Goal: Task Accomplishment & Management: Manage account settings

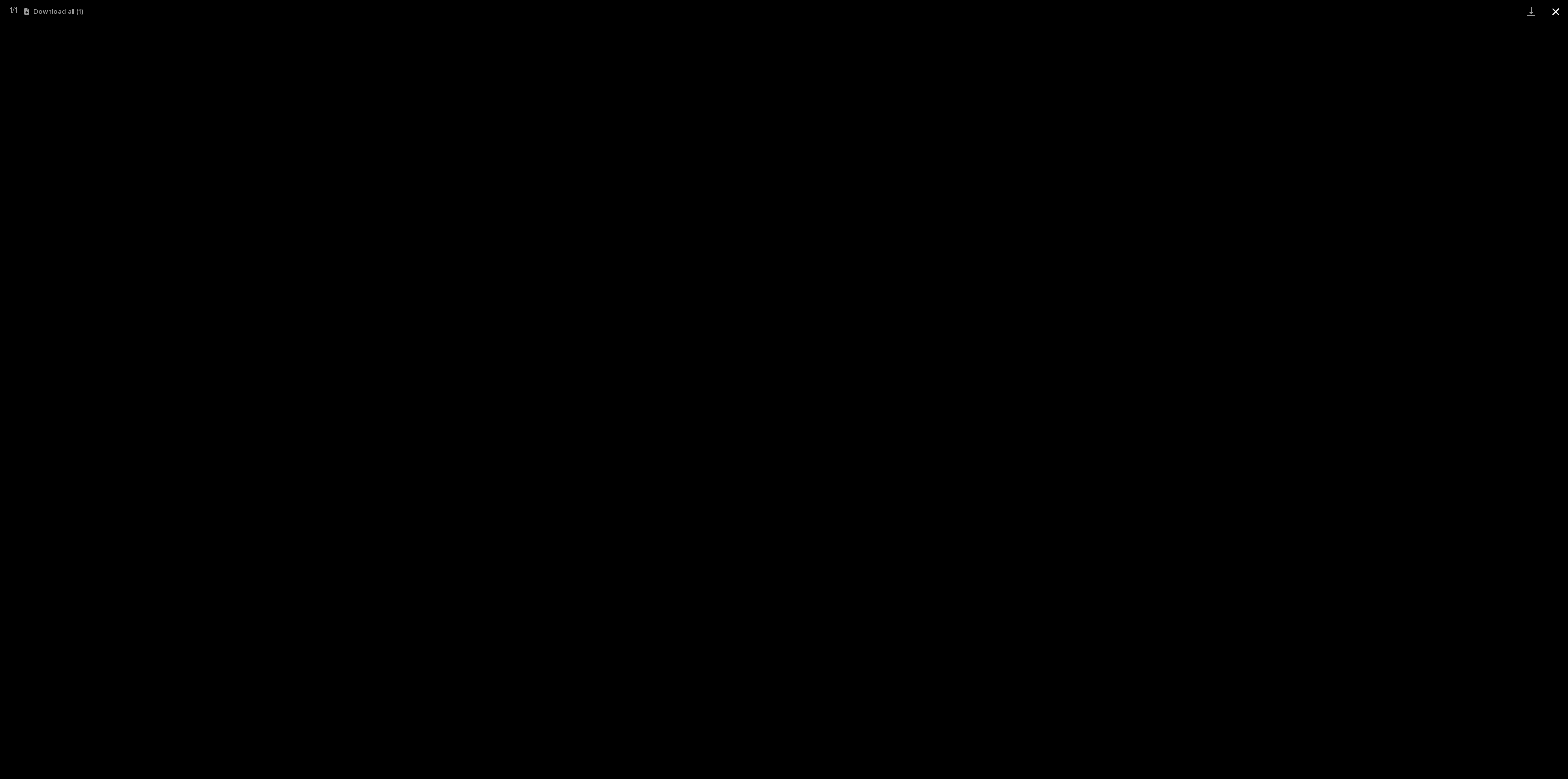
click at [1548, 15] on button "Close gallery" at bounding box center [1555, 11] width 25 height 23
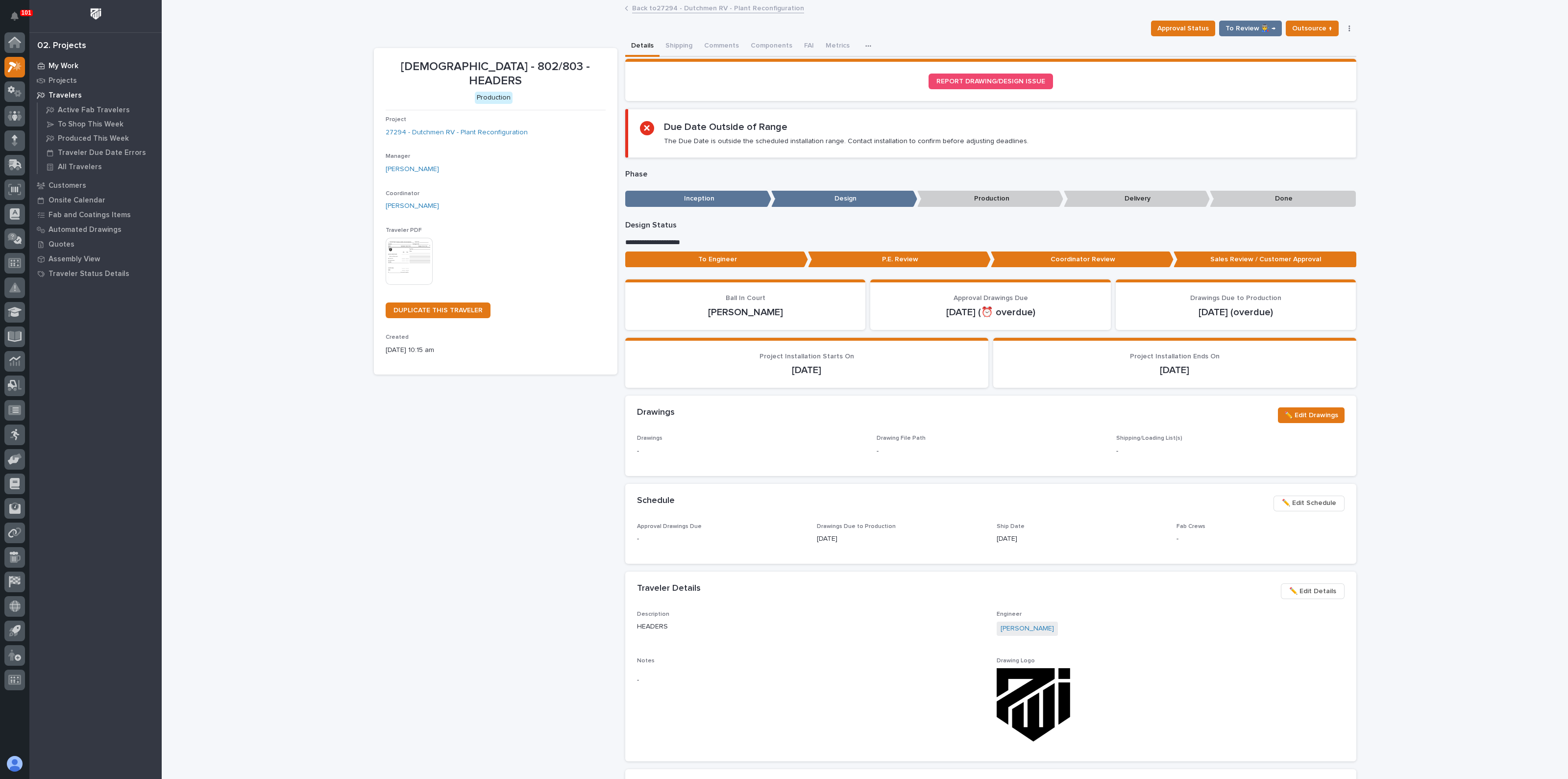
click at [56, 60] on div "My Work" at bounding box center [96, 65] width 127 height 14
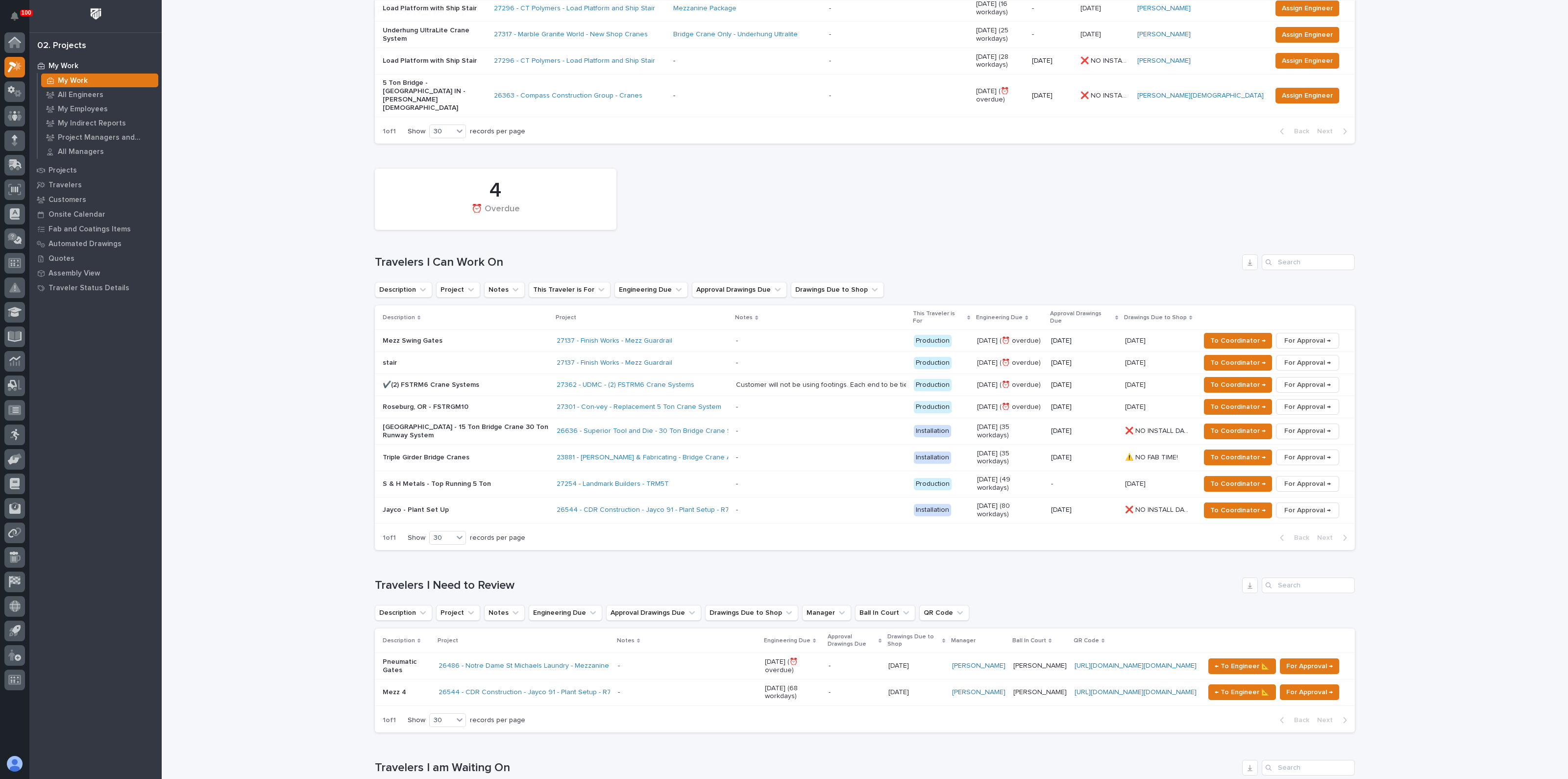
scroll to position [306, 0]
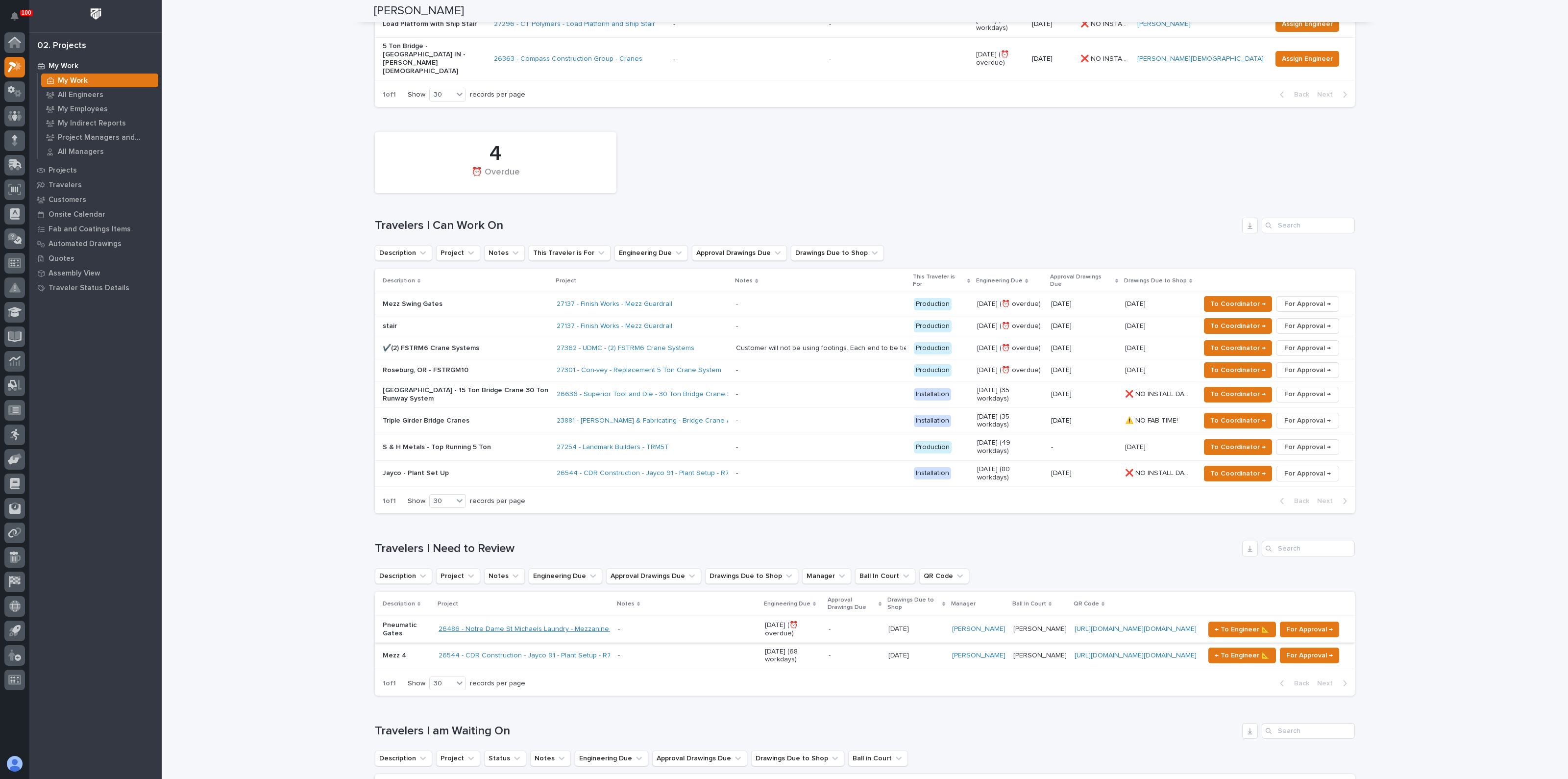
click at [473, 625] on link "26486 - Notre Dame St Michaels Laundry - Mezzanine Components" at bounding box center [545, 629] width 213 height 8
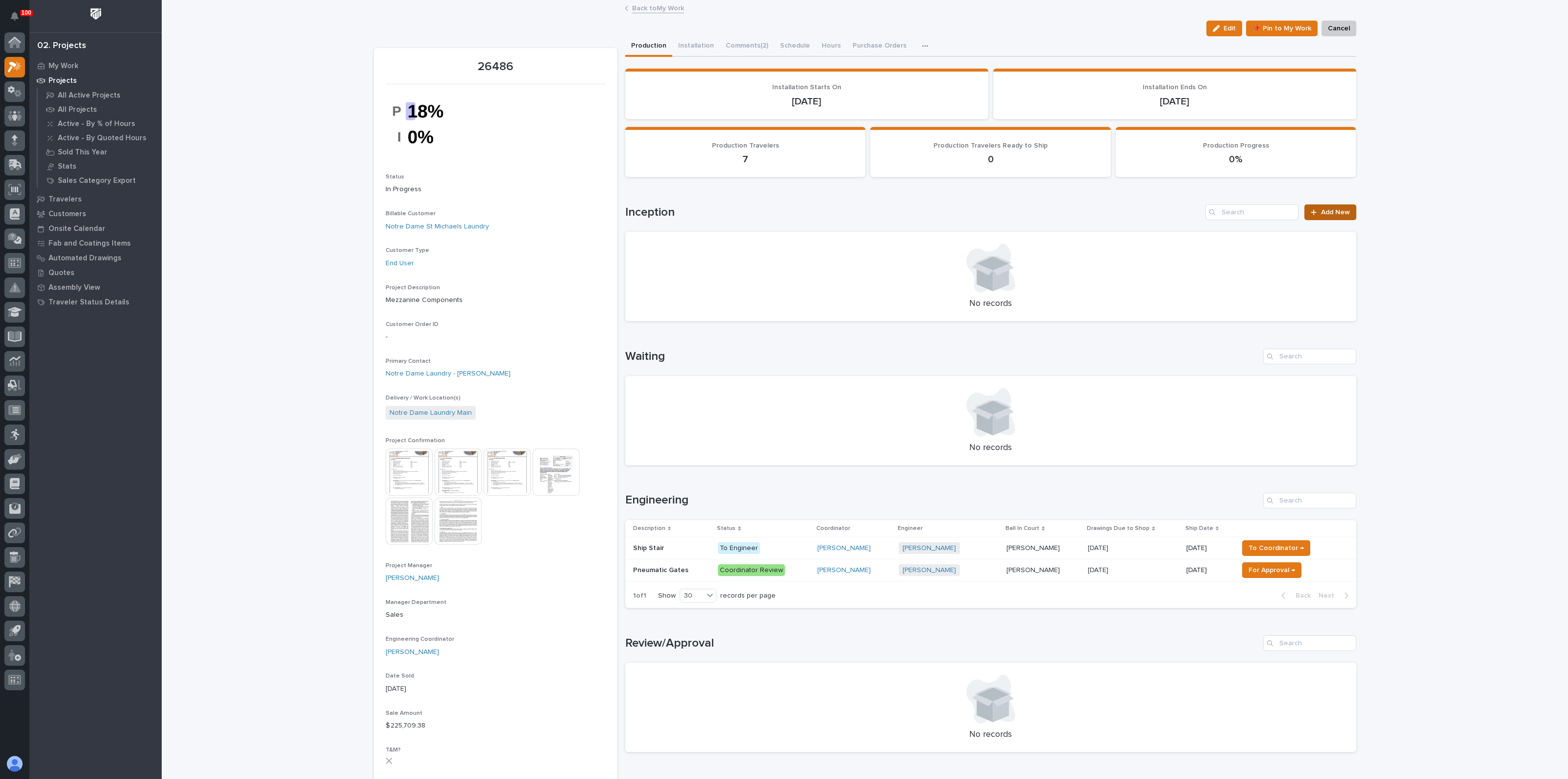
click at [1328, 214] on span "Add New" at bounding box center [1336, 212] width 29 height 7
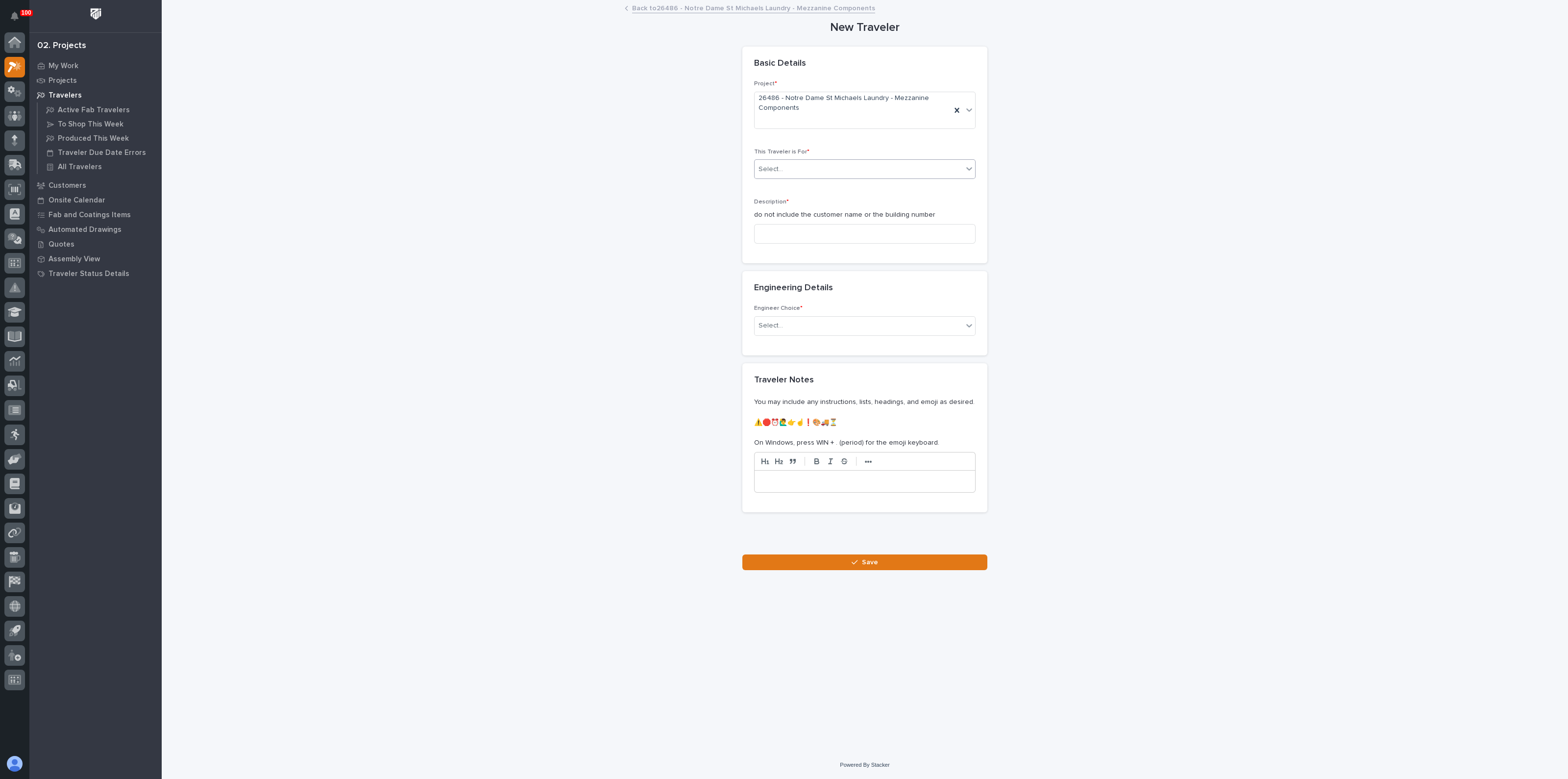
click at [798, 166] on div "Select..." at bounding box center [858, 169] width 208 height 16
click at [809, 167] on div "Select..." at bounding box center [858, 169] width 208 height 16
click at [806, 232] on input at bounding box center [865, 233] width 221 height 20
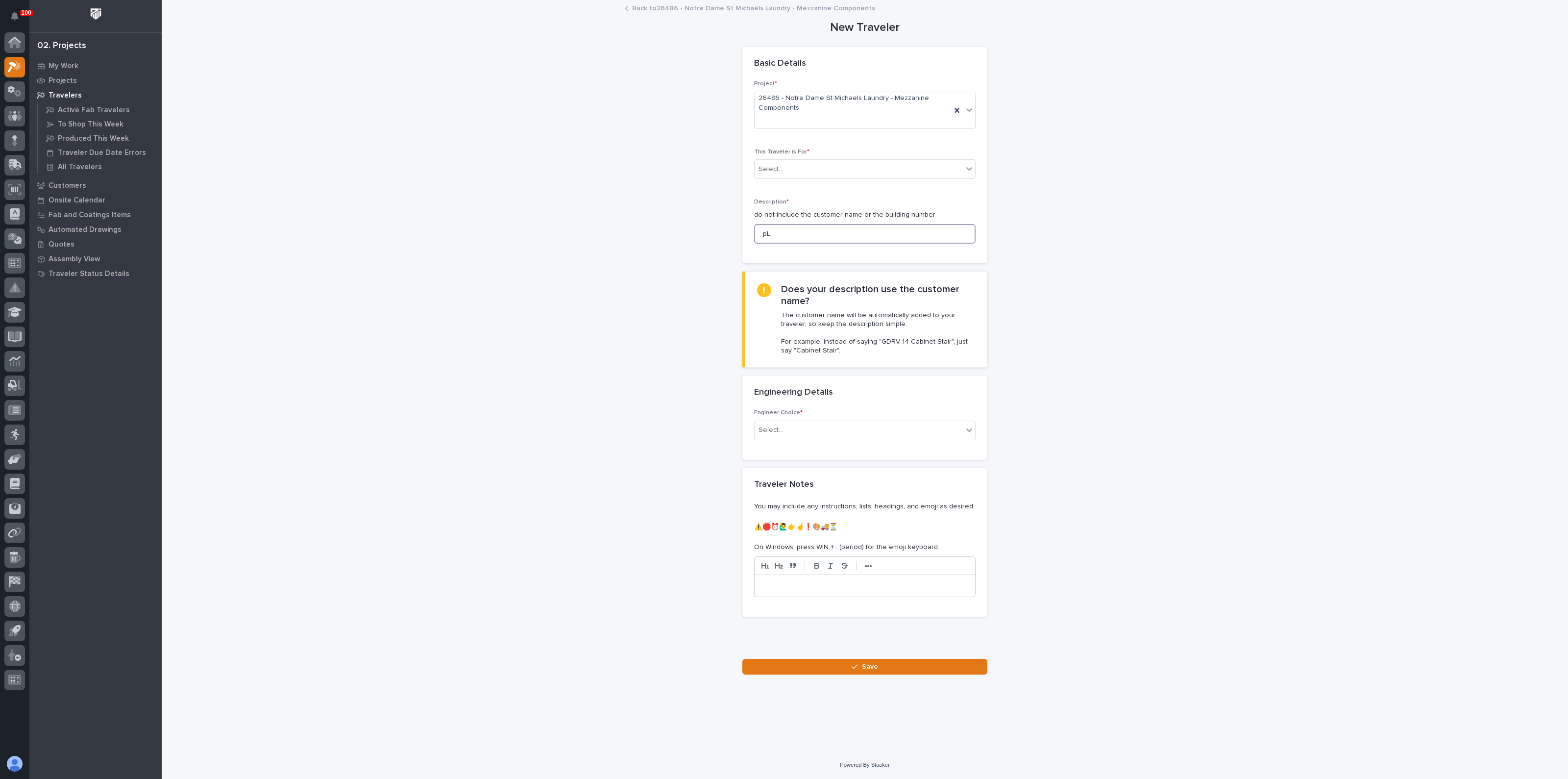
type input "p"
type input "PLANKS"
drag, startPoint x: 811, startPoint y: 182, endPoint x: 811, endPoint y: 173, distance: 9.0
click at [811, 181] on div "This Traveler is For * Select..." at bounding box center [865, 167] width 221 height 38
click at [810, 173] on div "Select..." at bounding box center [858, 169] width 208 height 16
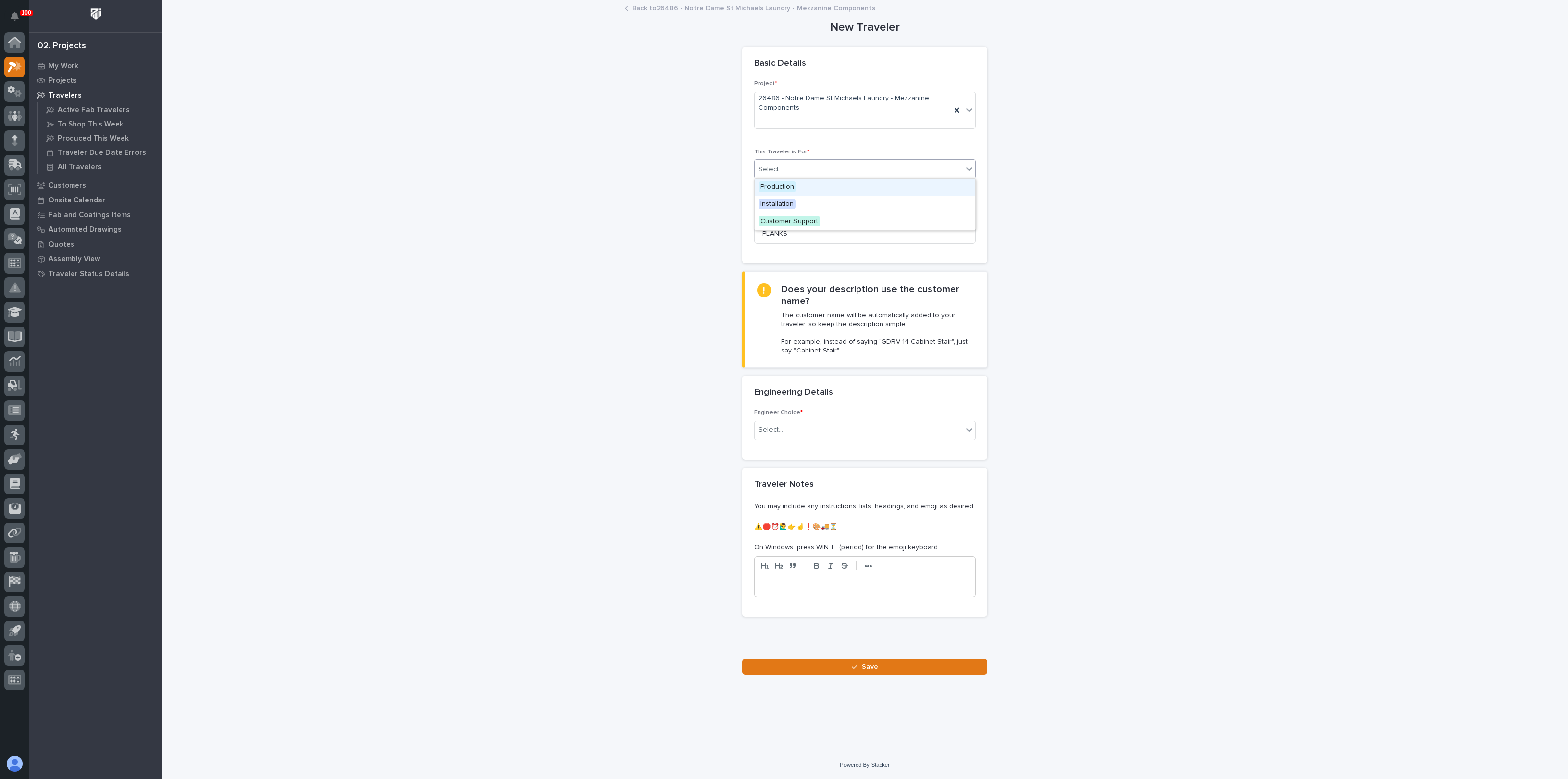
click at [789, 186] on span "Production" at bounding box center [777, 187] width 37 height 11
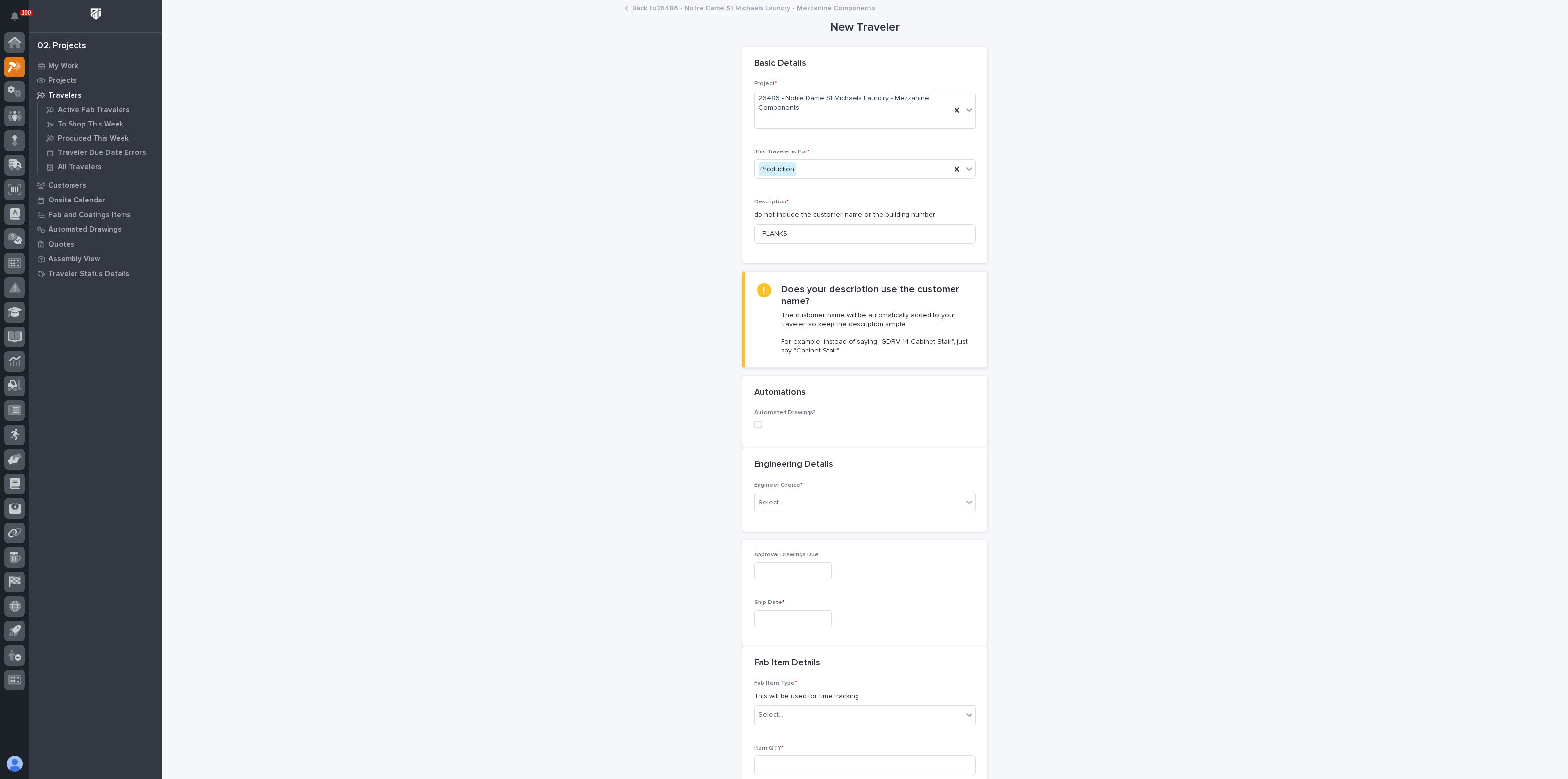
click at [627, 373] on div "**********" at bounding box center [865, 621] width 983 height 1241
drag, startPoint x: 825, startPoint y: 519, endPoint x: 820, endPoint y: 516, distance: 5.8
click at [825, 519] on div "Engineer Choice * Select..." at bounding box center [865, 508] width 221 height 38
click at [811, 509] on div "Select..." at bounding box center [858, 510] width 208 height 16
click at [781, 558] on div "I know who will draw this" at bounding box center [860, 563] width 221 height 17
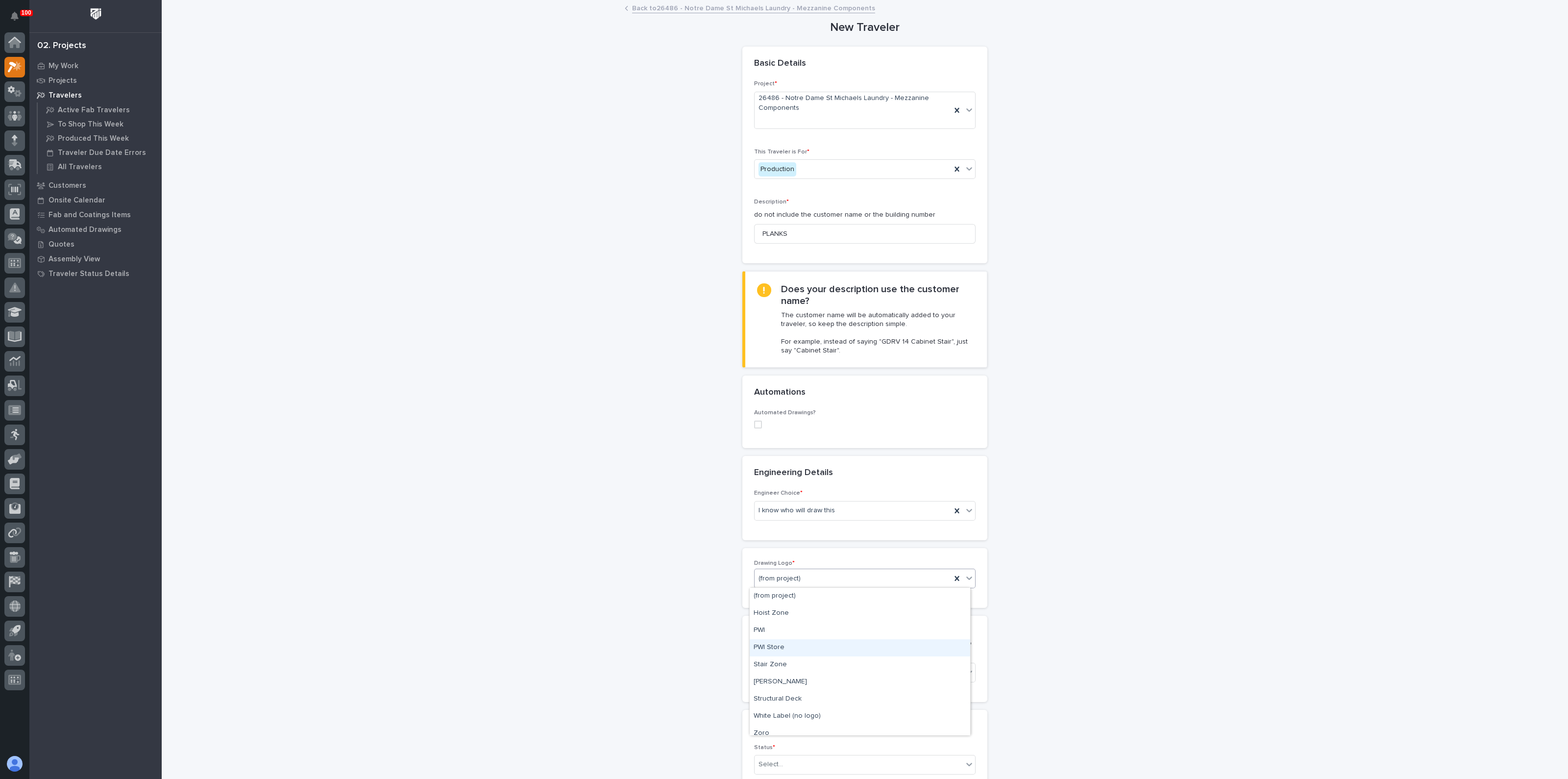
scroll to position [7, 0]
click at [1129, 647] on div "**********" at bounding box center [865, 786] width 983 height 1570
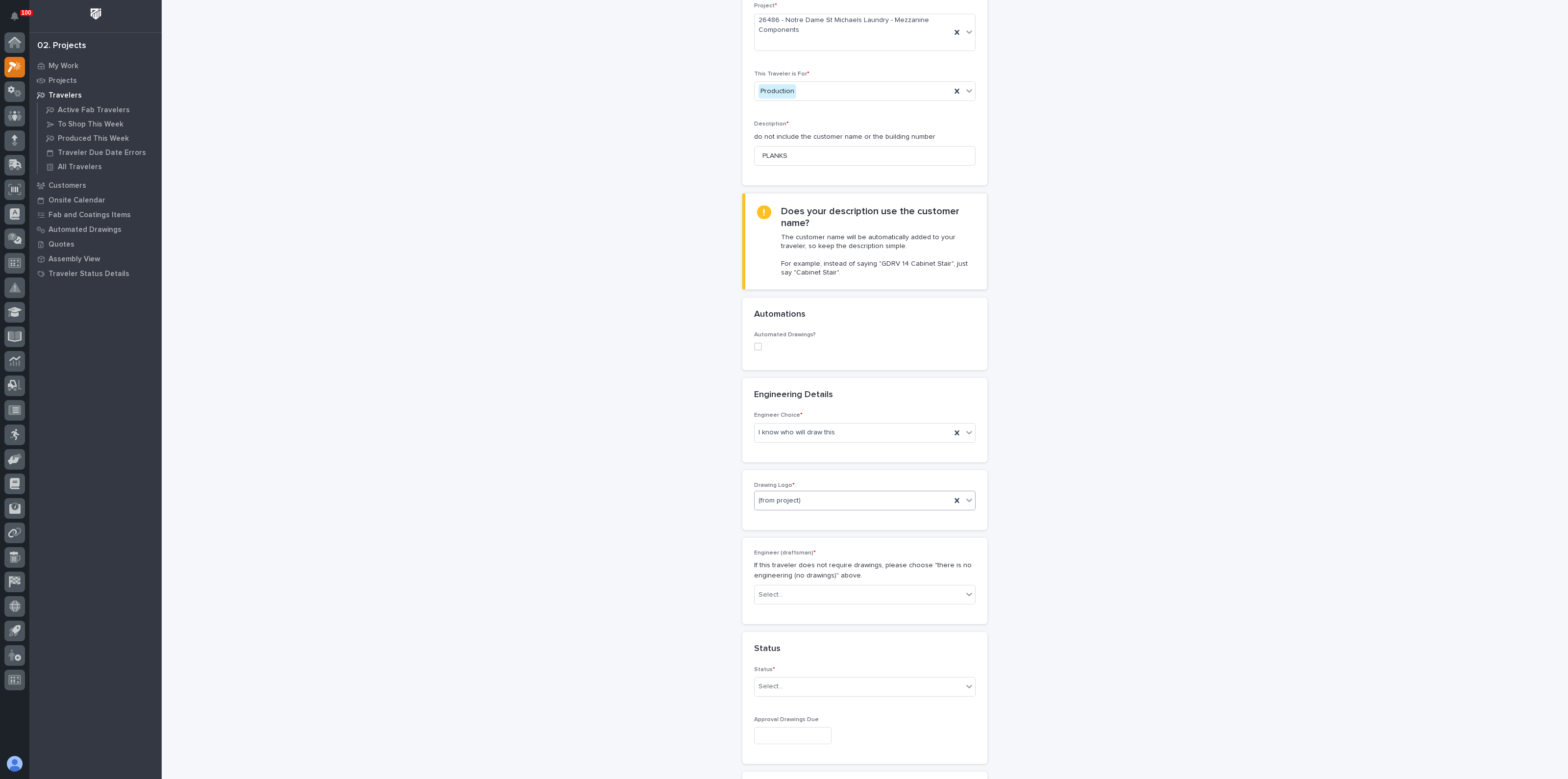
scroll to position [184, 0]
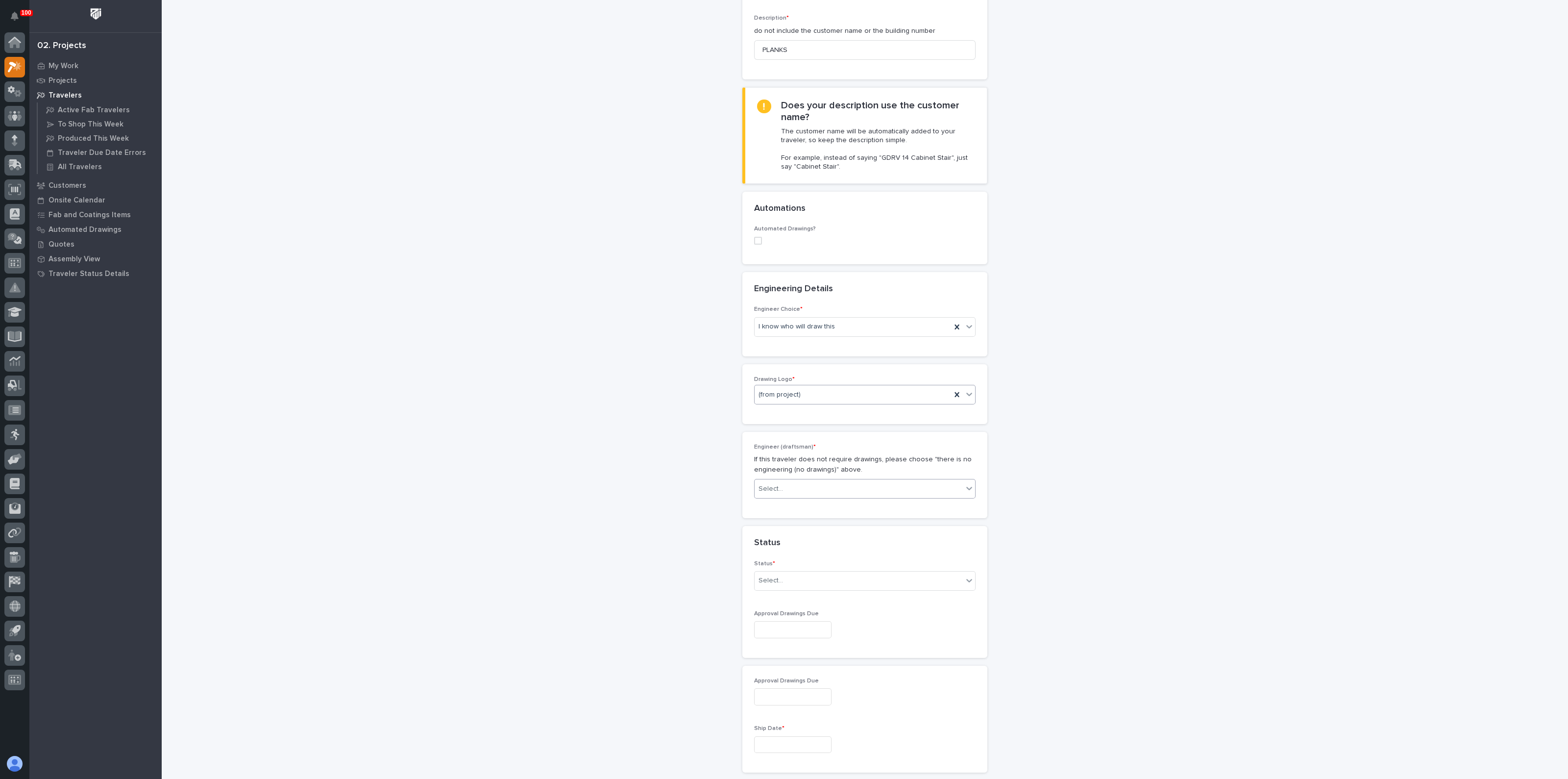
click at [773, 500] on div "Engineer (draftsman) * If this traveler does not require drawings, please choos…" at bounding box center [865, 475] width 221 height 63
click at [786, 490] on div "Select..." at bounding box center [858, 489] width 208 height 16
type input "*******"
click at [780, 507] on div "[PERSON_NAME]" at bounding box center [860, 506] width 221 height 17
drag, startPoint x: 725, startPoint y: 581, endPoint x: 741, endPoint y: 583, distance: 16.1
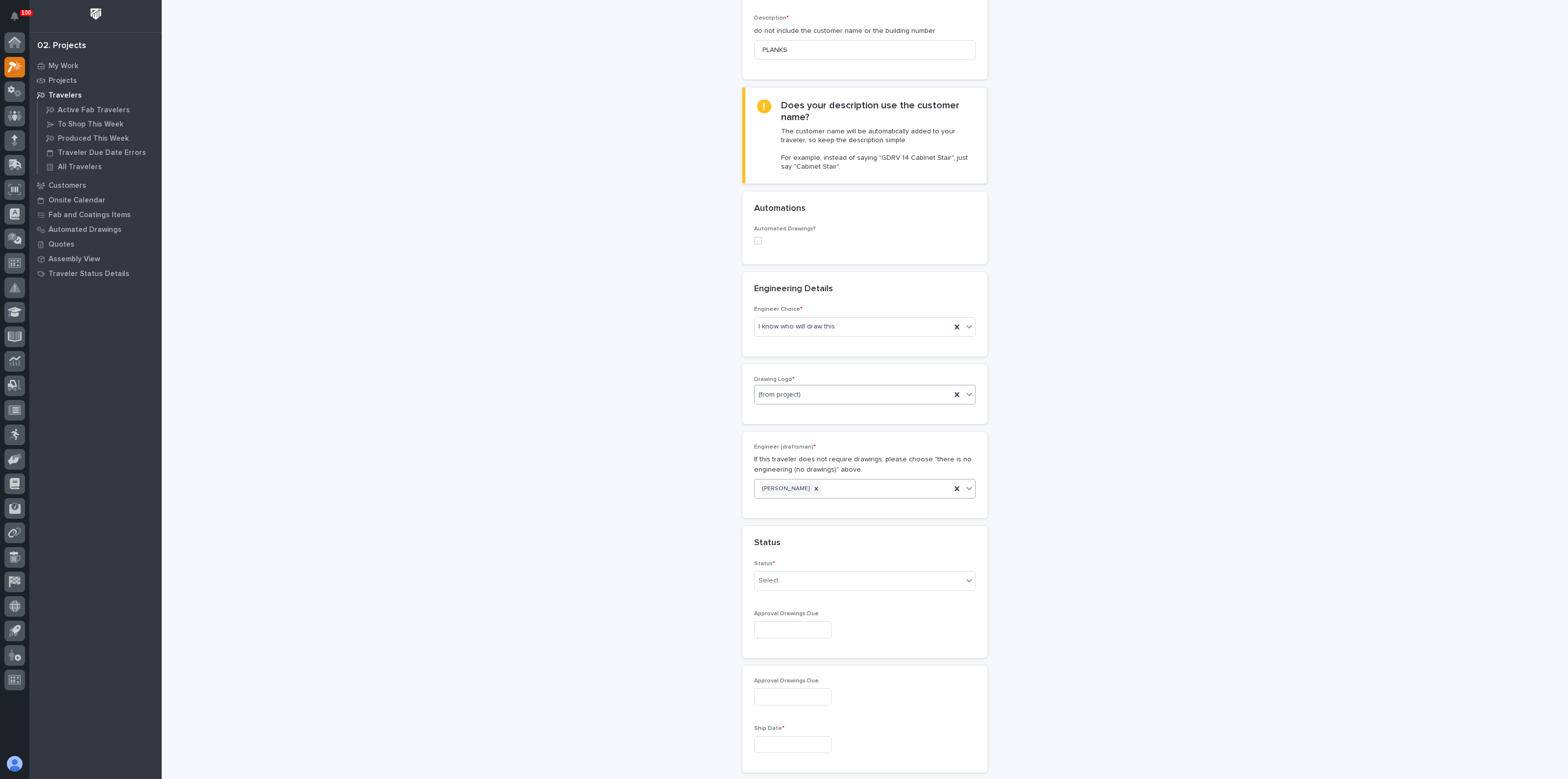
click at [726, 581] on div "**********" at bounding box center [865, 602] width 983 height 1570
click at [771, 578] on div "Select..." at bounding box center [770, 580] width 25 height 10
click at [792, 650] on div "Coordinator Review" at bounding box center [860, 649] width 221 height 17
click at [608, 613] on div "**********" at bounding box center [865, 602] width 983 height 1570
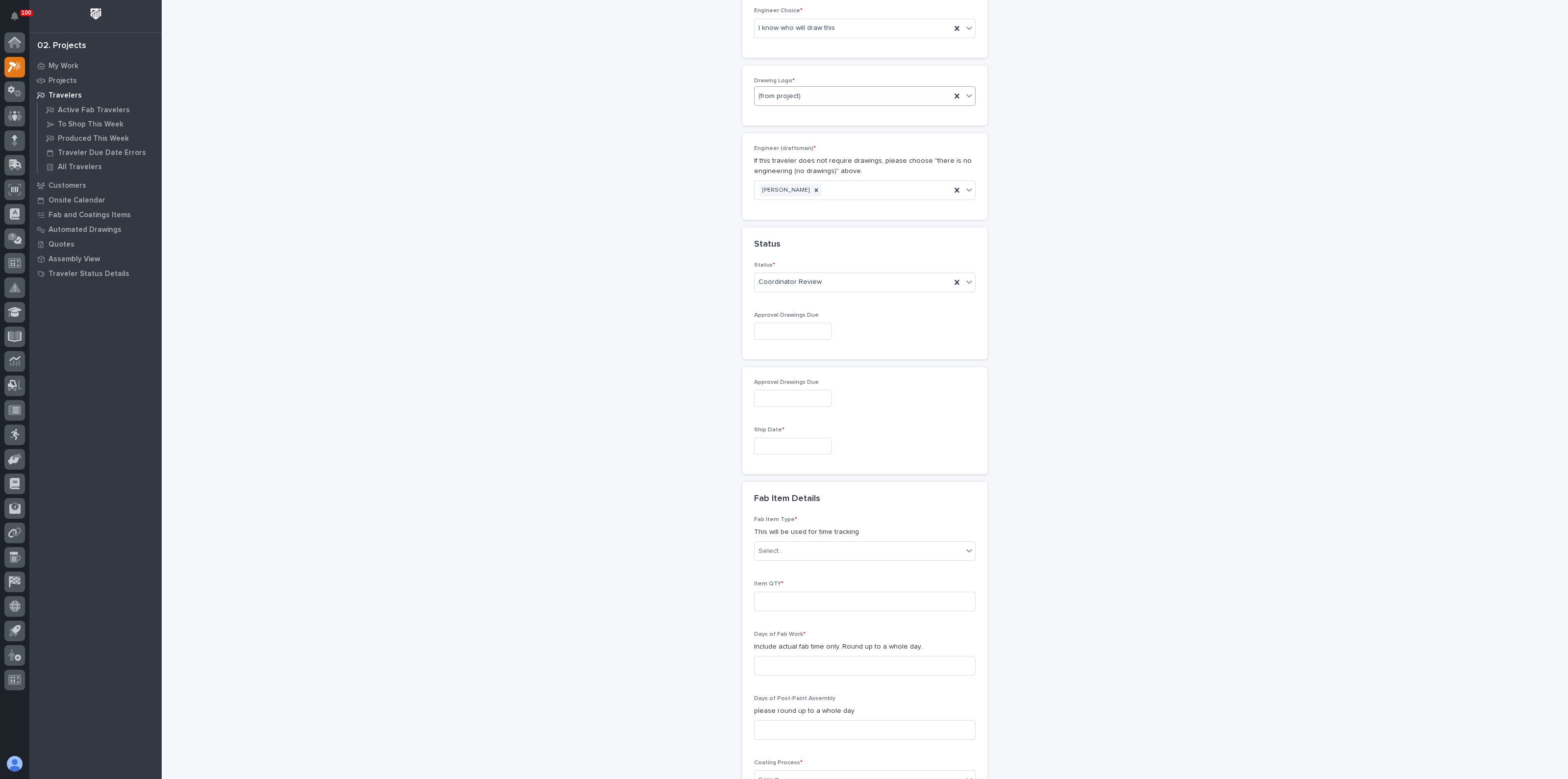
scroll to position [490, 0]
click at [777, 450] on div "Ship Date *" at bounding box center [865, 437] width 221 height 36
click at [780, 435] on input "text" at bounding box center [792, 439] width 77 height 17
click at [798, 372] on div "23" at bounding box center [798, 373] width 14 height 14
type input "**********"
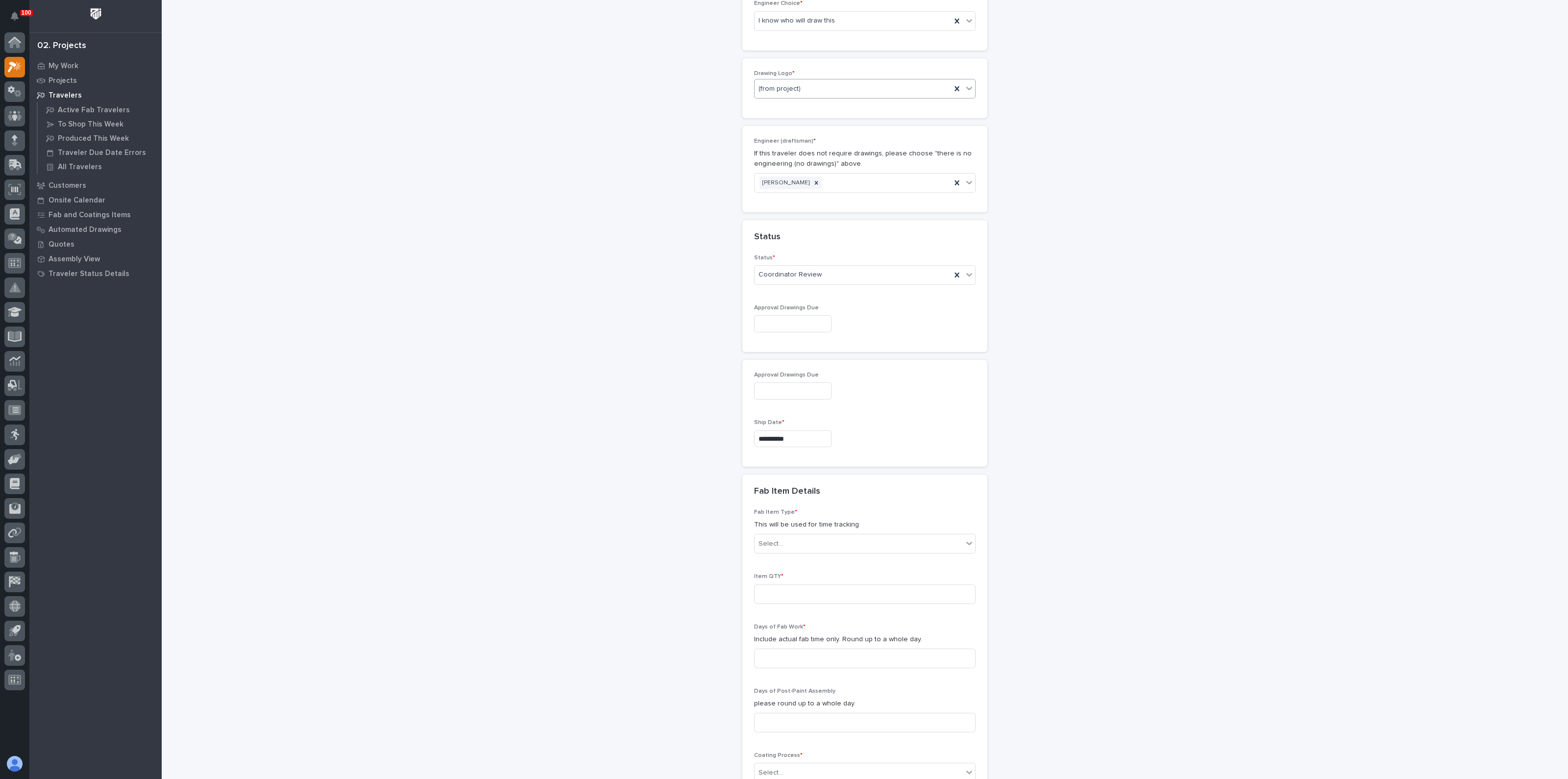
click at [703, 581] on div "**********" at bounding box center [865, 296] width 983 height 1570
click at [762, 594] on input at bounding box center [865, 593] width 221 height 20
type input "421"
click at [654, 625] on div "**********" at bounding box center [865, 296] width 983 height 1570
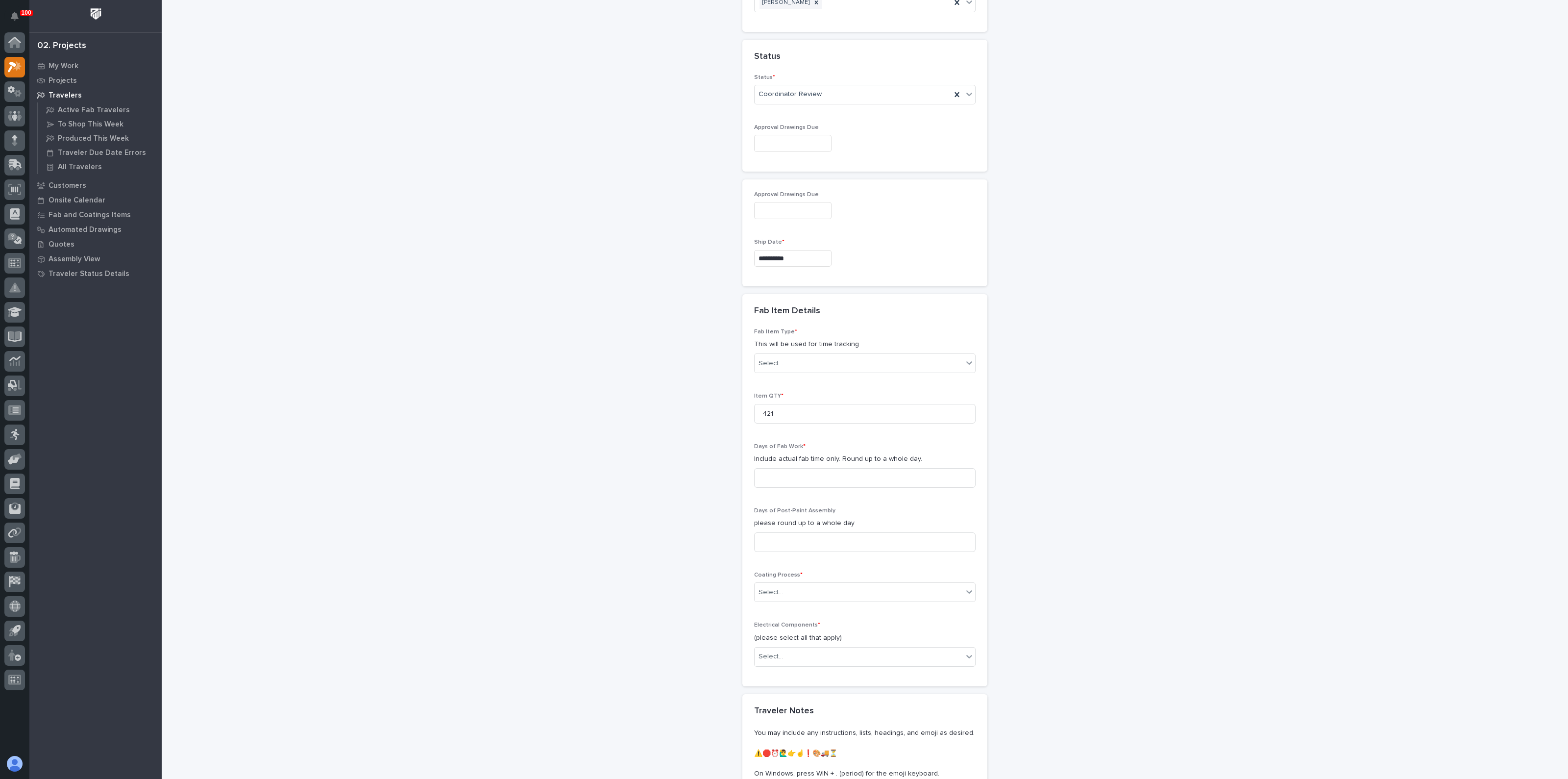
scroll to position [735, 0]
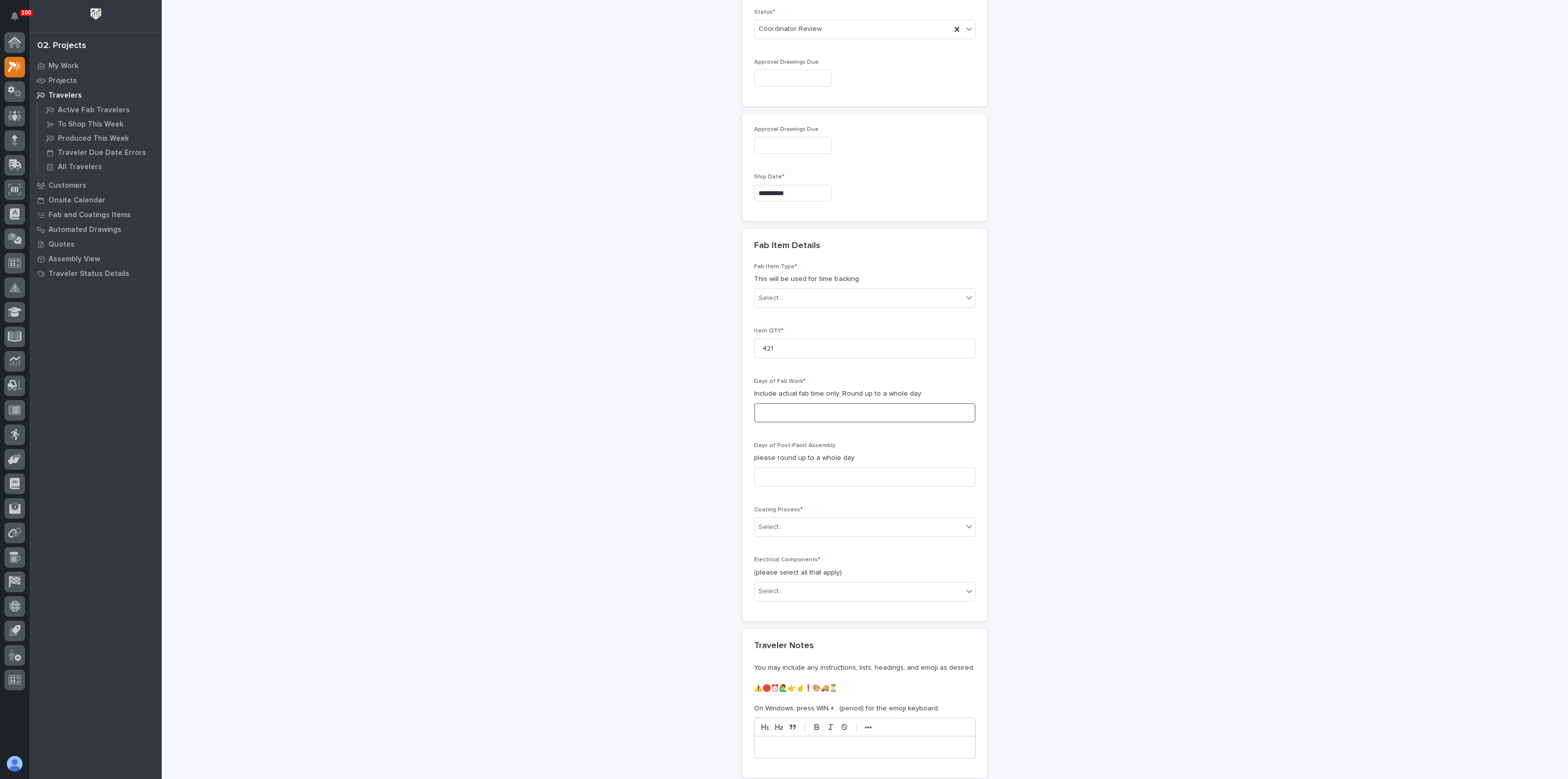
click at [788, 410] on input at bounding box center [865, 412] width 221 height 20
type input "3"
click at [774, 522] on div "Select..." at bounding box center [770, 527] width 25 height 10
click at [777, 584] on div "No Paint" at bounding box center [860, 578] width 221 height 17
click at [843, 593] on div "Select..." at bounding box center [858, 591] width 208 height 16
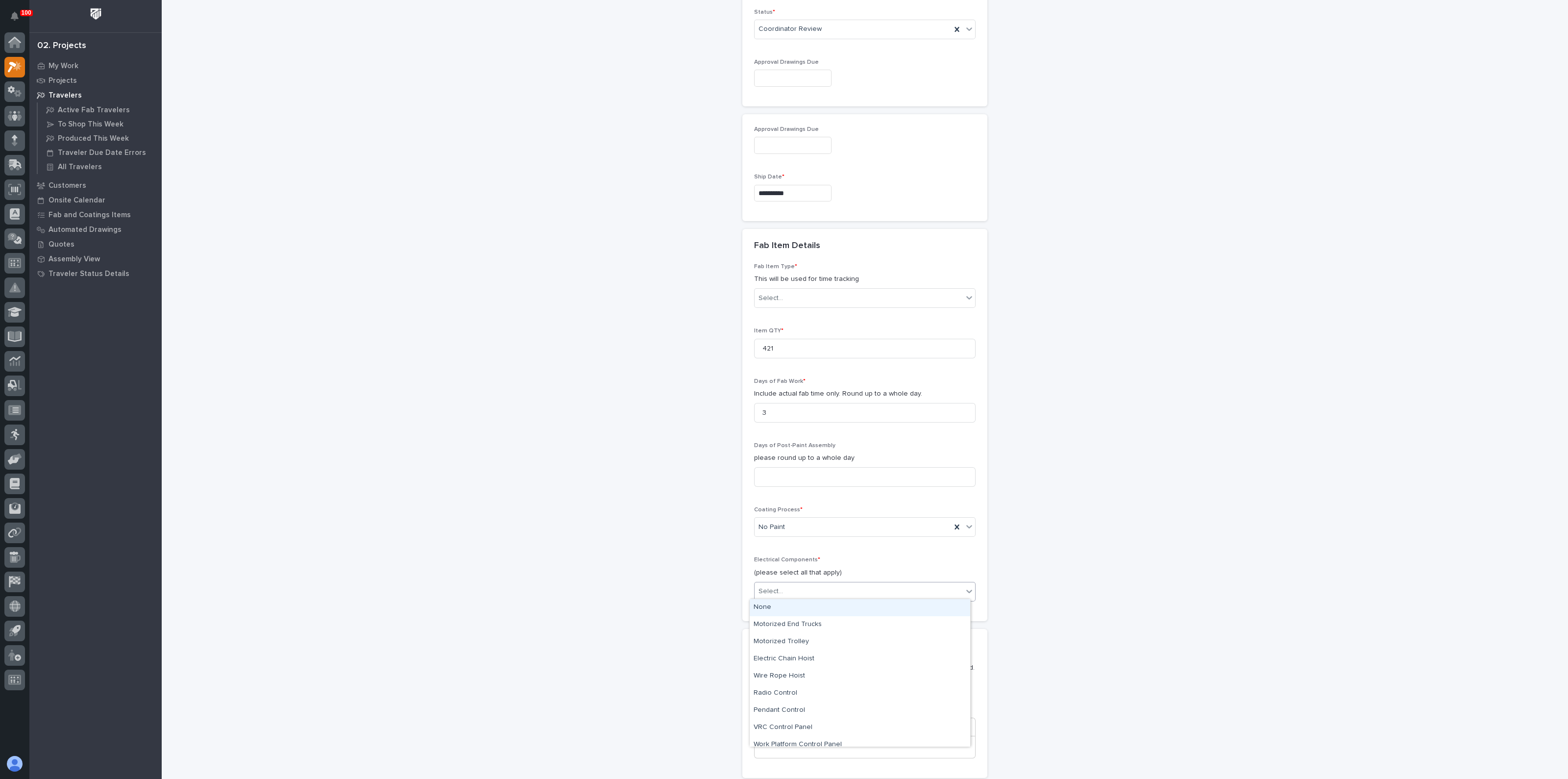
click at [782, 609] on div "None" at bounding box center [860, 608] width 221 height 17
click at [669, 630] on div "**********" at bounding box center [865, 51] width 983 height 1570
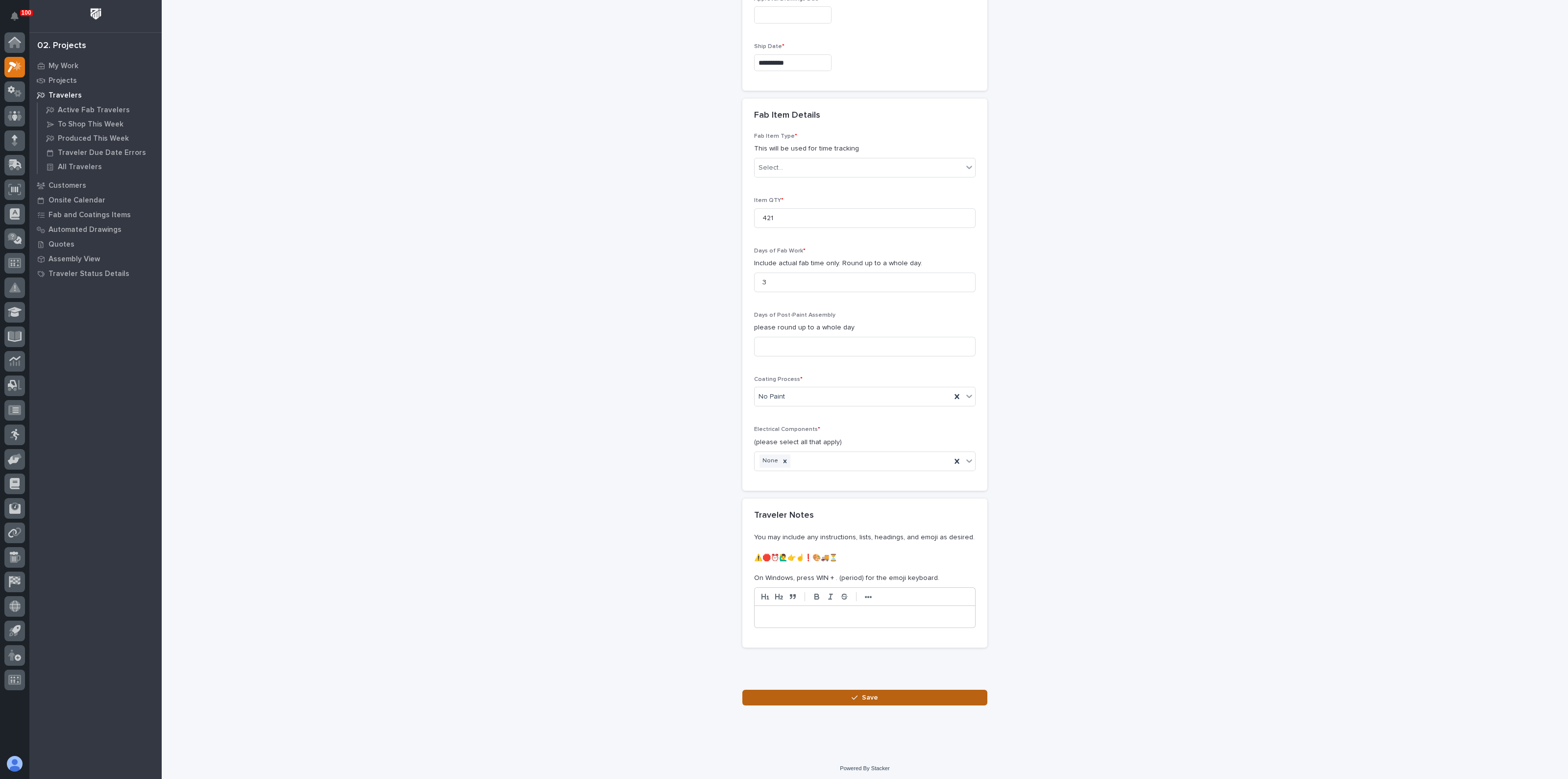
click at [820, 692] on button "Save" at bounding box center [865, 698] width 245 height 15
click at [861, 145] on div "Select..." at bounding box center [858, 149] width 208 height 16
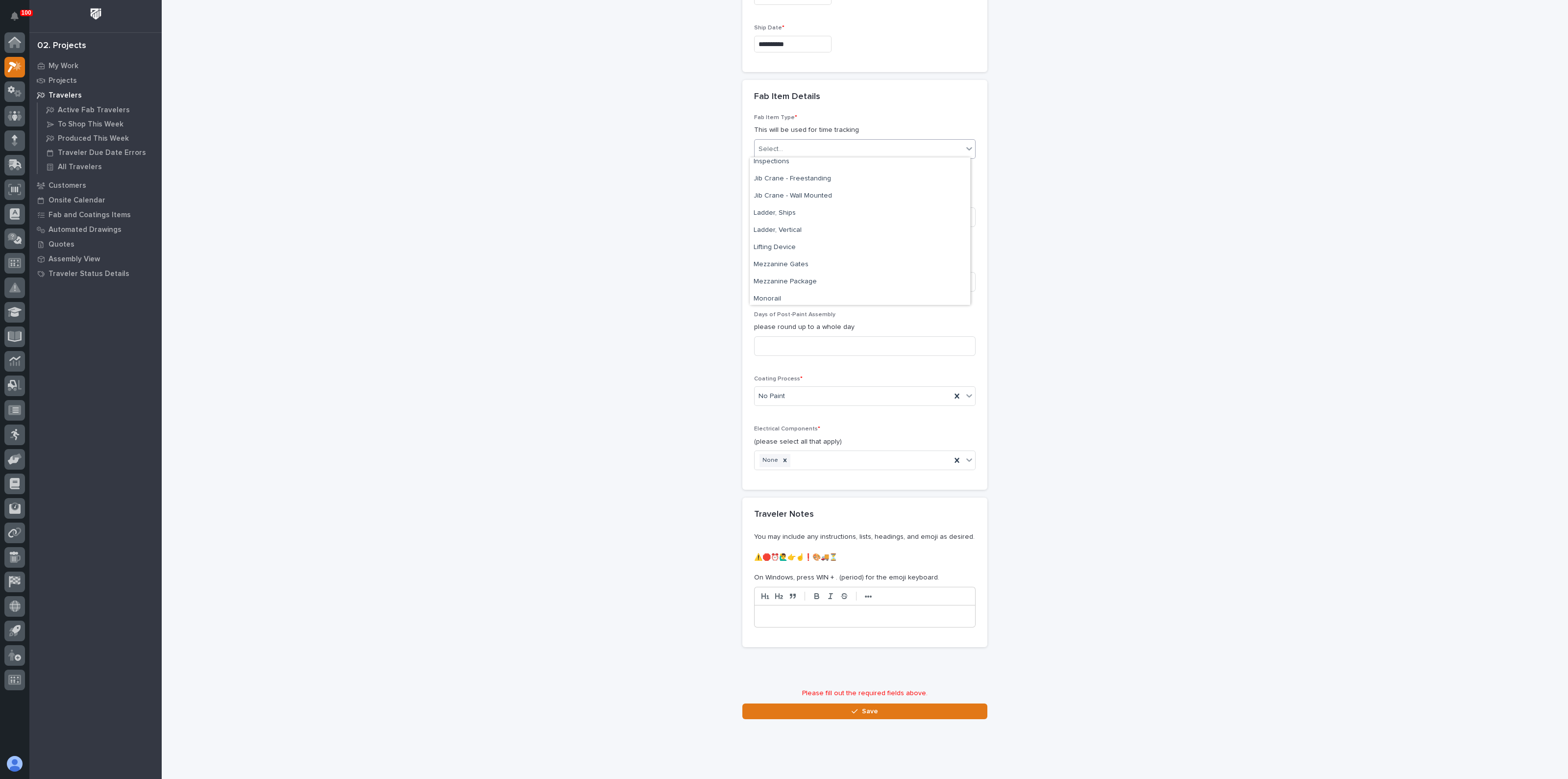
scroll to position [429, 0]
click at [787, 281] on div "Other (custom item)" at bounding box center [860, 286] width 221 height 17
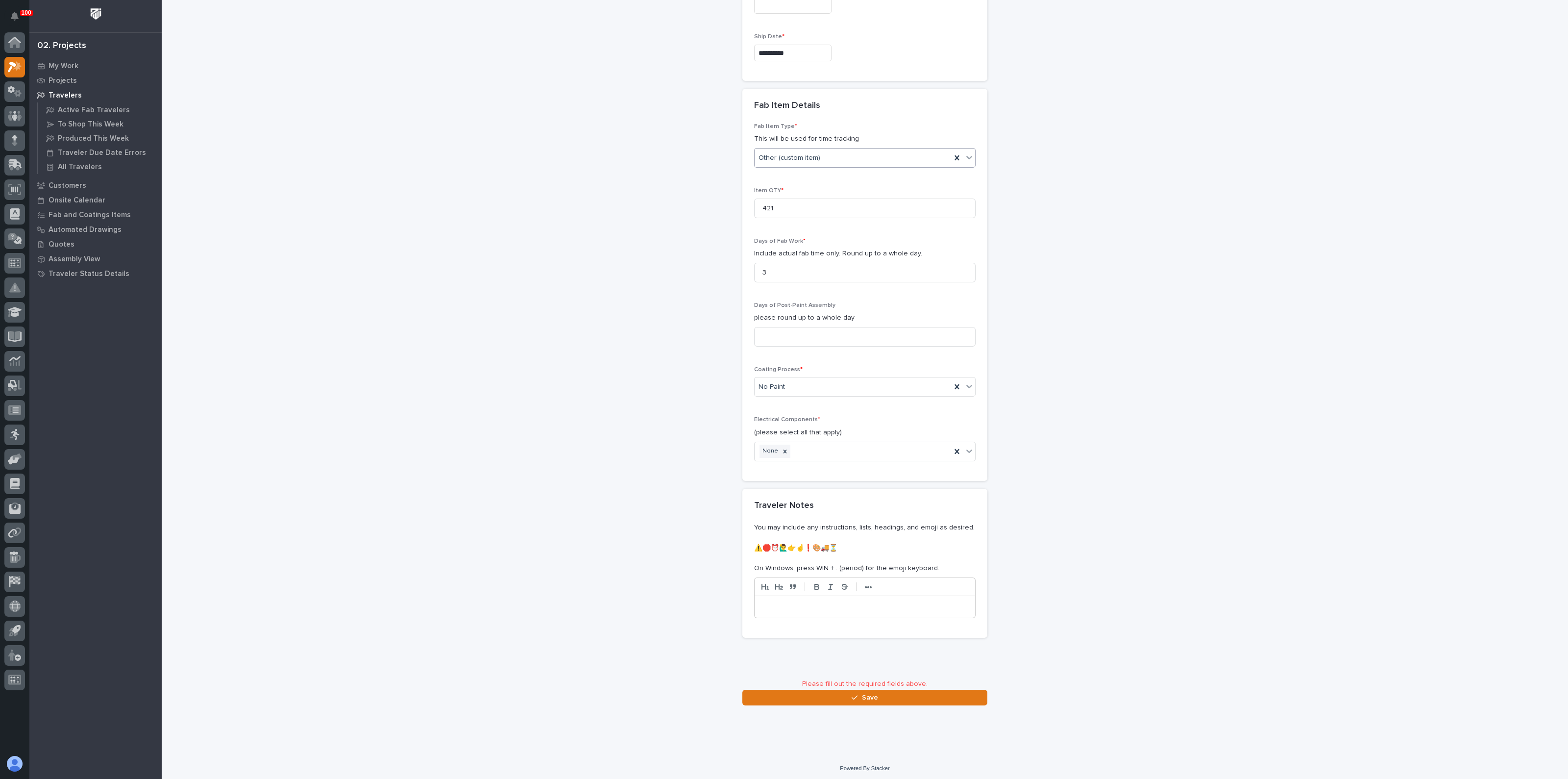
scroll to position [866, 0]
click at [825, 170] on div "Other (custom item)" at bounding box center [853, 167] width 197 height 16
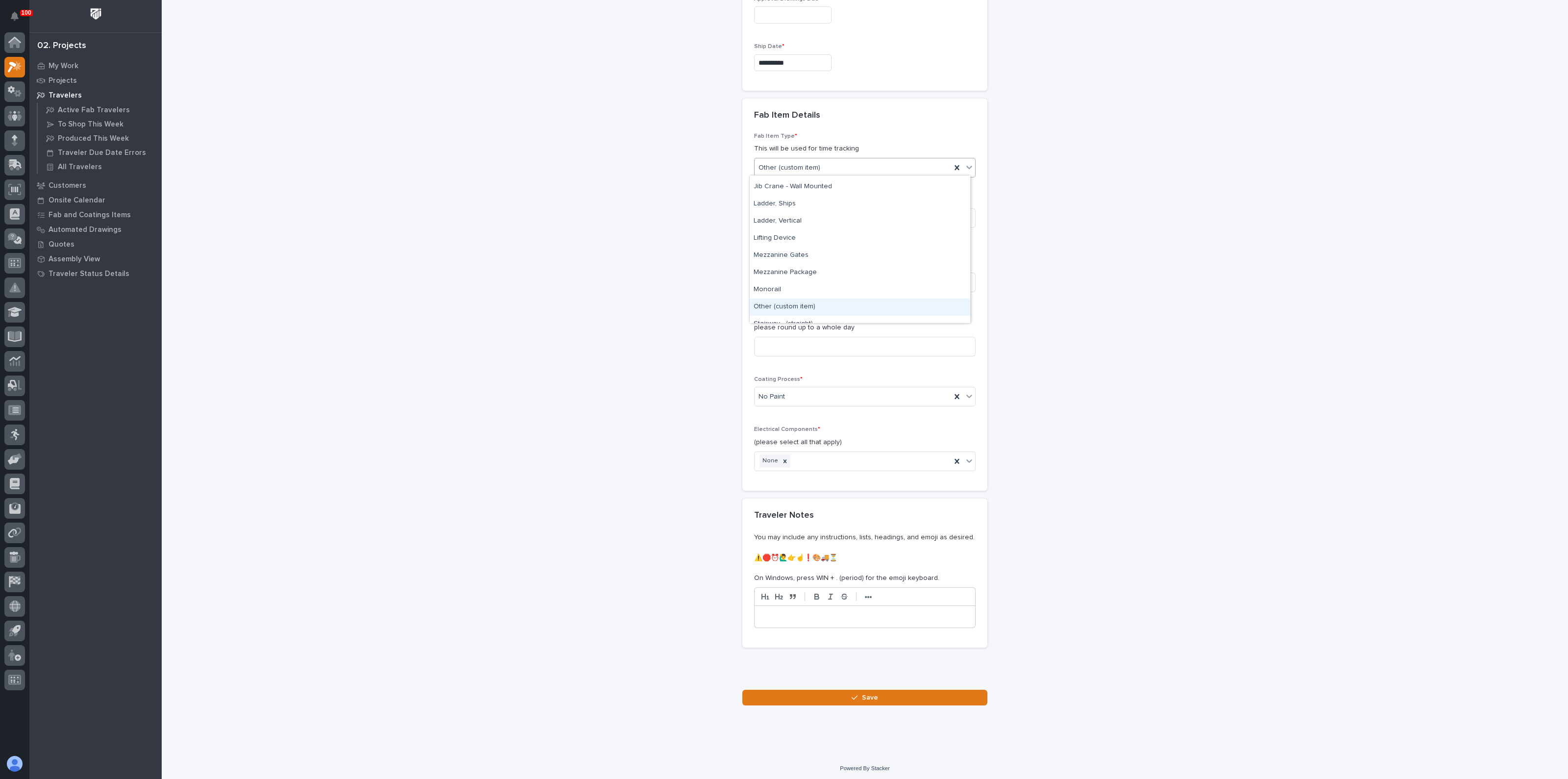
click at [791, 305] on div "Other (custom item)" at bounding box center [860, 307] width 221 height 17
click at [862, 698] on span "Save" at bounding box center [870, 698] width 16 height 8
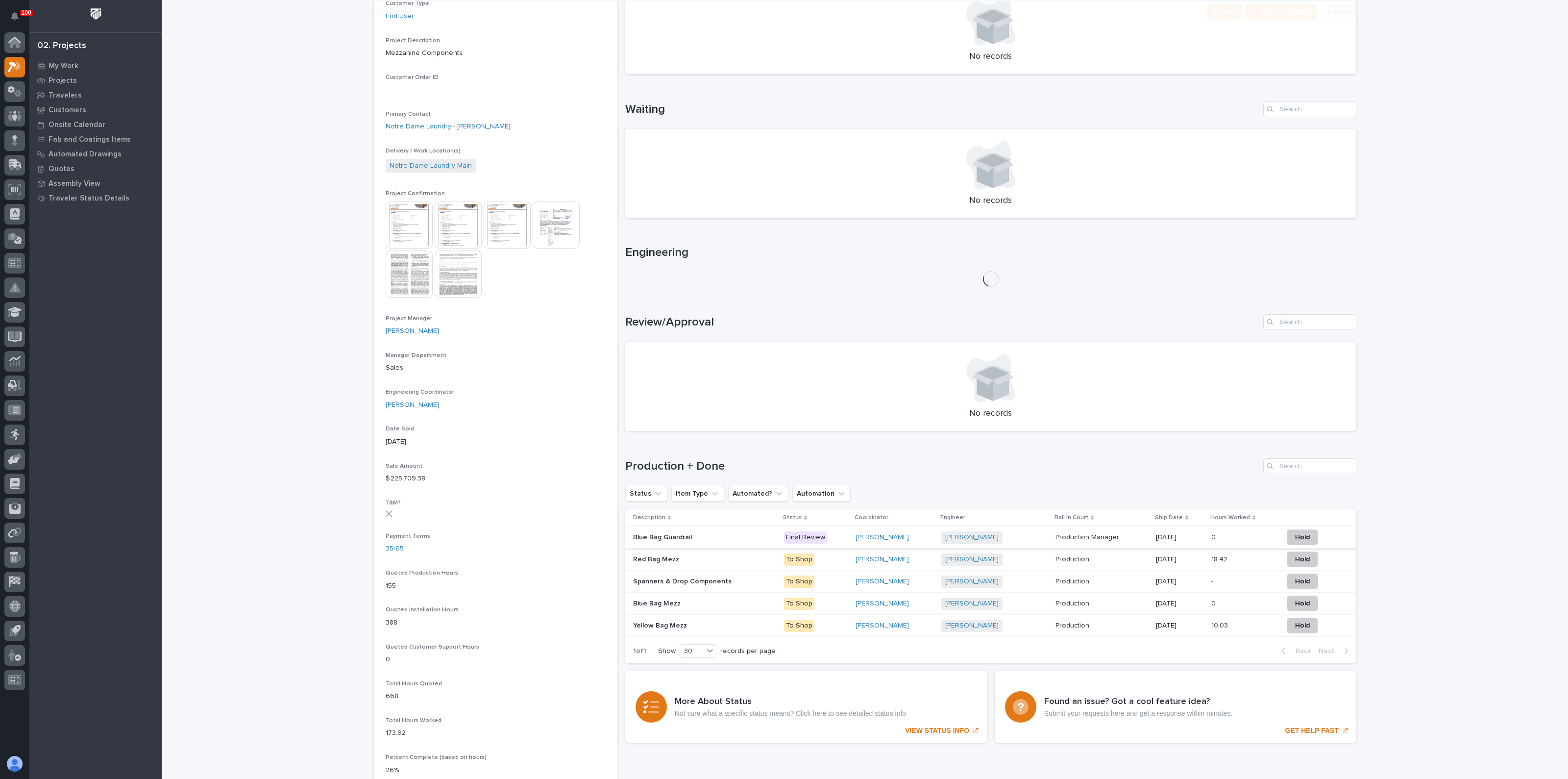
scroll to position [367, 0]
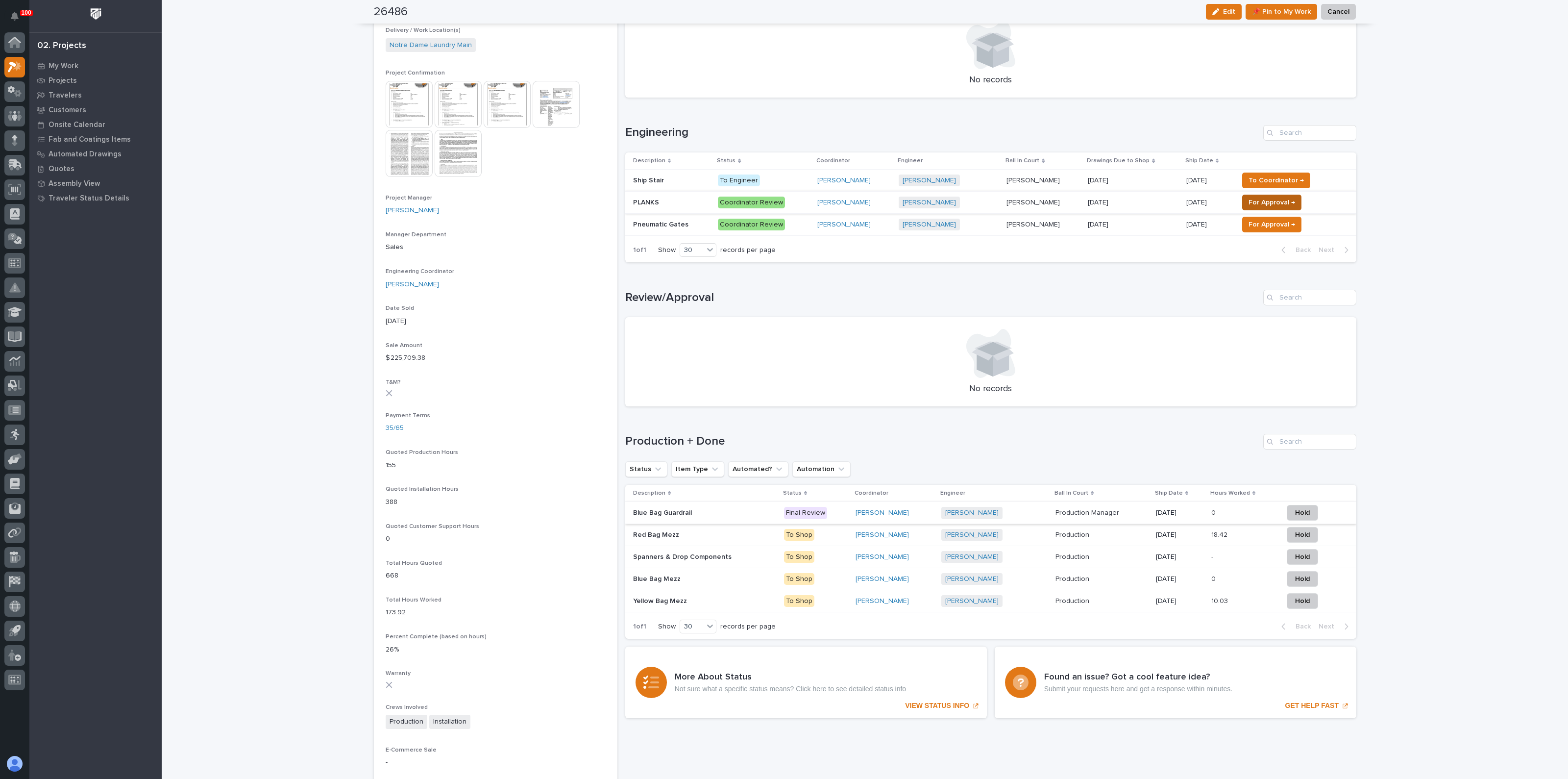
click at [1250, 198] on span "For Approval →" at bounding box center [1271, 203] width 47 height 12
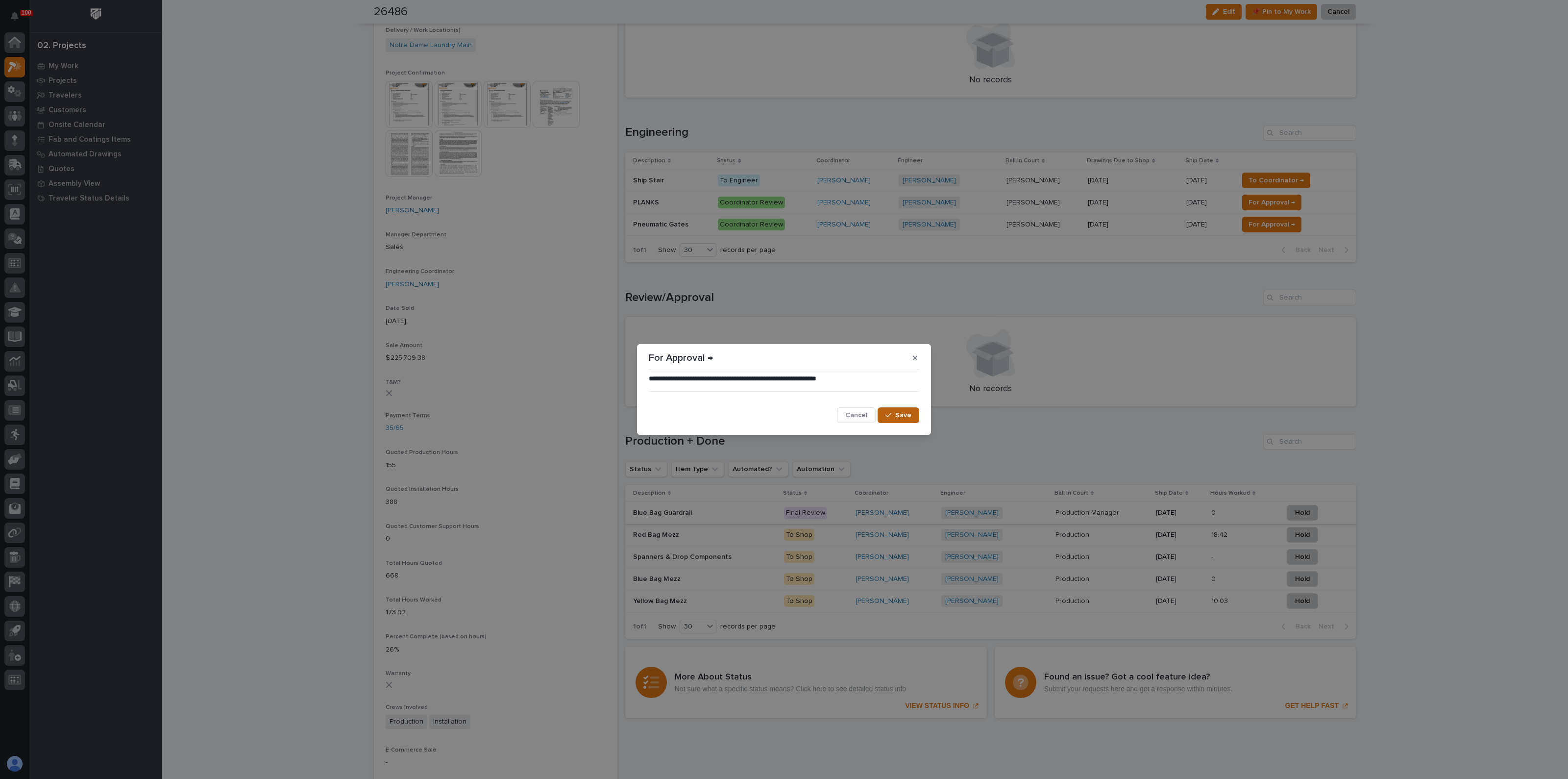
click at [903, 412] on span "Save" at bounding box center [903, 415] width 16 height 8
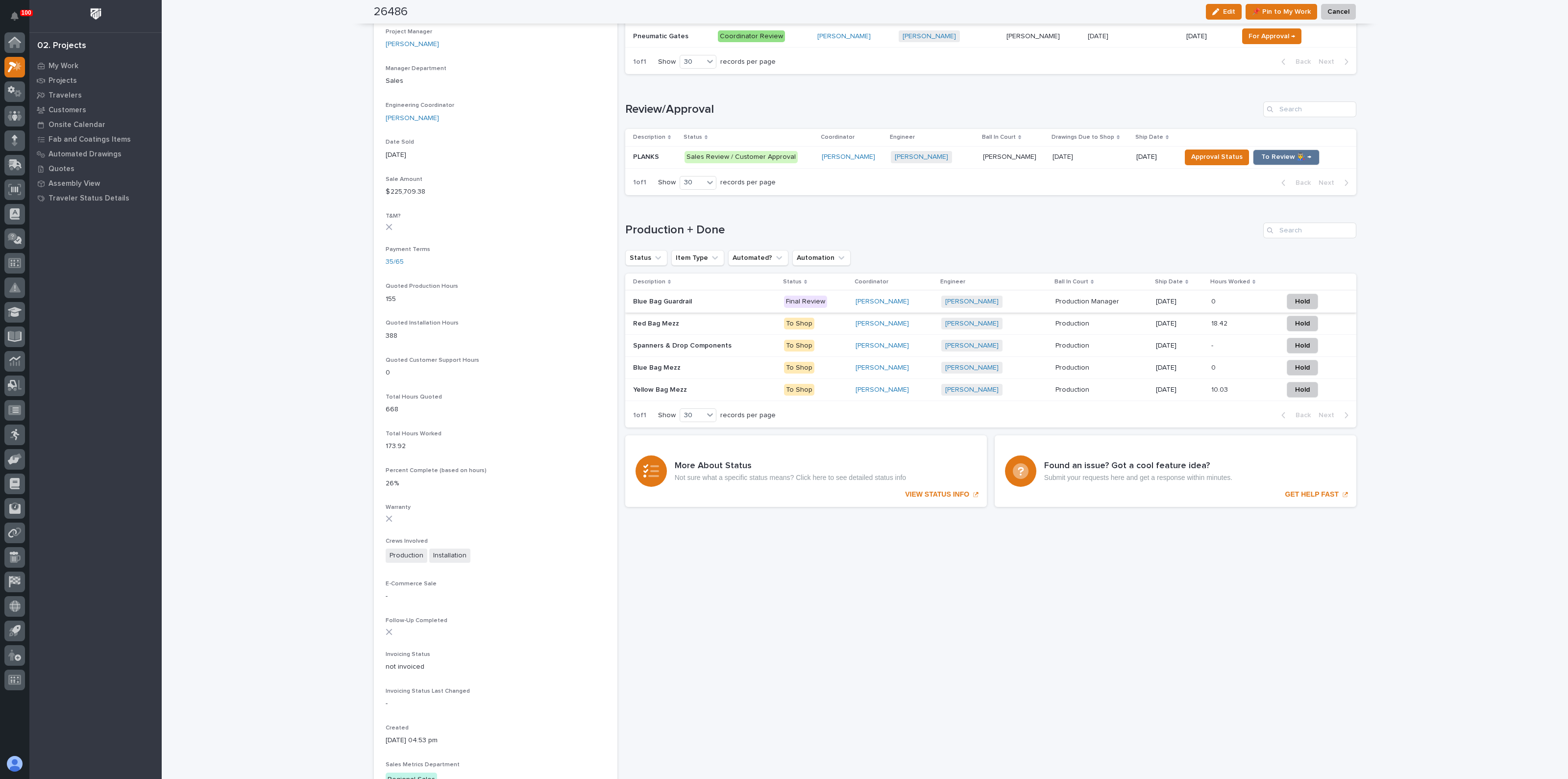
scroll to position [552, 0]
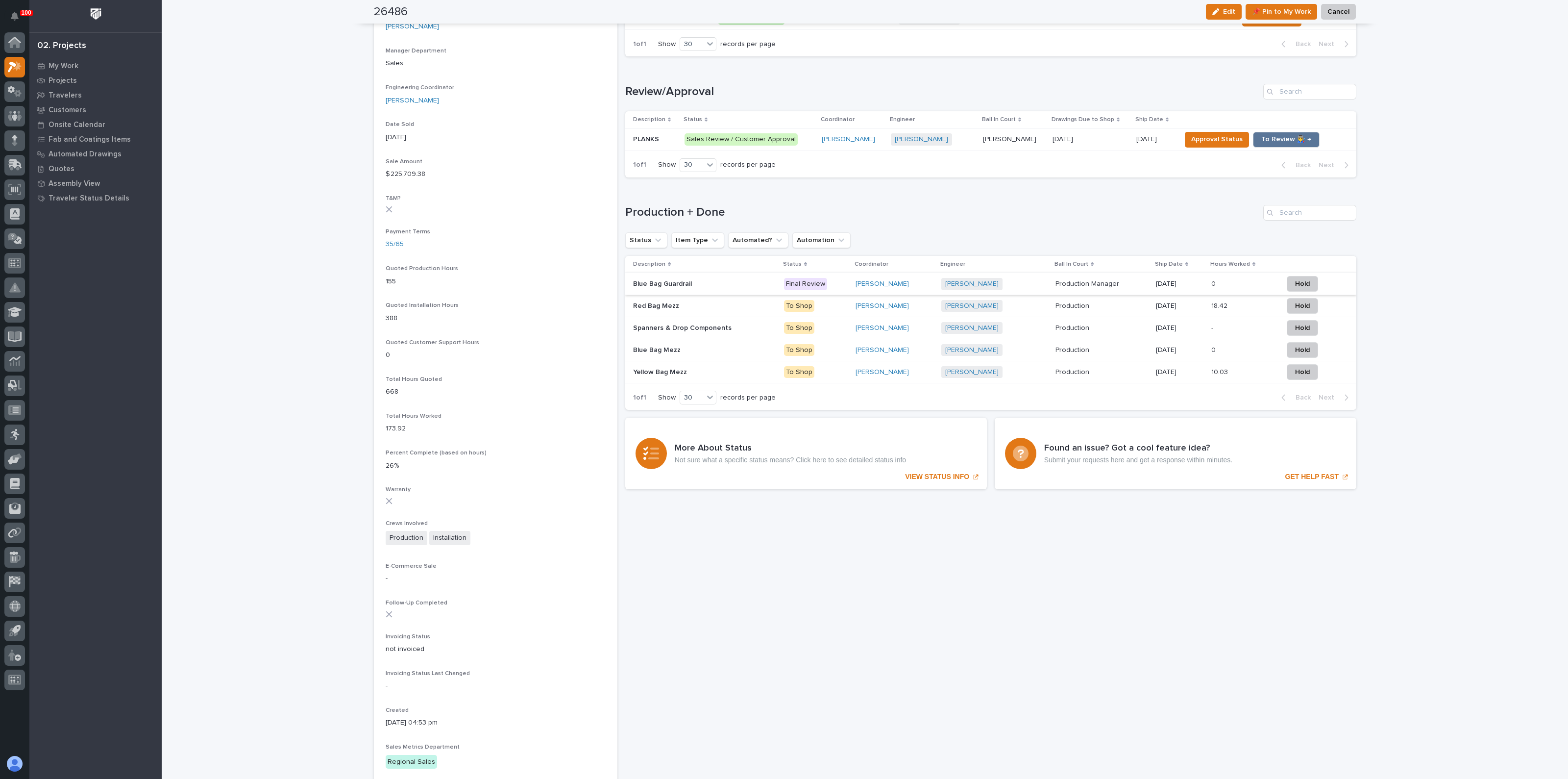
click at [647, 136] on p "PLANKS" at bounding box center [647, 138] width 28 height 10
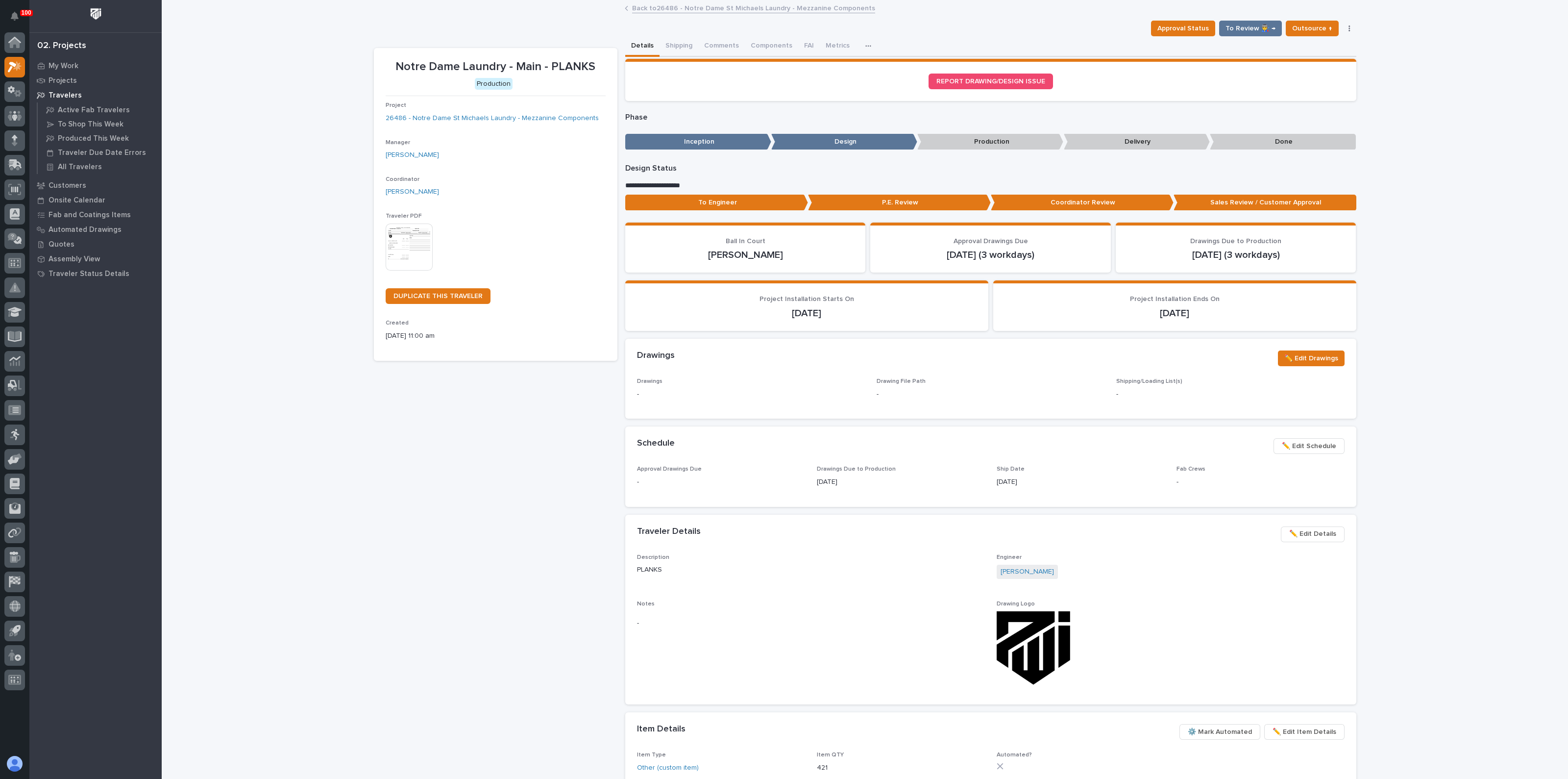
click at [402, 239] on img at bounding box center [408, 246] width 47 height 47
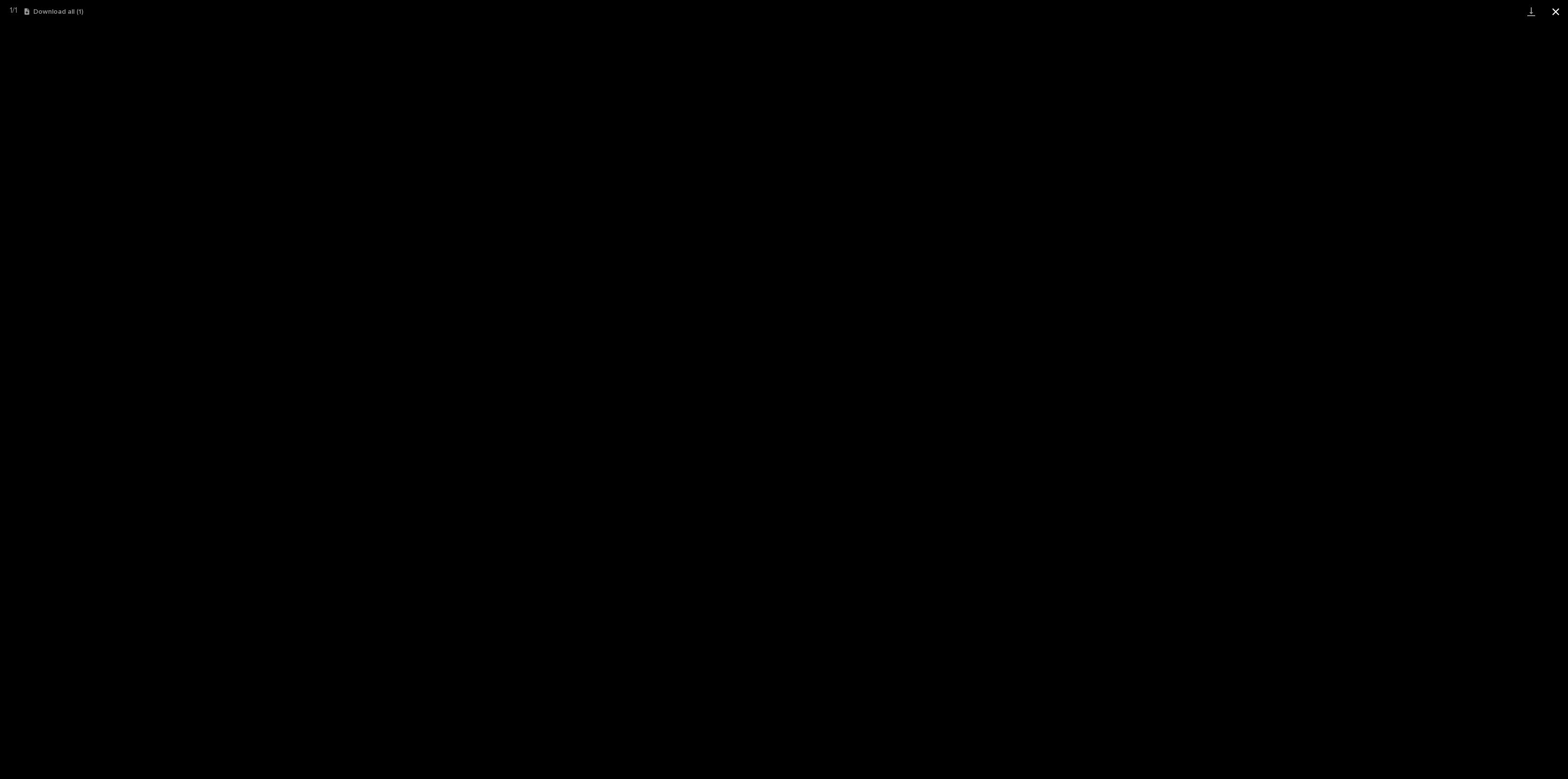
click at [1551, 11] on button "Close gallery" at bounding box center [1555, 11] width 25 height 23
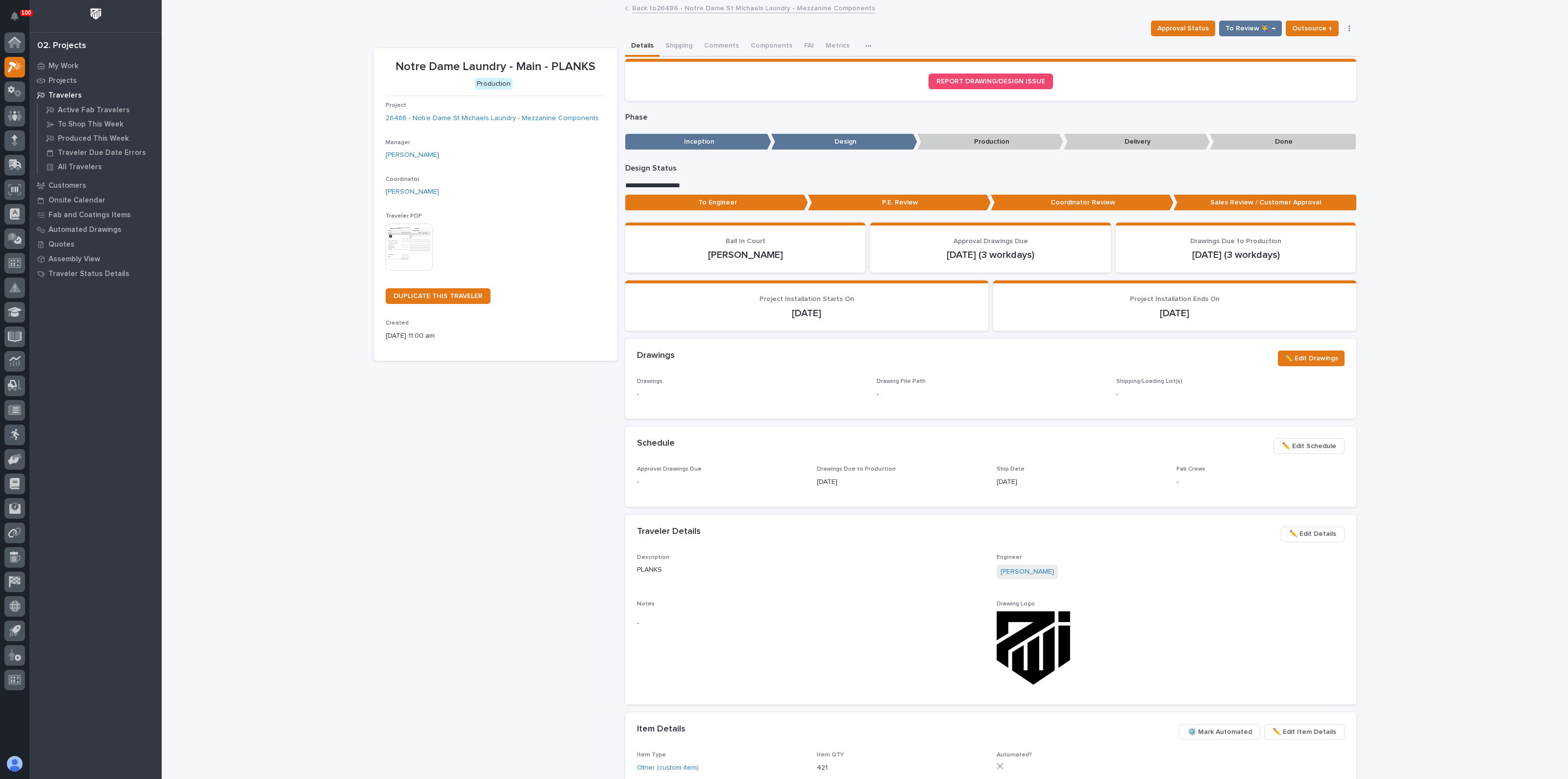
click at [410, 452] on div "Notre Dame Laundry - Main - PLANKS Production Project 26486 - Notre Dame St Mic…" at bounding box center [496, 552] width 244 height 1009
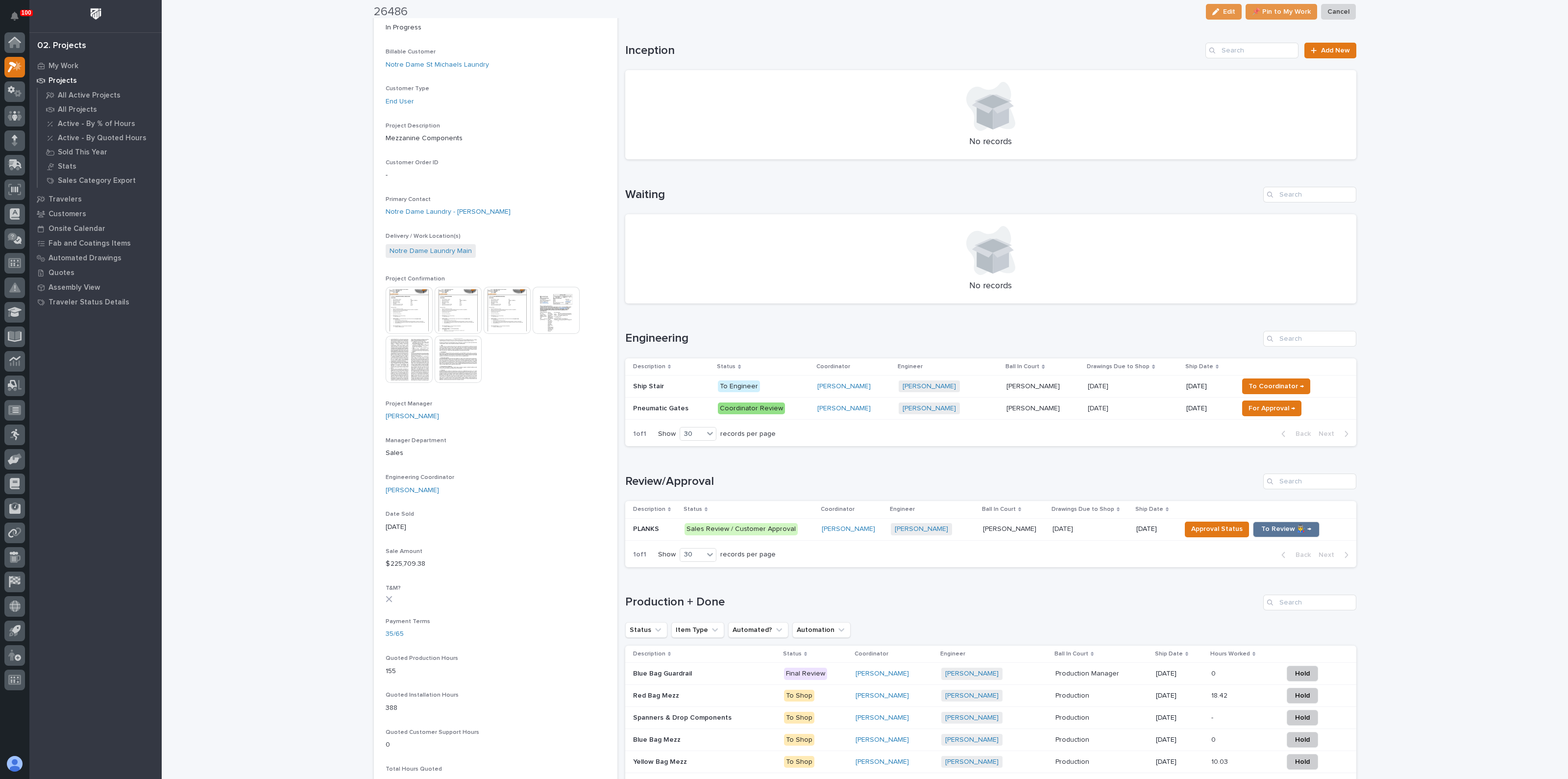
scroll to position [184, 0]
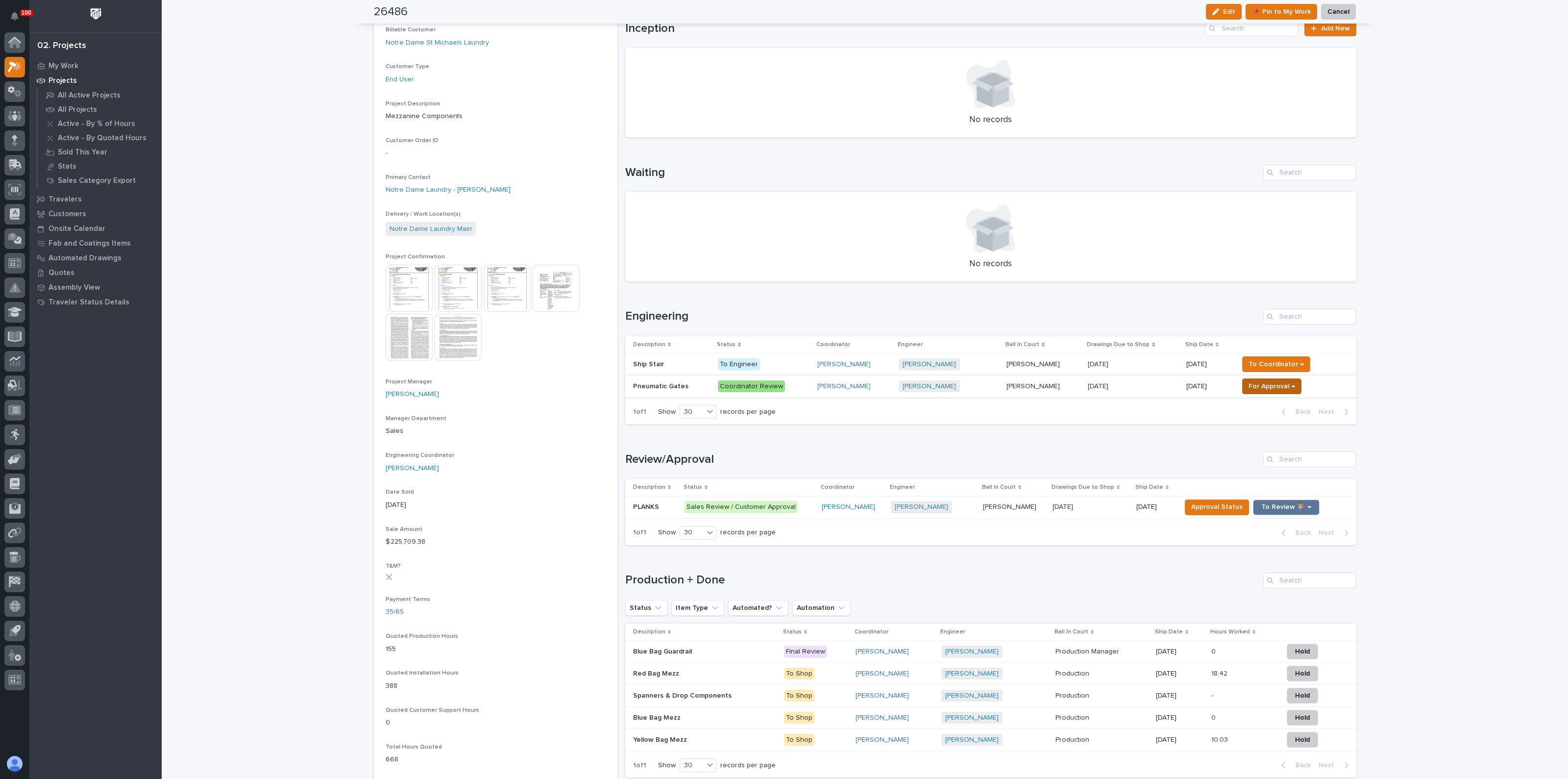
click at [1269, 388] on span "For Approval →" at bounding box center [1271, 386] width 47 height 12
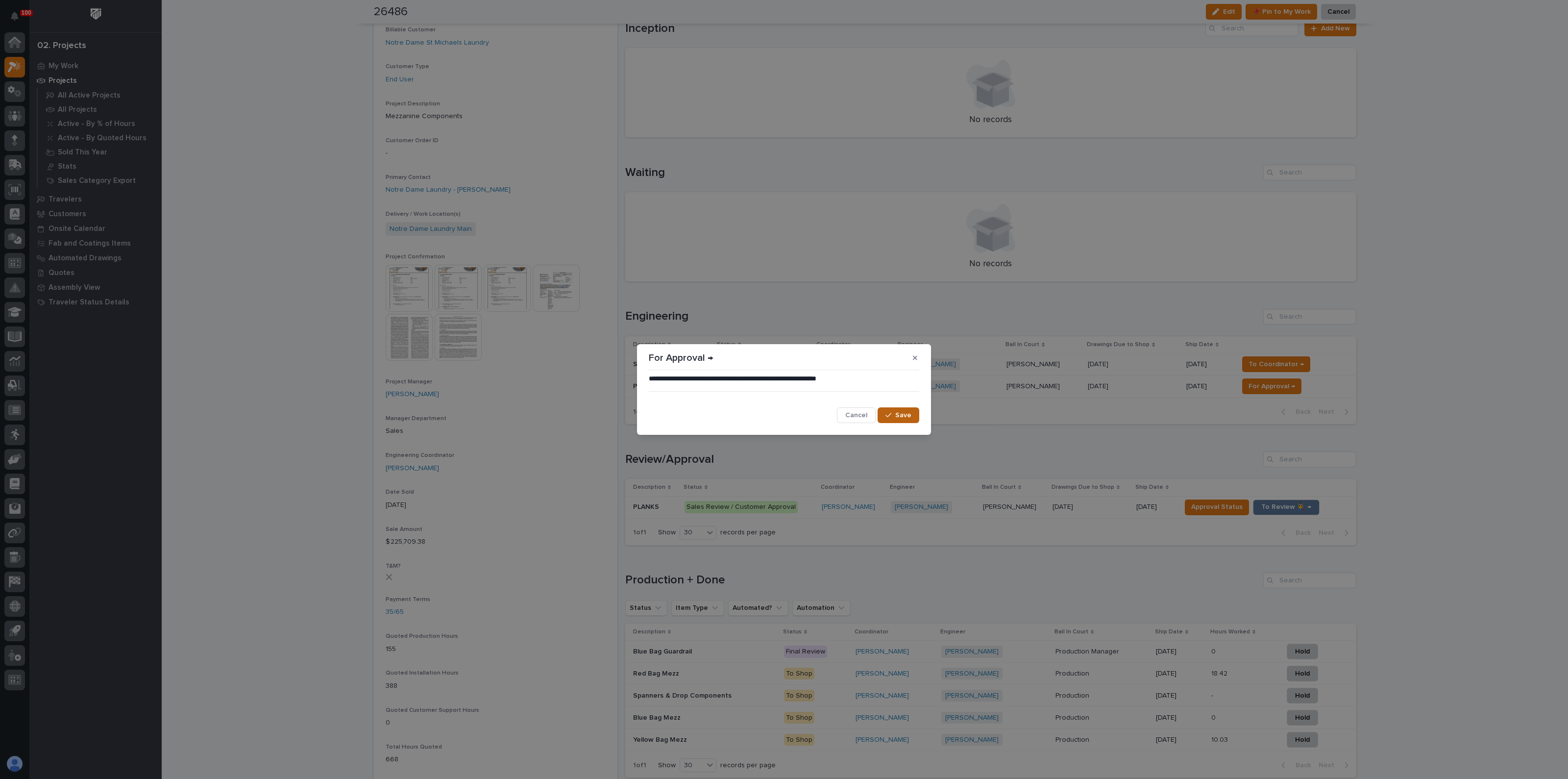
click at [885, 412] on button "Save" at bounding box center [898, 415] width 42 height 15
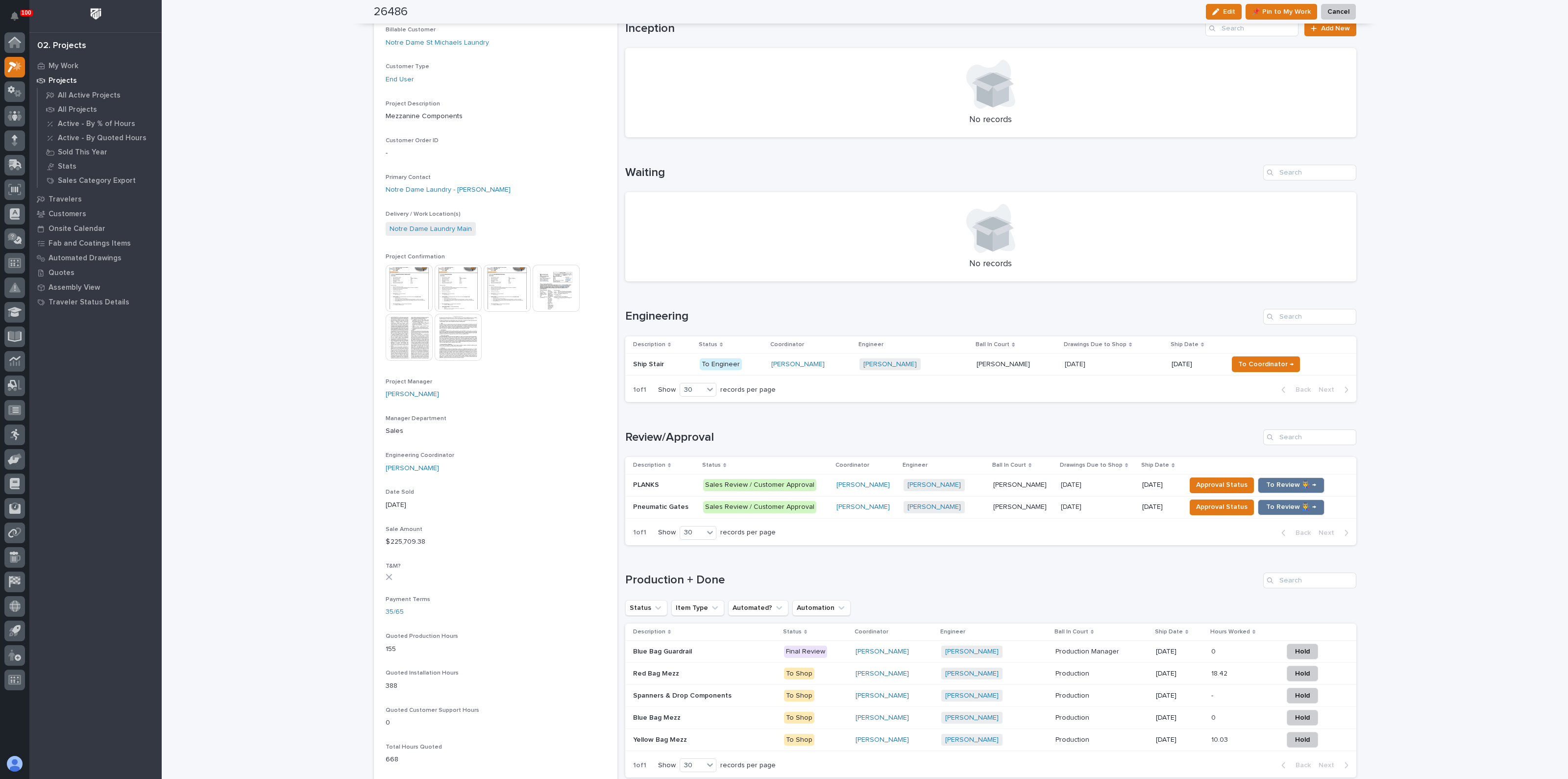
scroll to position [306, 0]
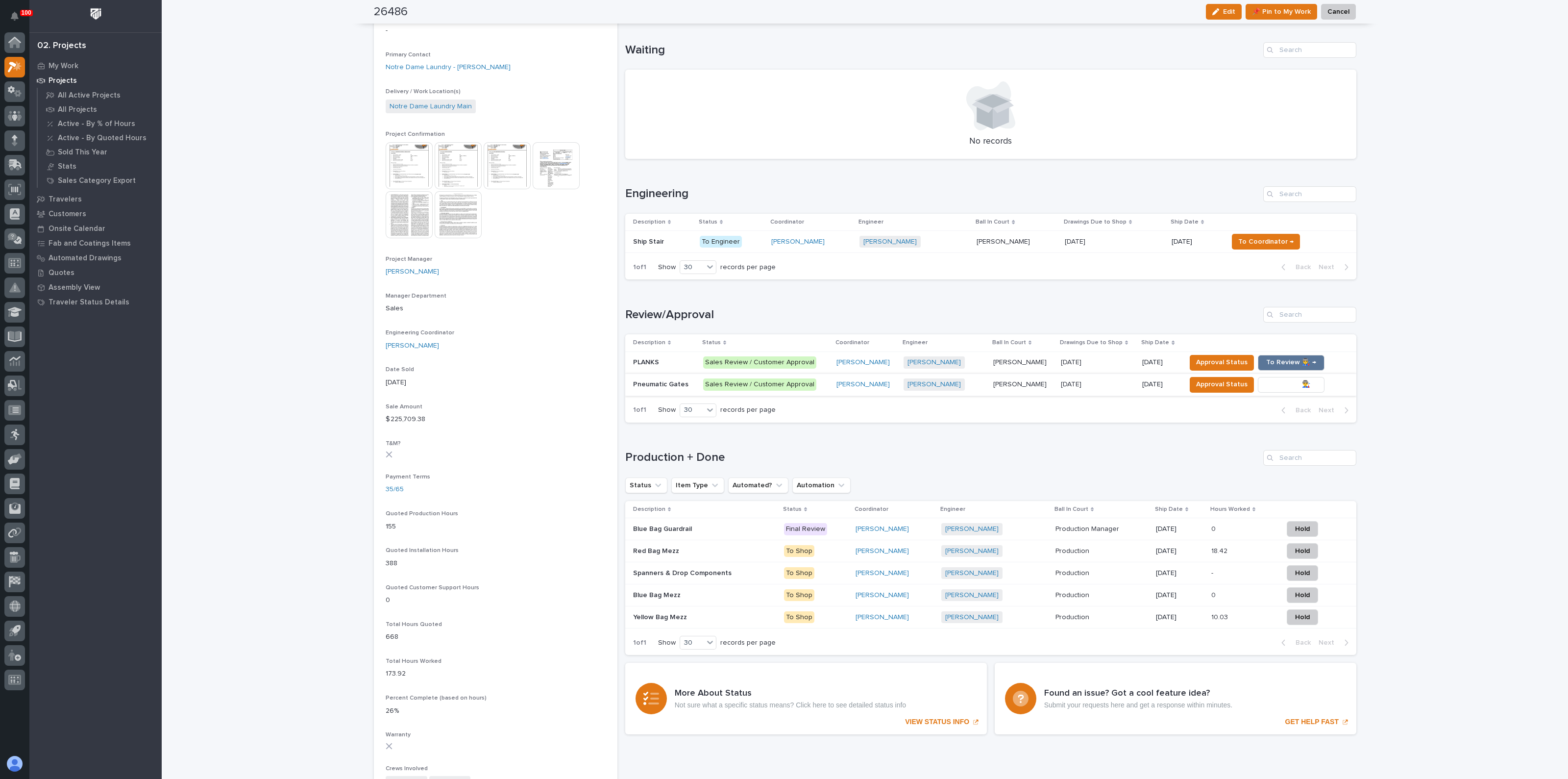
click at [1271, 382] on span "To Review 👨‍🏭 →" at bounding box center [1291, 384] width 50 height 12
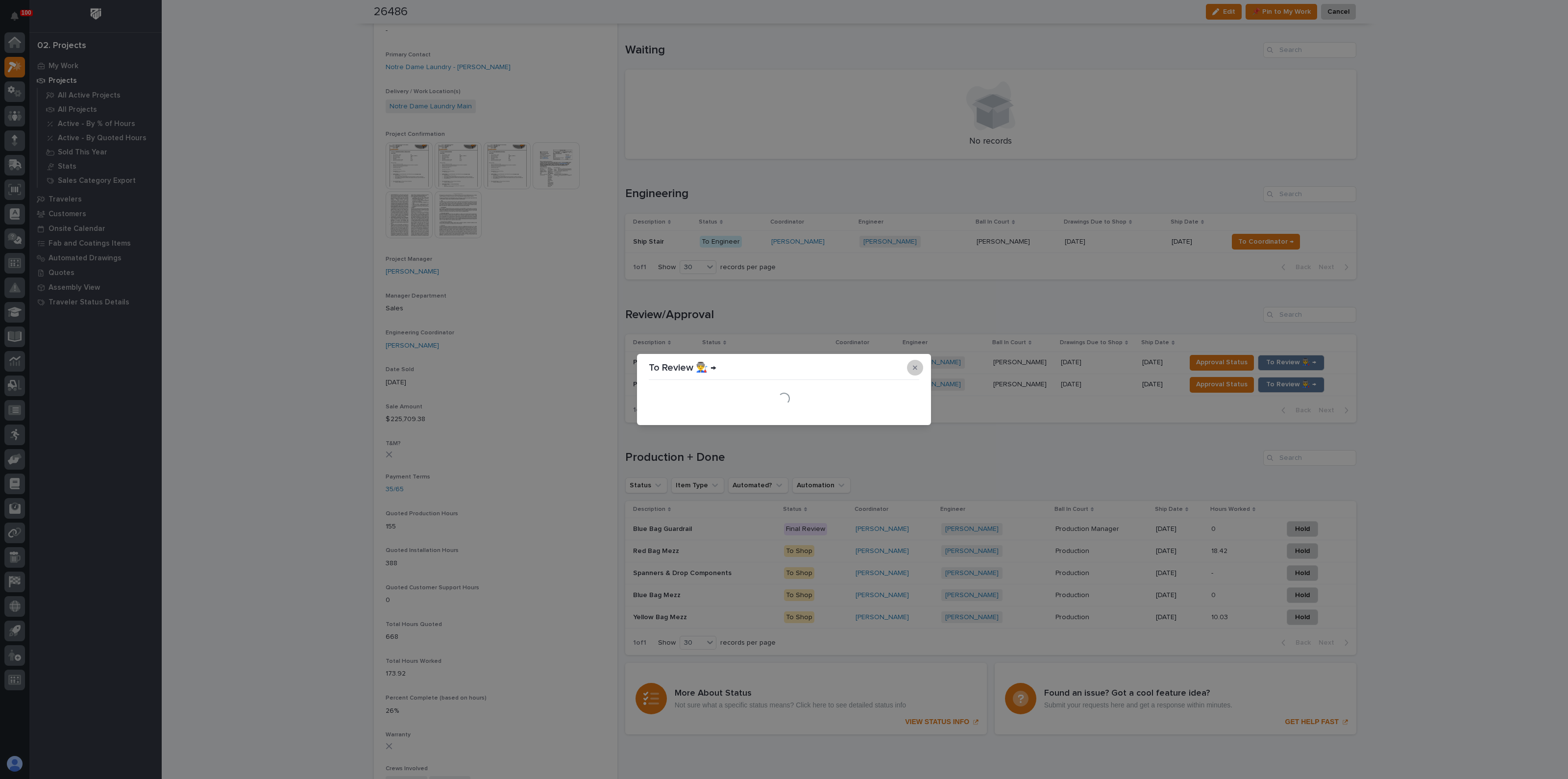
click at [920, 366] on button "button" at bounding box center [915, 367] width 16 height 15
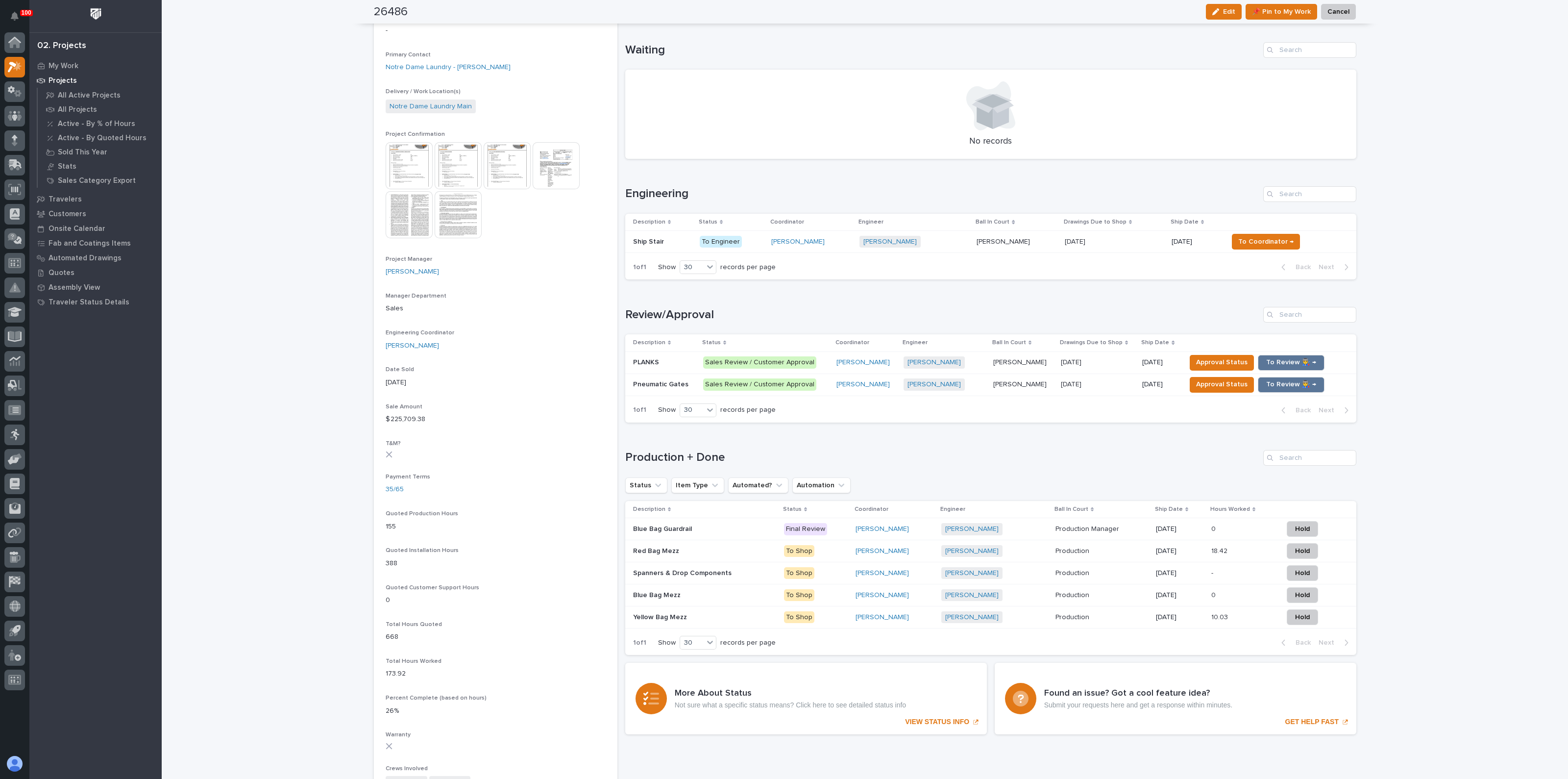
click at [663, 388] on div "Pneumatic Gates Pneumatic Gates" at bounding box center [664, 384] width 62 height 16
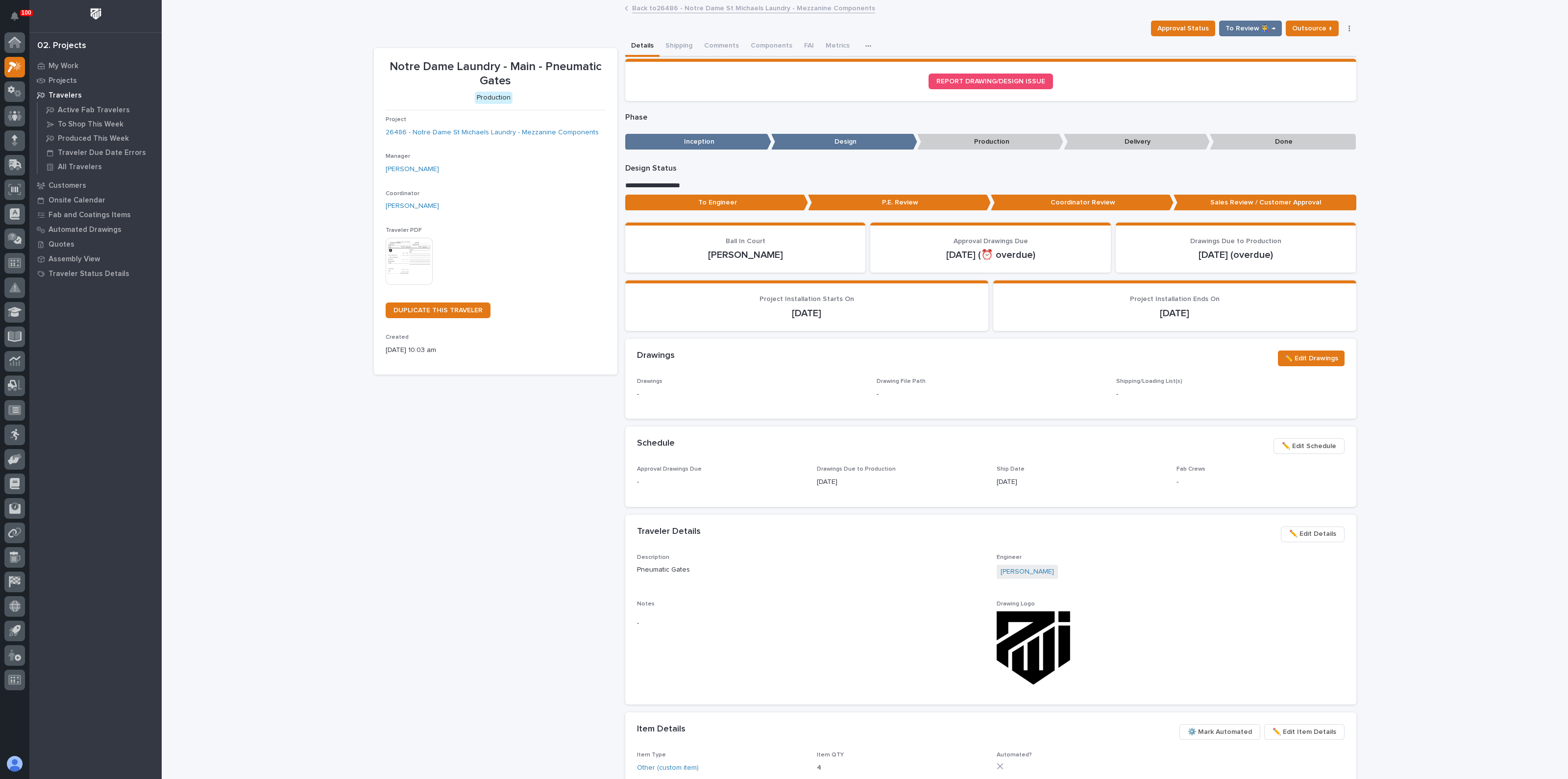
click at [1411, 163] on div "Loading... Saving… Loading... Saving… Notre Dame Laundry - Main - Pneumatic Gat…" at bounding box center [865, 524] width 1406 height 1047
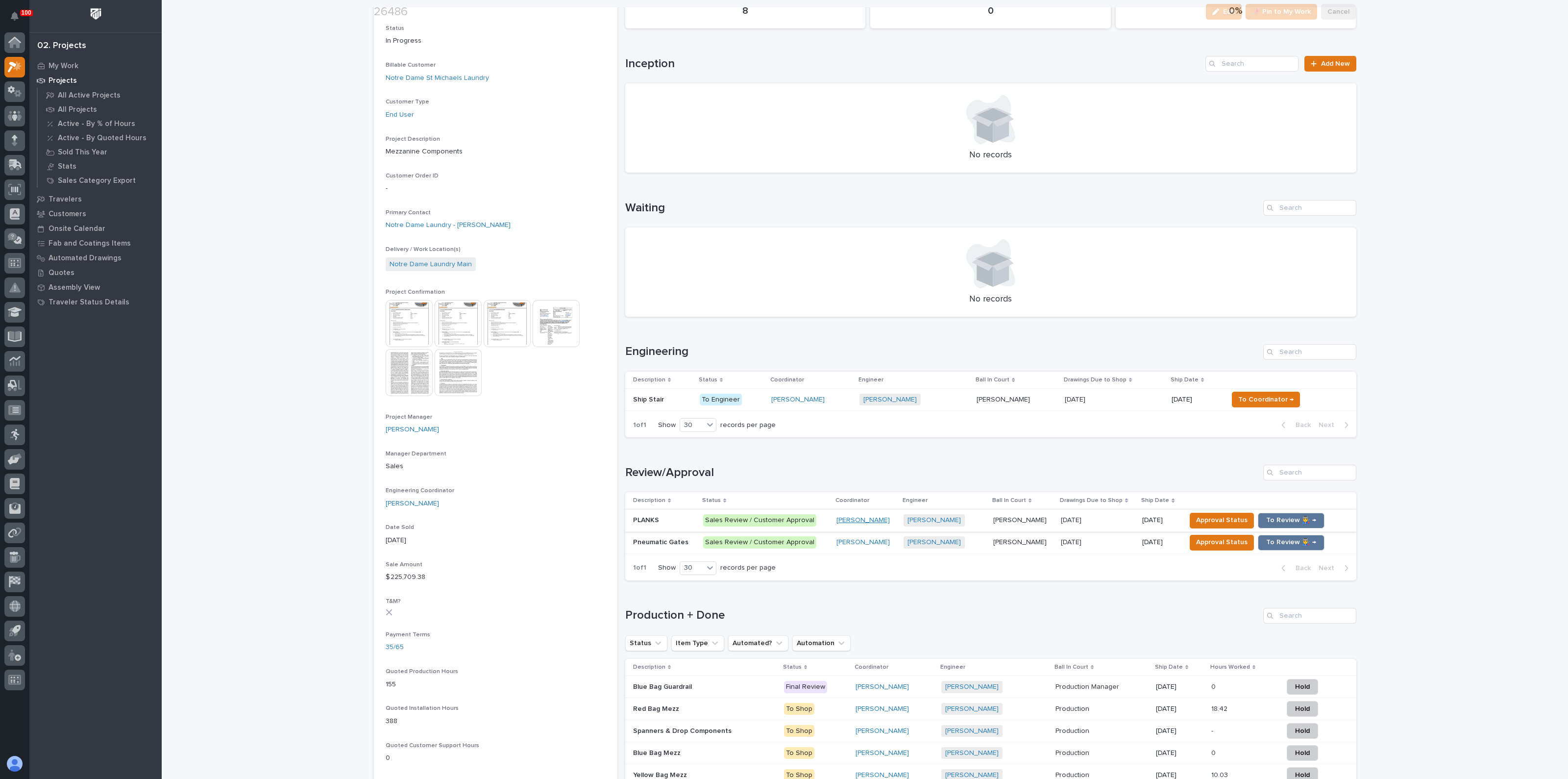
scroll to position [184, 0]
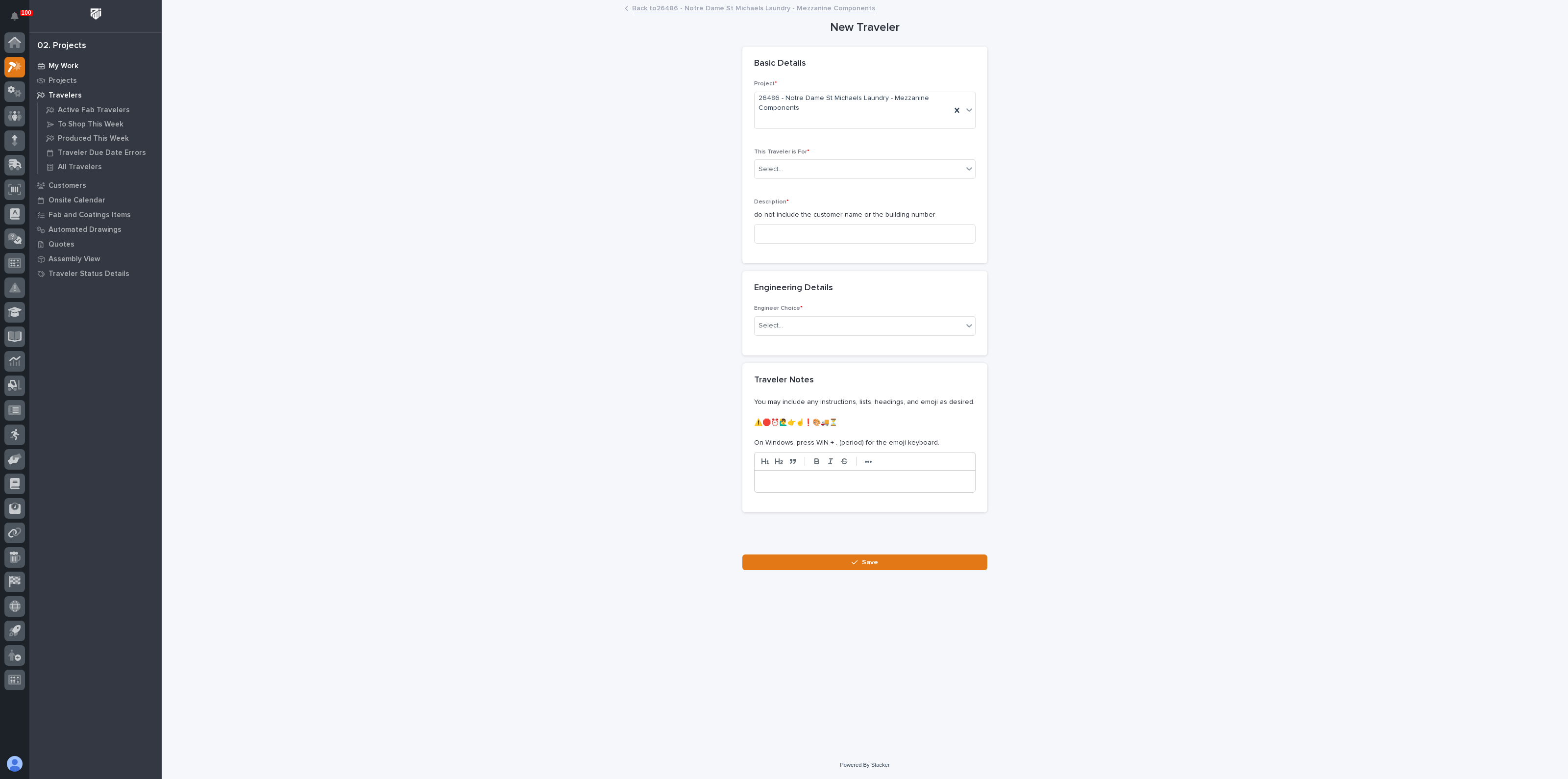
click at [59, 65] on p "My Work" at bounding box center [63, 66] width 30 height 8
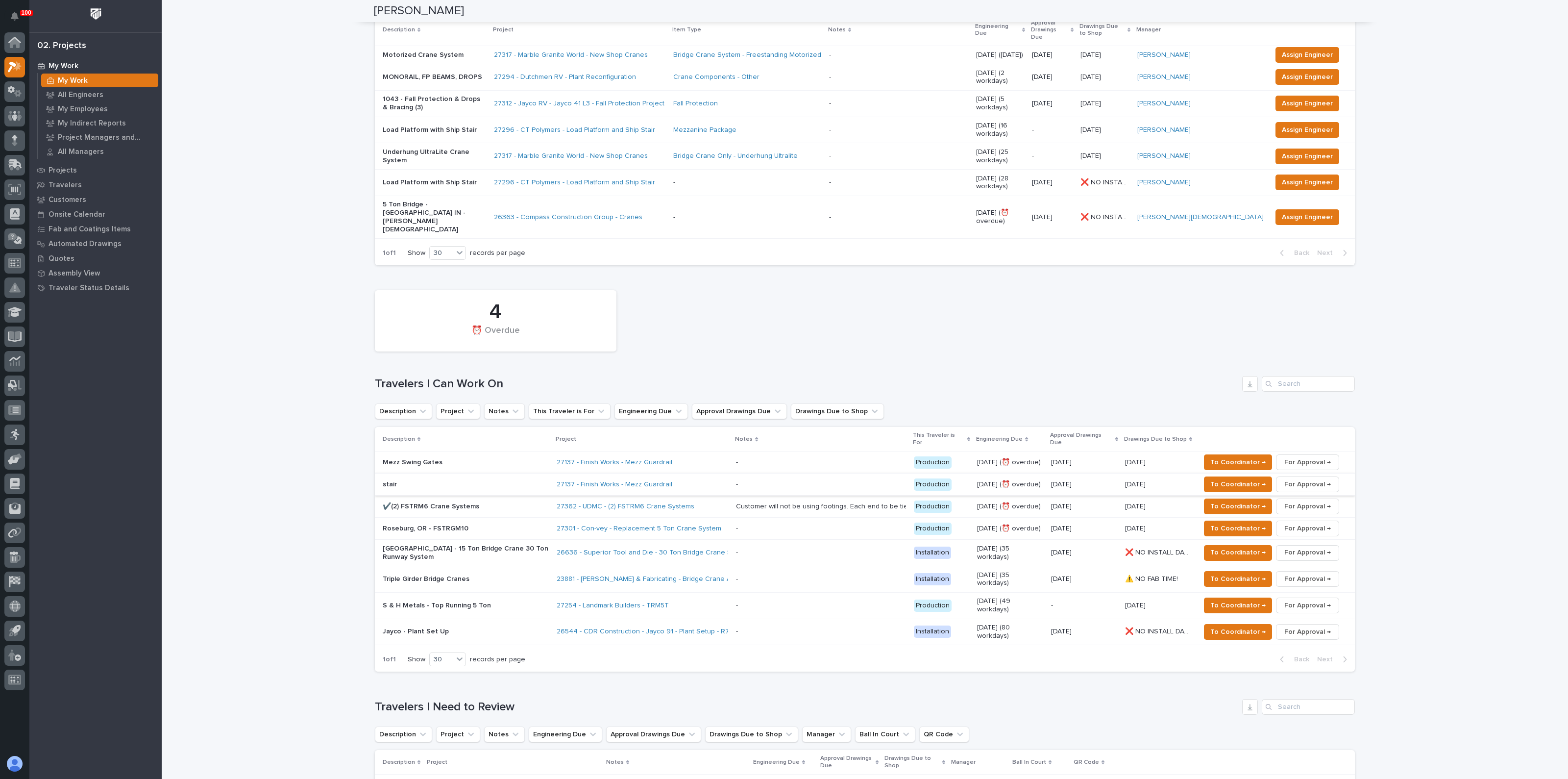
scroll to position [61, 0]
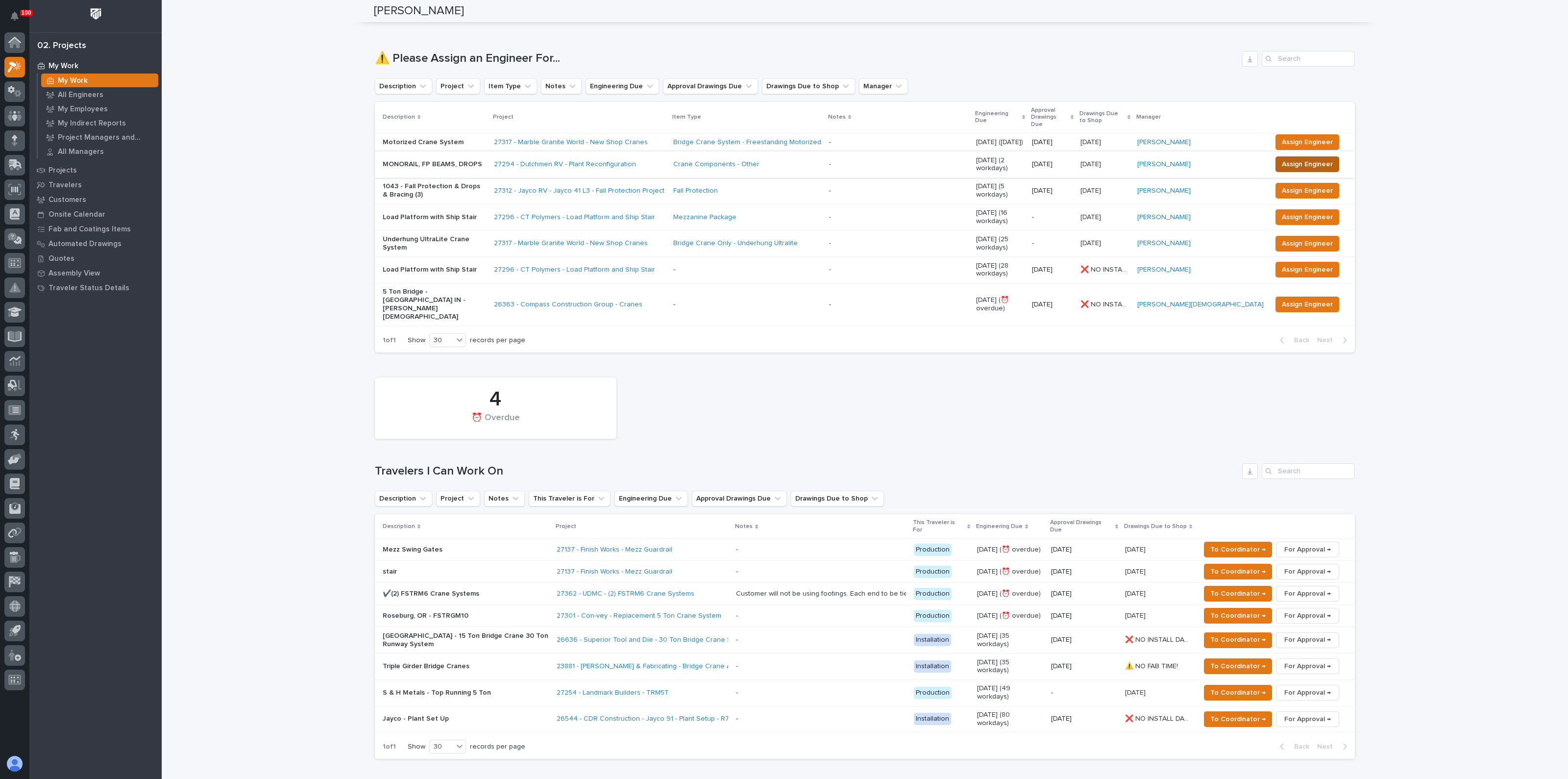
click at [1304, 159] on span "Assign Engineer" at bounding box center [1308, 165] width 51 height 12
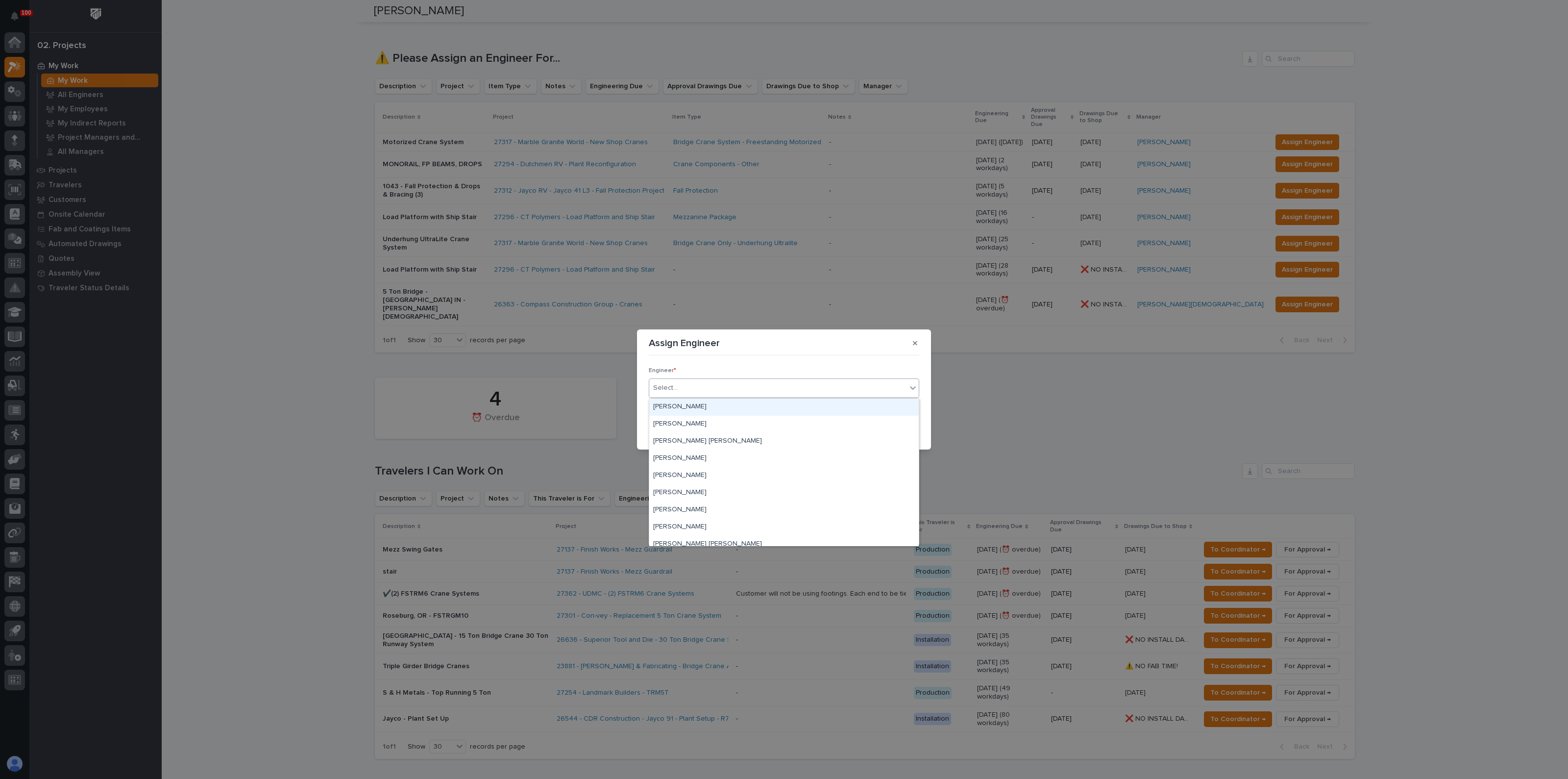
click at [710, 388] on div "Select..." at bounding box center [777, 388] width 257 height 16
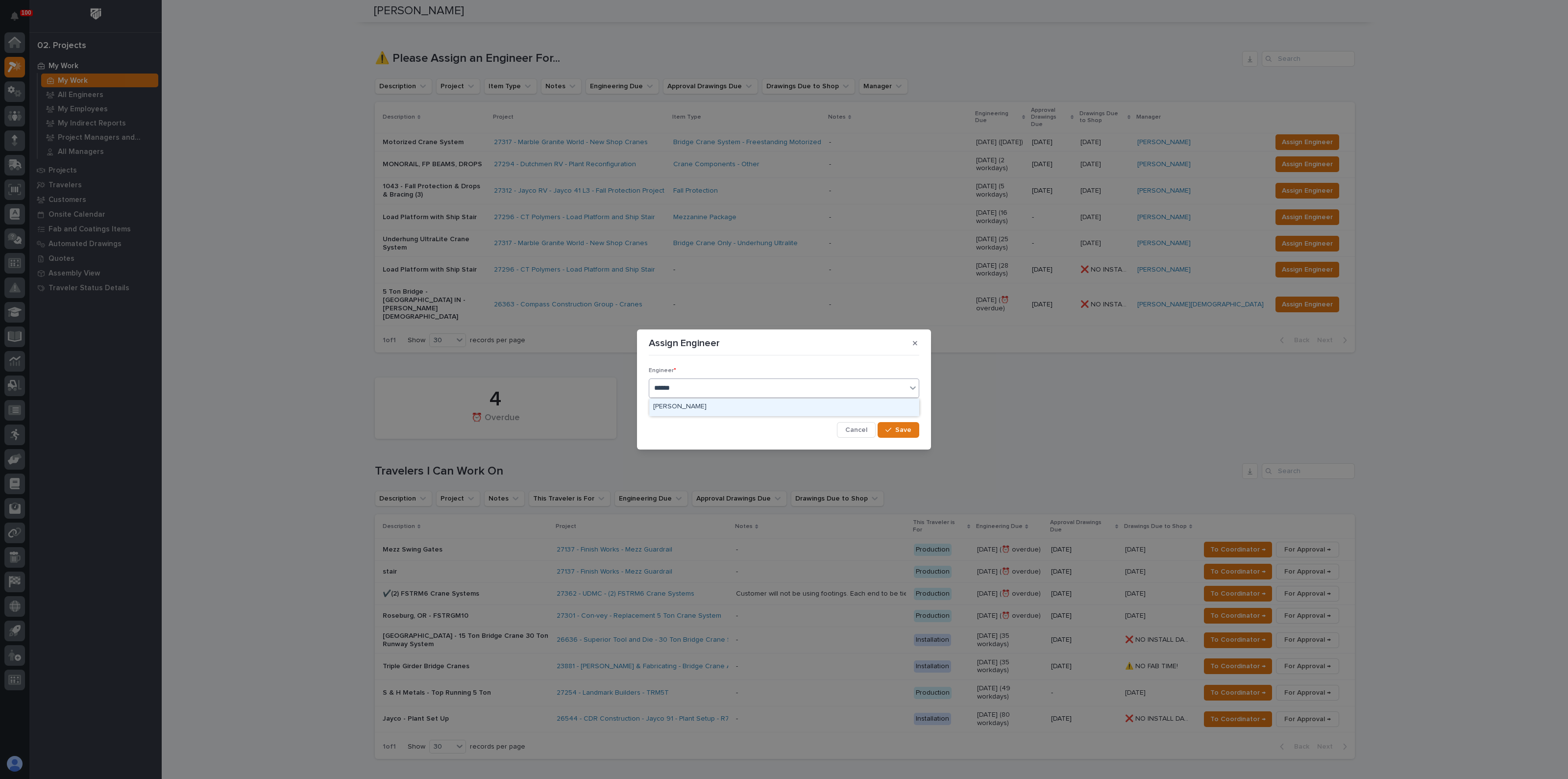
type input "*******"
drag, startPoint x: 880, startPoint y: 427, endPoint x: 894, endPoint y: 432, distance: 14.9
click at [881, 428] on button "Save" at bounding box center [898, 429] width 42 height 15
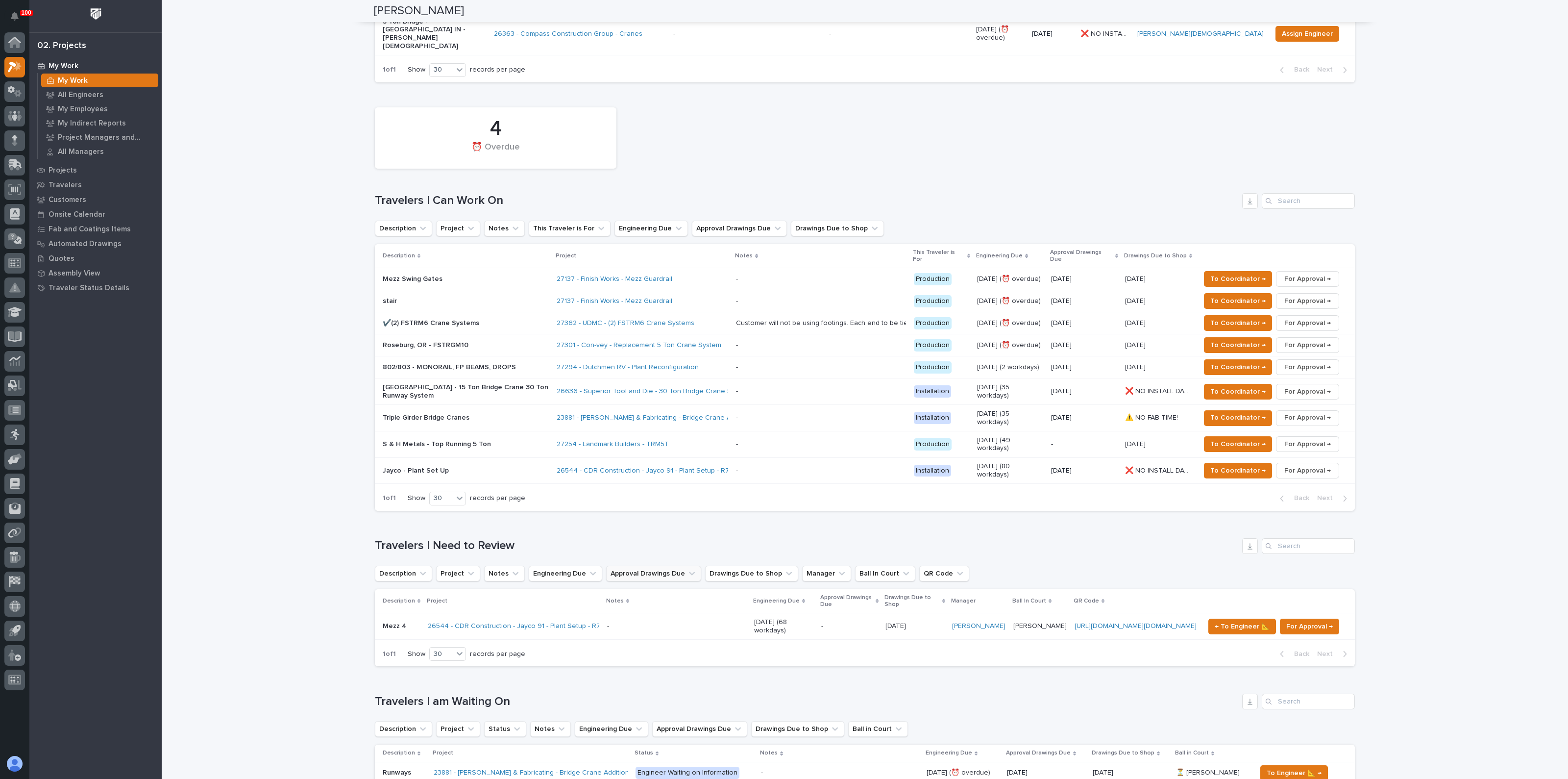
scroll to position [184, 0]
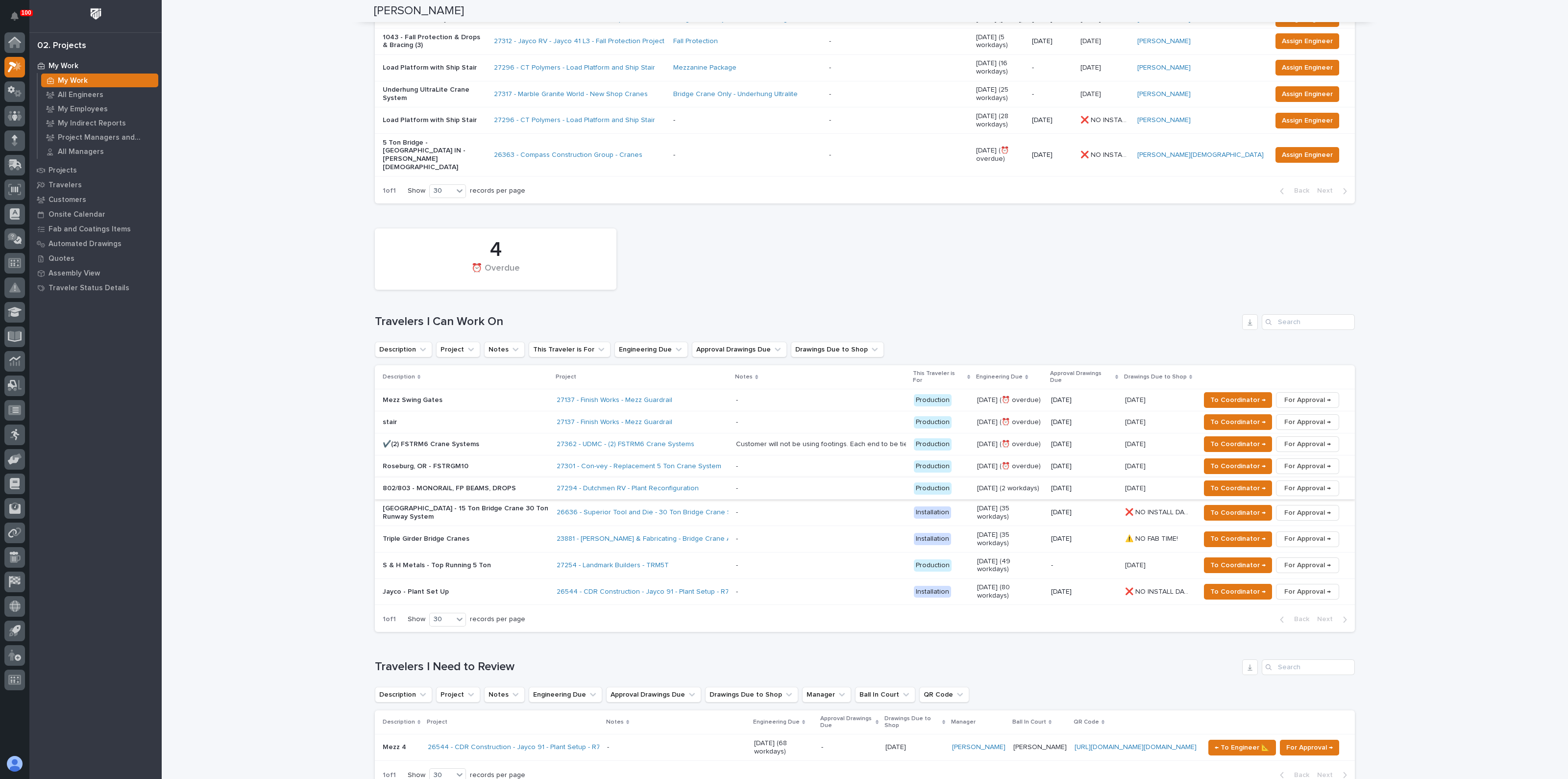
click at [1314, 482] on span "For Approval →" at bounding box center [1308, 488] width 47 height 12
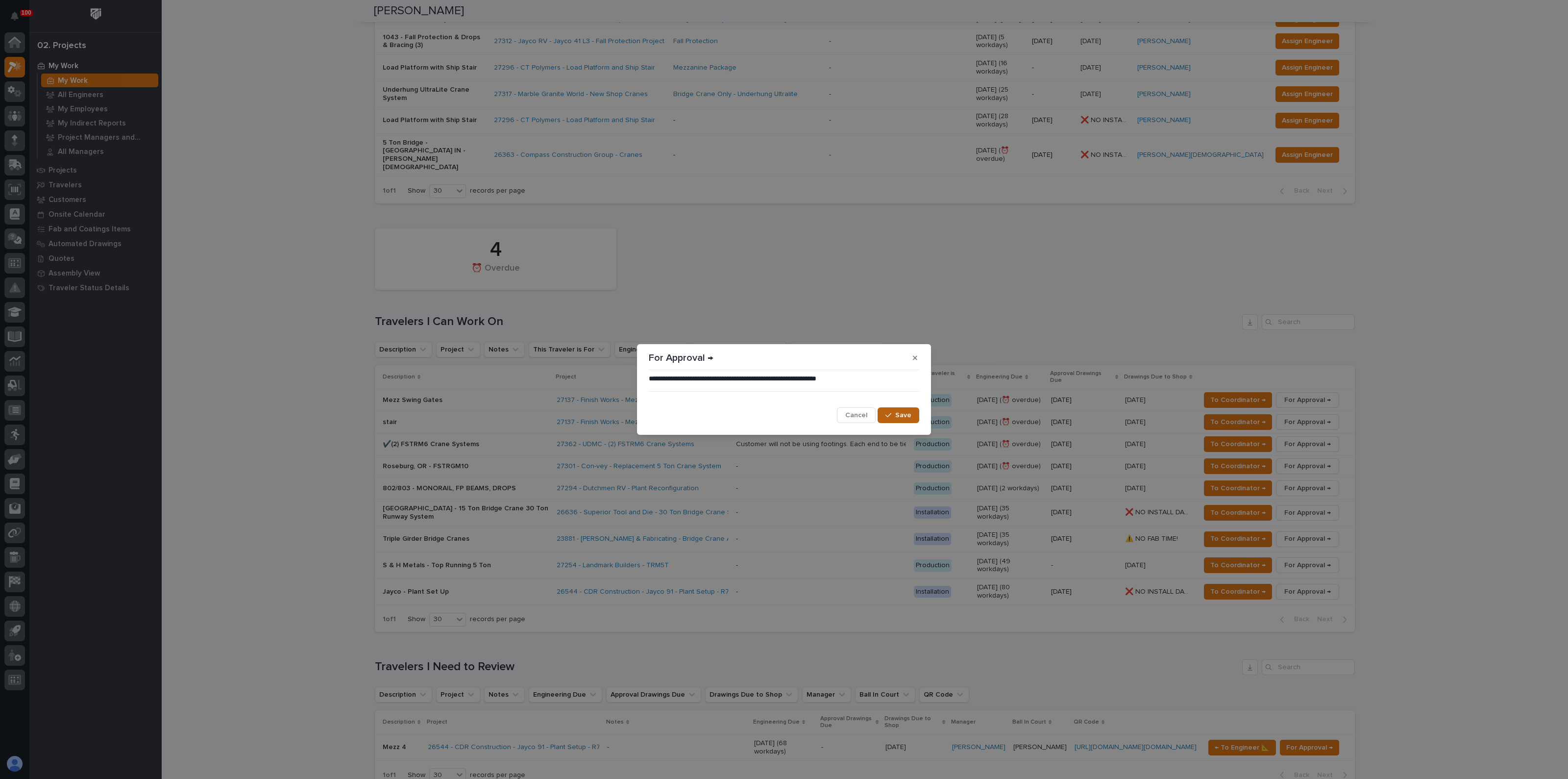
click at [905, 419] on span "Save" at bounding box center [903, 415] width 16 height 8
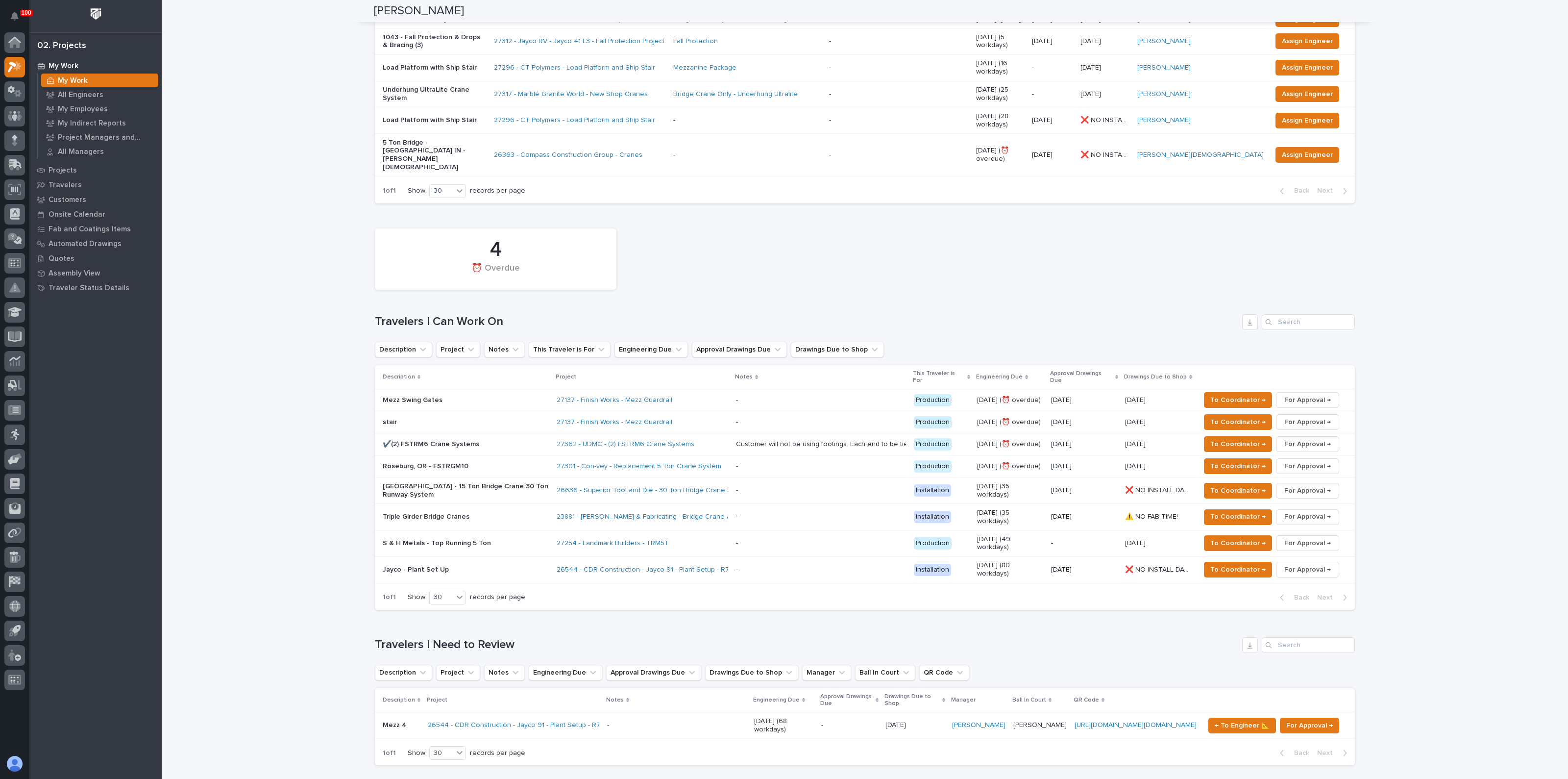
click at [478, 539] on p "S & H Metals - Top Running 5 Ton" at bounding box center [466, 543] width 166 height 8
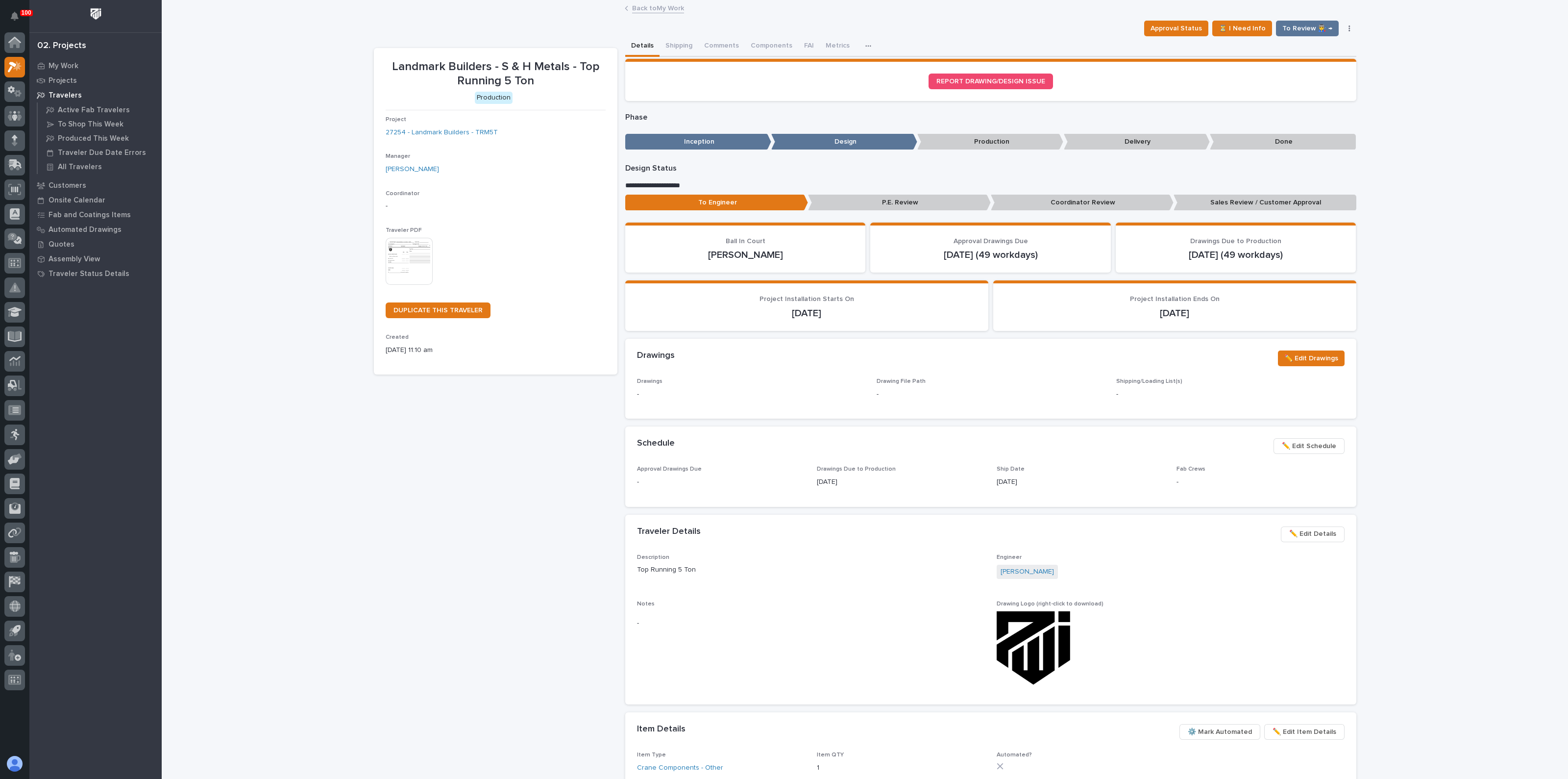
click at [402, 239] on img at bounding box center [408, 261] width 47 height 47
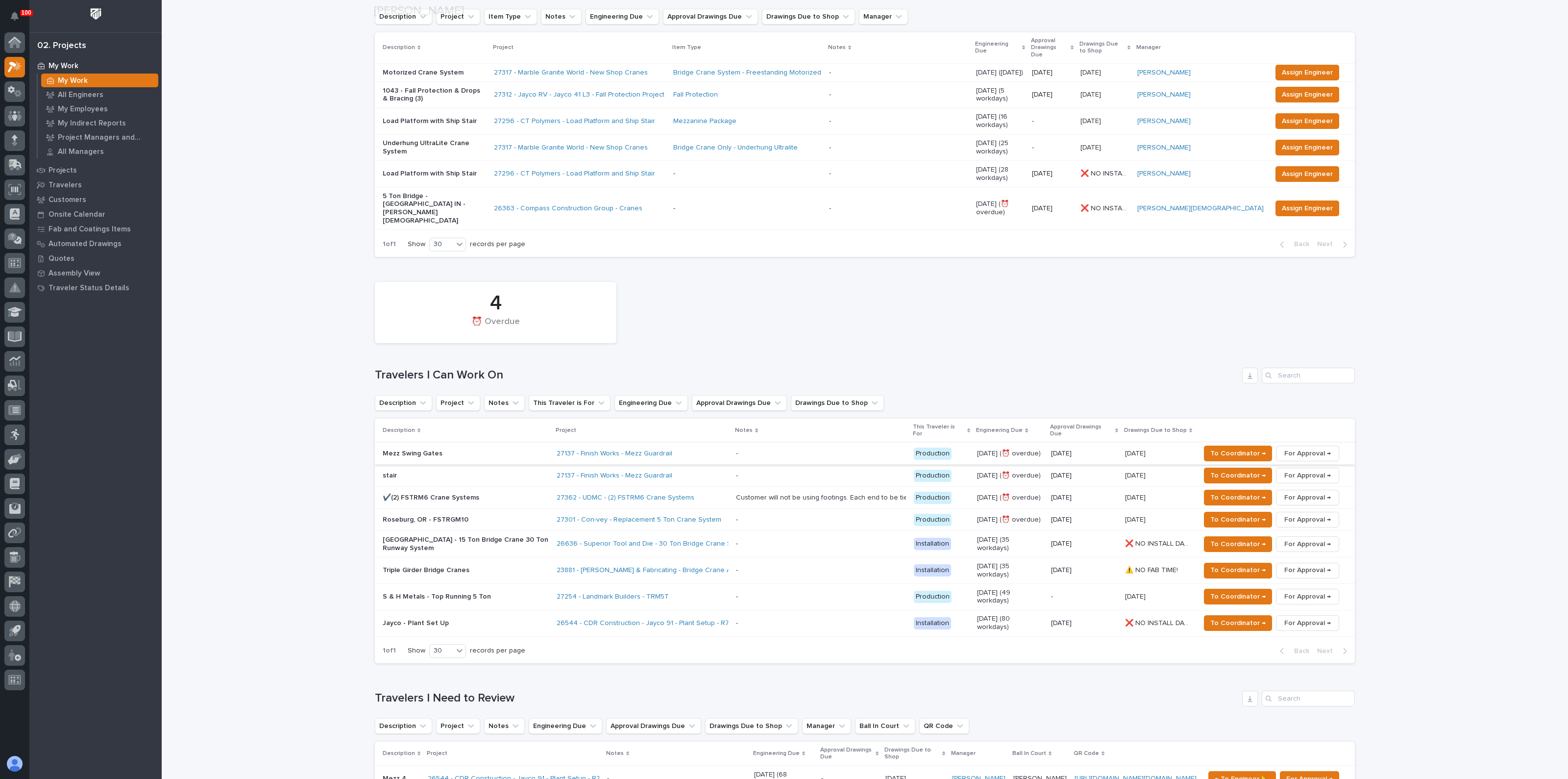
scroll to position [184, 0]
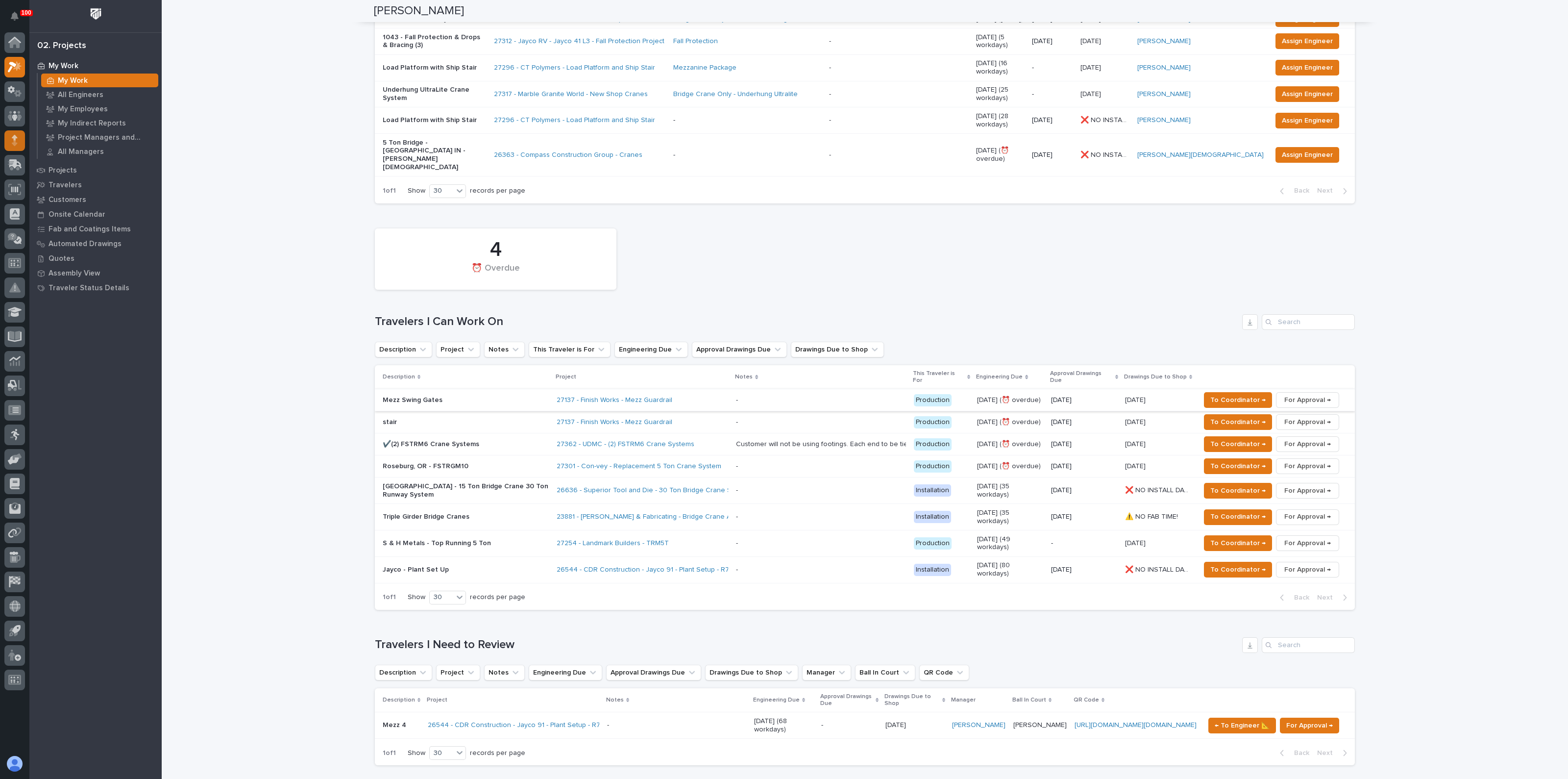
click at [8, 137] on div at bounding box center [14, 141] width 20 height 20
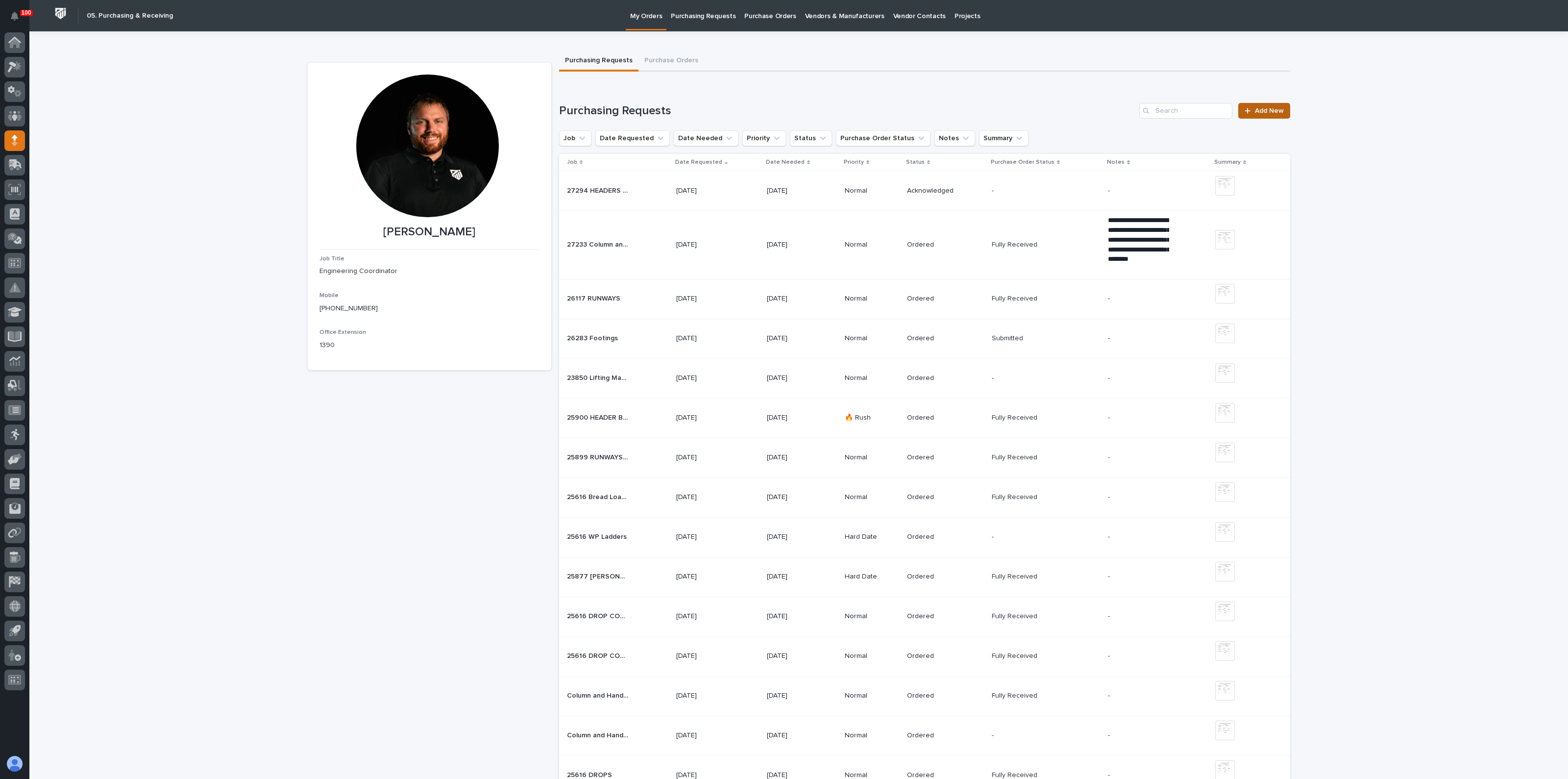
click at [1250, 115] on link "Add New" at bounding box center [1263, 110] width 52 height 15
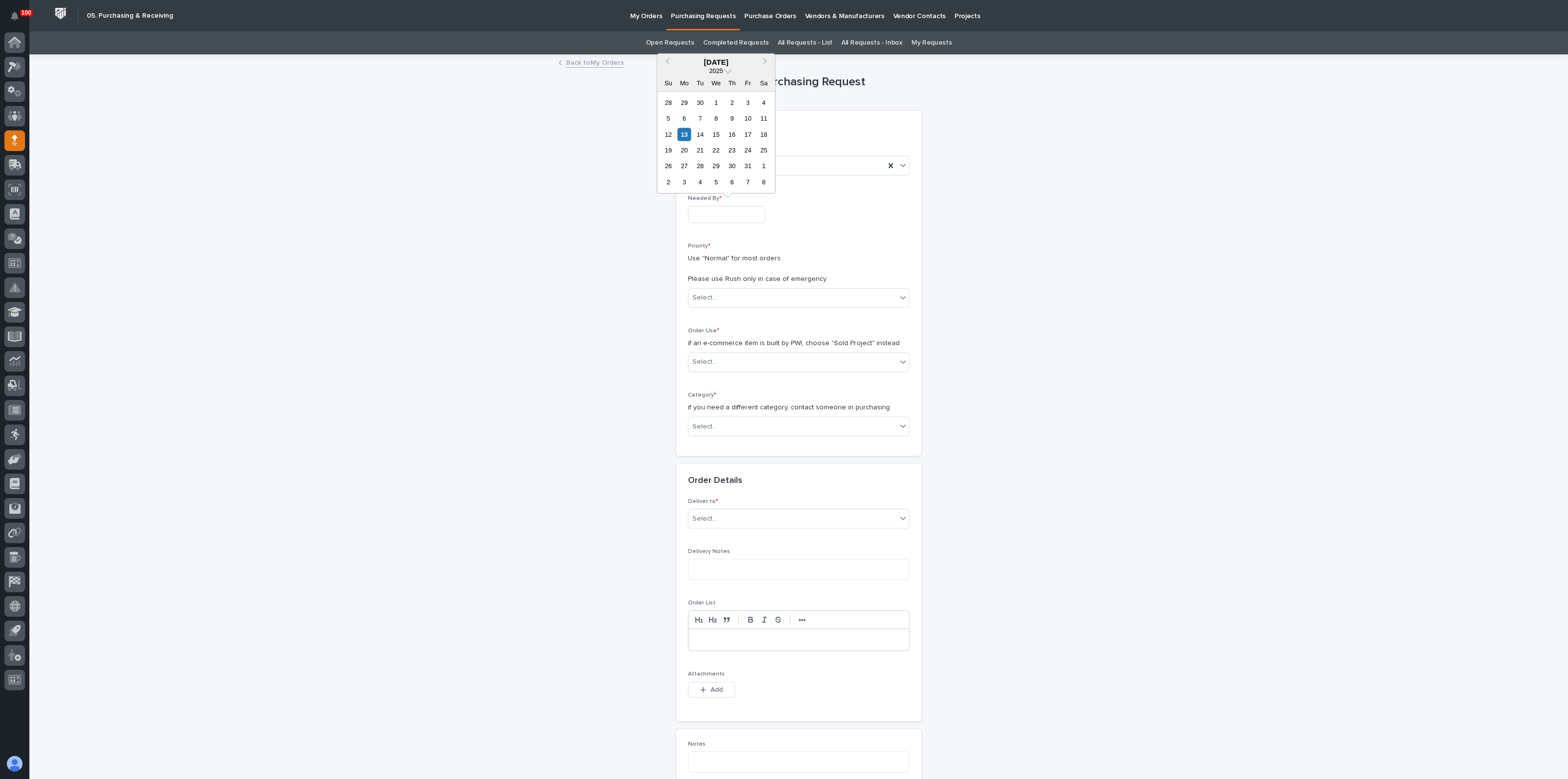
click at [718, 210] on input "text" at bounding box center [726, 215] width 77 height 17
click at [731, 150] on div "23" at bounding box center [732, 150] width 14 height 14
type input "**********"
click at [713, 293] on div "Select..." at bounding box center [792, 297] width 208 height 16
click at [701, 349] on div "Normal" at bounding box center [794, 350] width 221 height 17
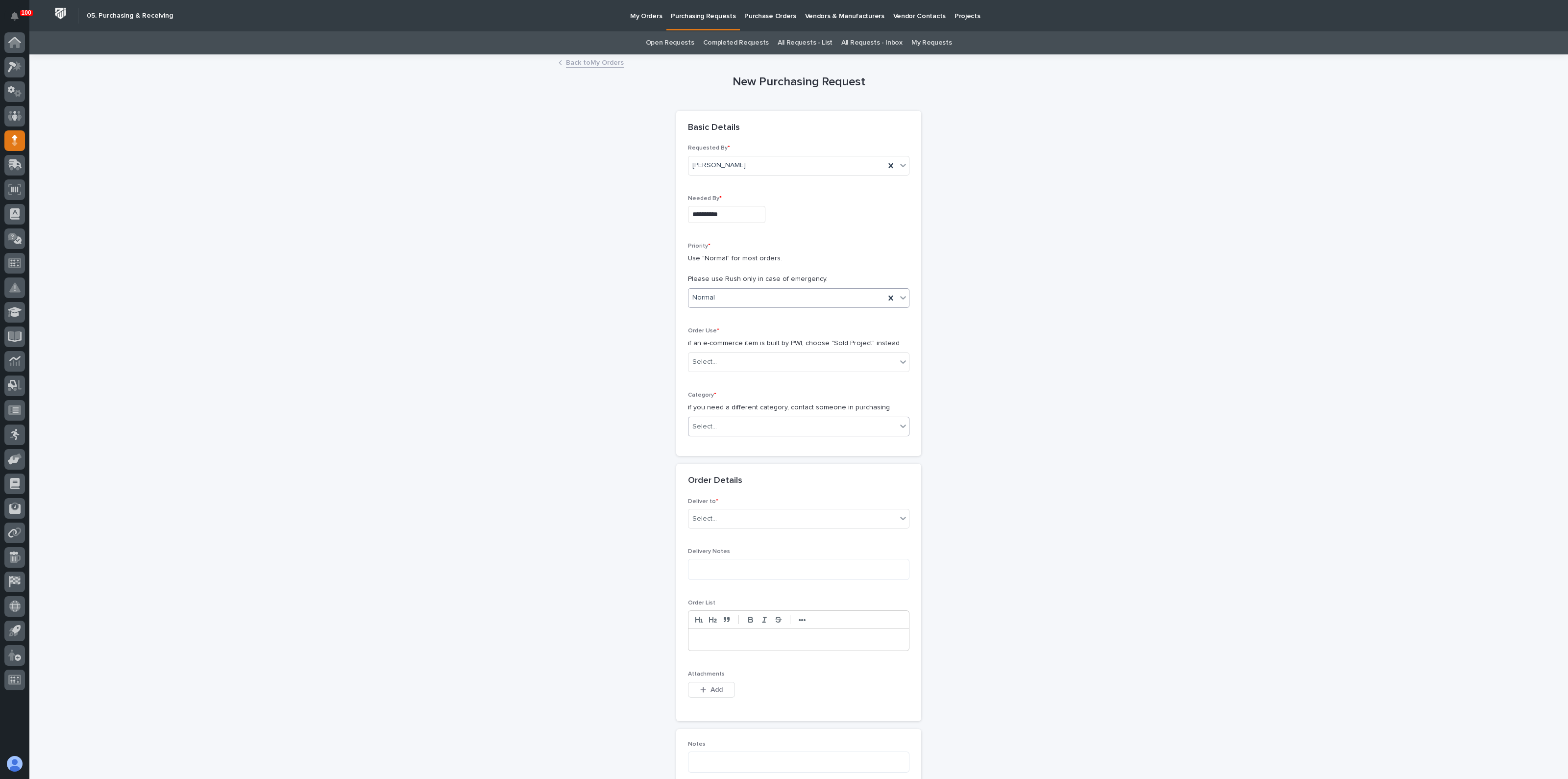
click at [711, 422] on div "Select..." at bounding box center [792, 426] width 208 height 16
click at [707, 523] on div "Parts & Hardware" at bounding box center [794, 523] width 221 height 17
click at [702, 515] on div "Select..." at bounding box center [704, 518] width 25 height 10
click at [707, 532] on div "PWI" at bounding box center [794, 536] width 221 height 17
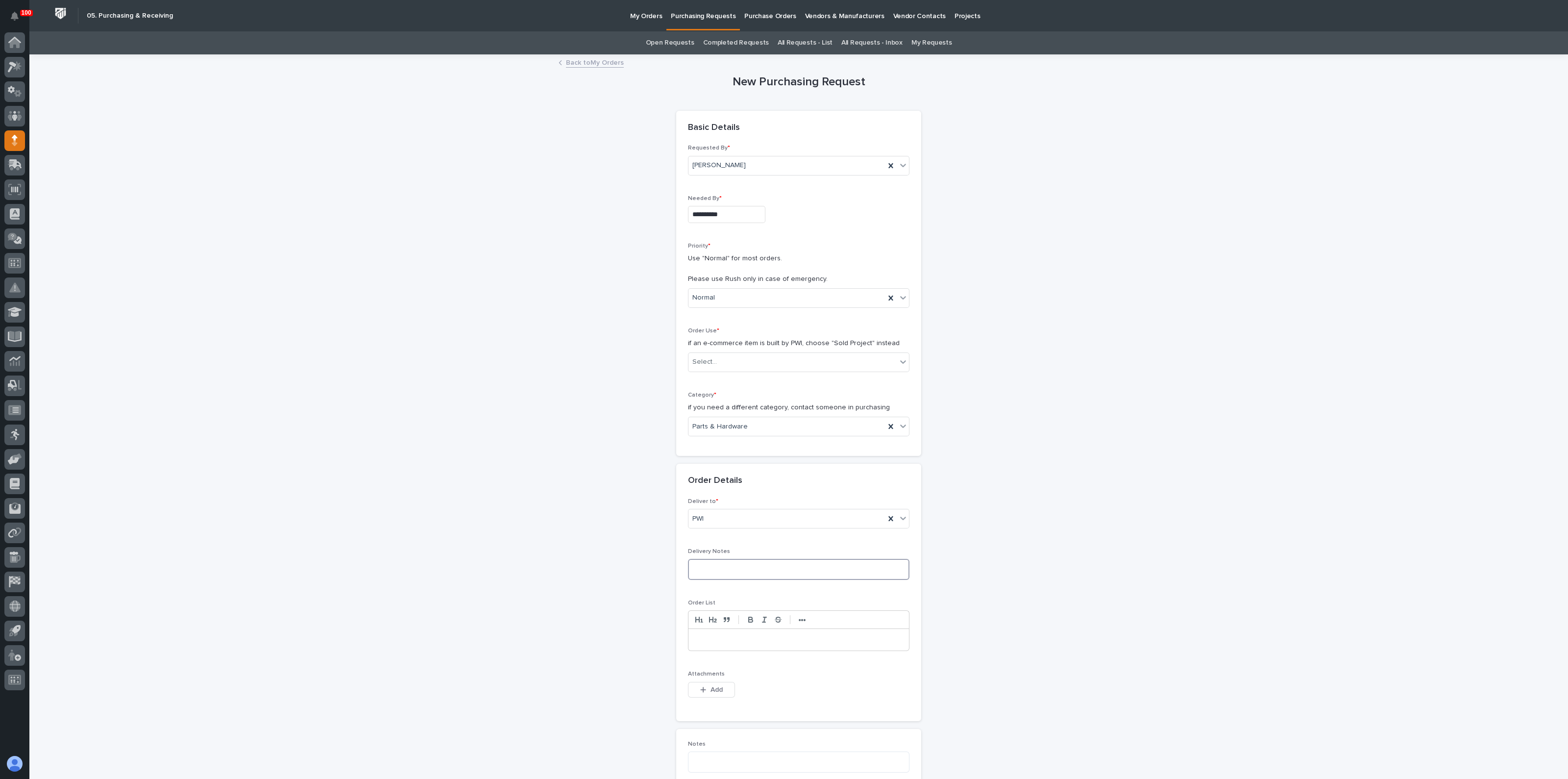
click at [707, 563] on textarea at bounding box center [798, 569] width 221 height 21
click at [636, 555] on div "**********" at bounding box center [799, 555] width 983 height 1000
click at [708, 641] on p at bounding box center [798, 640] width 206 height 10
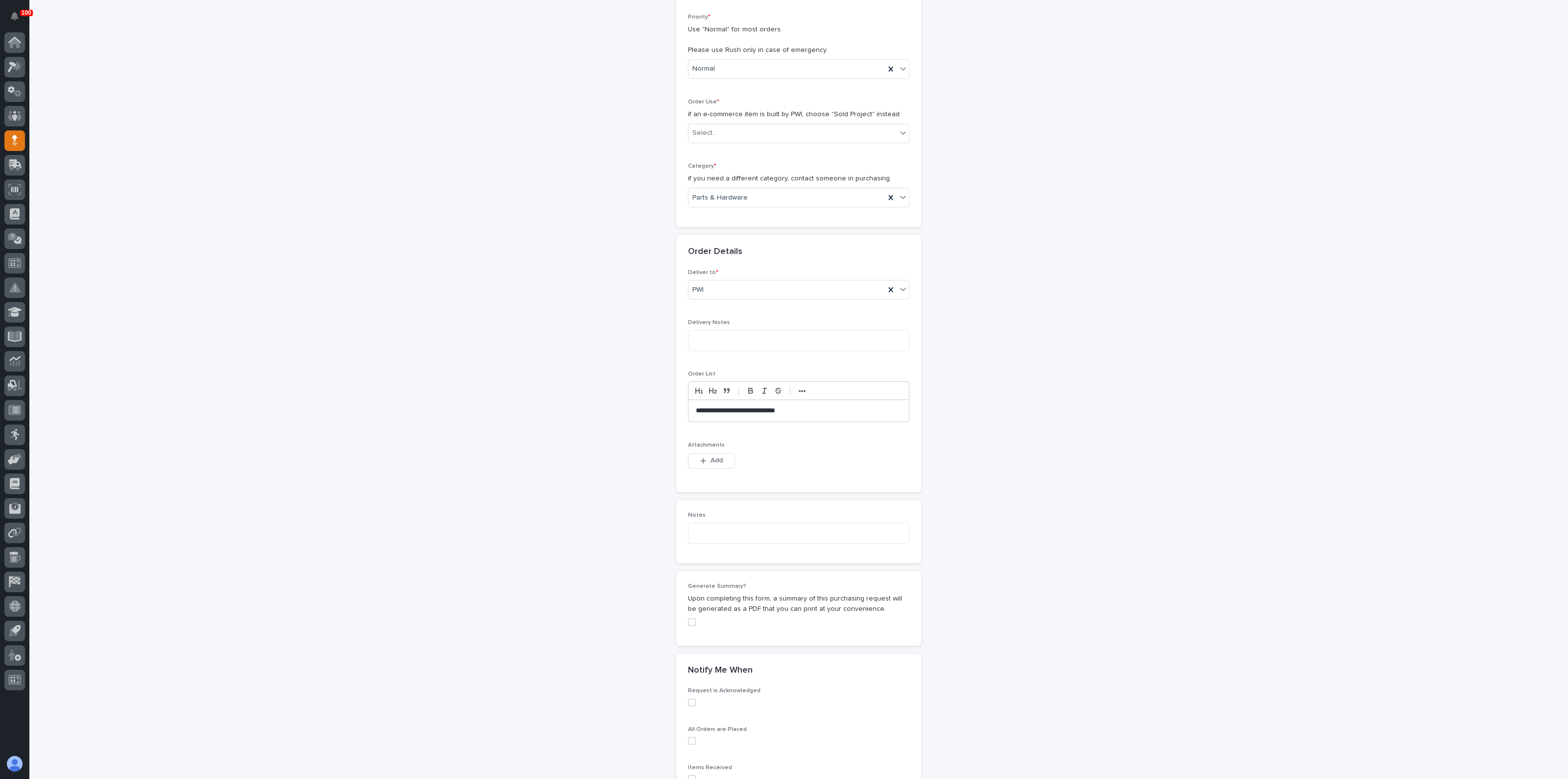
scroll to position [122, 0]
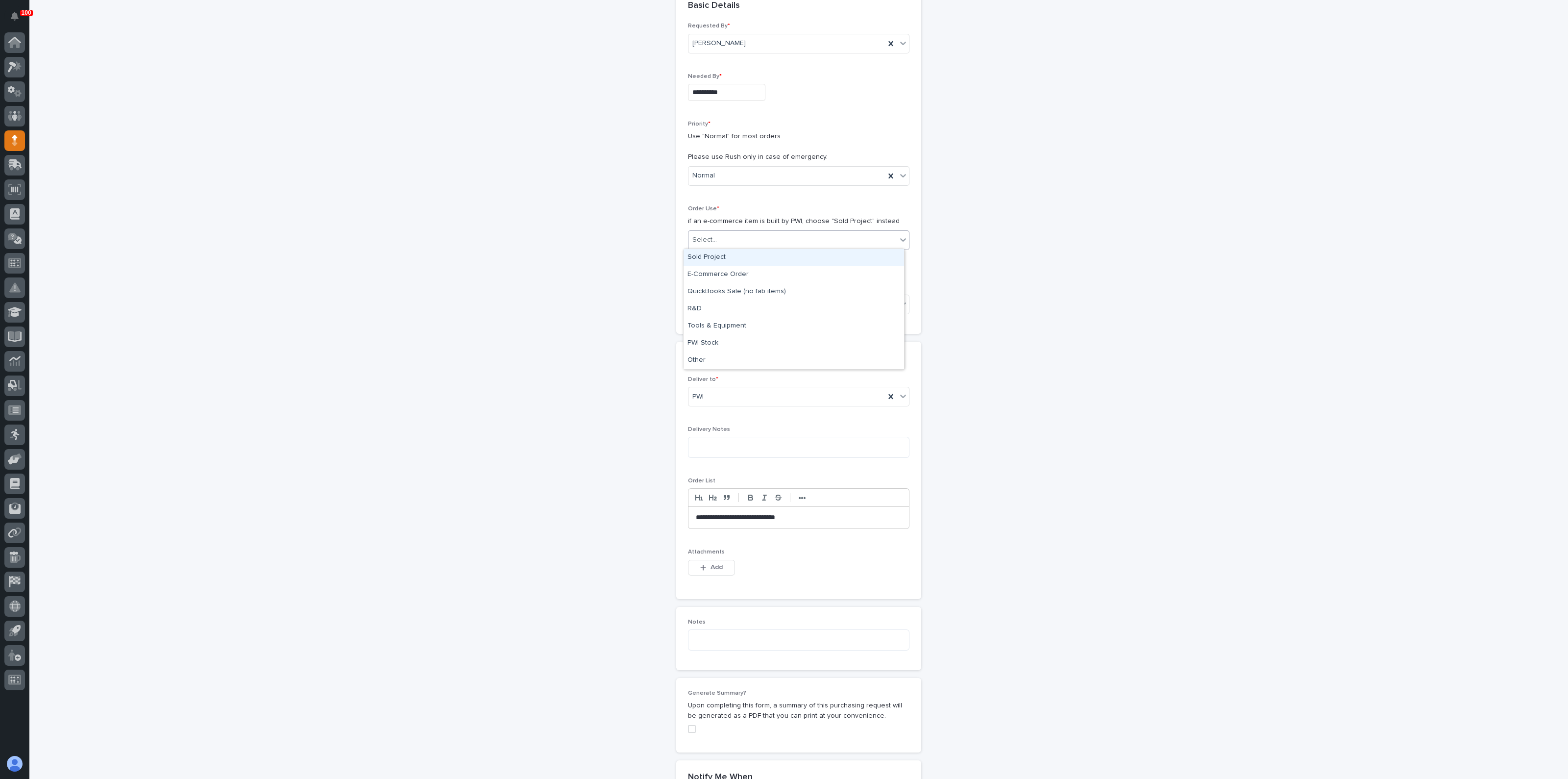
click at [703, 232] on div "Select..." at bounding box center [792, 239] width 208 height 16
click at [703, 255] on div "Sold Project" at bounding box center [794, 257] width 221 height 17
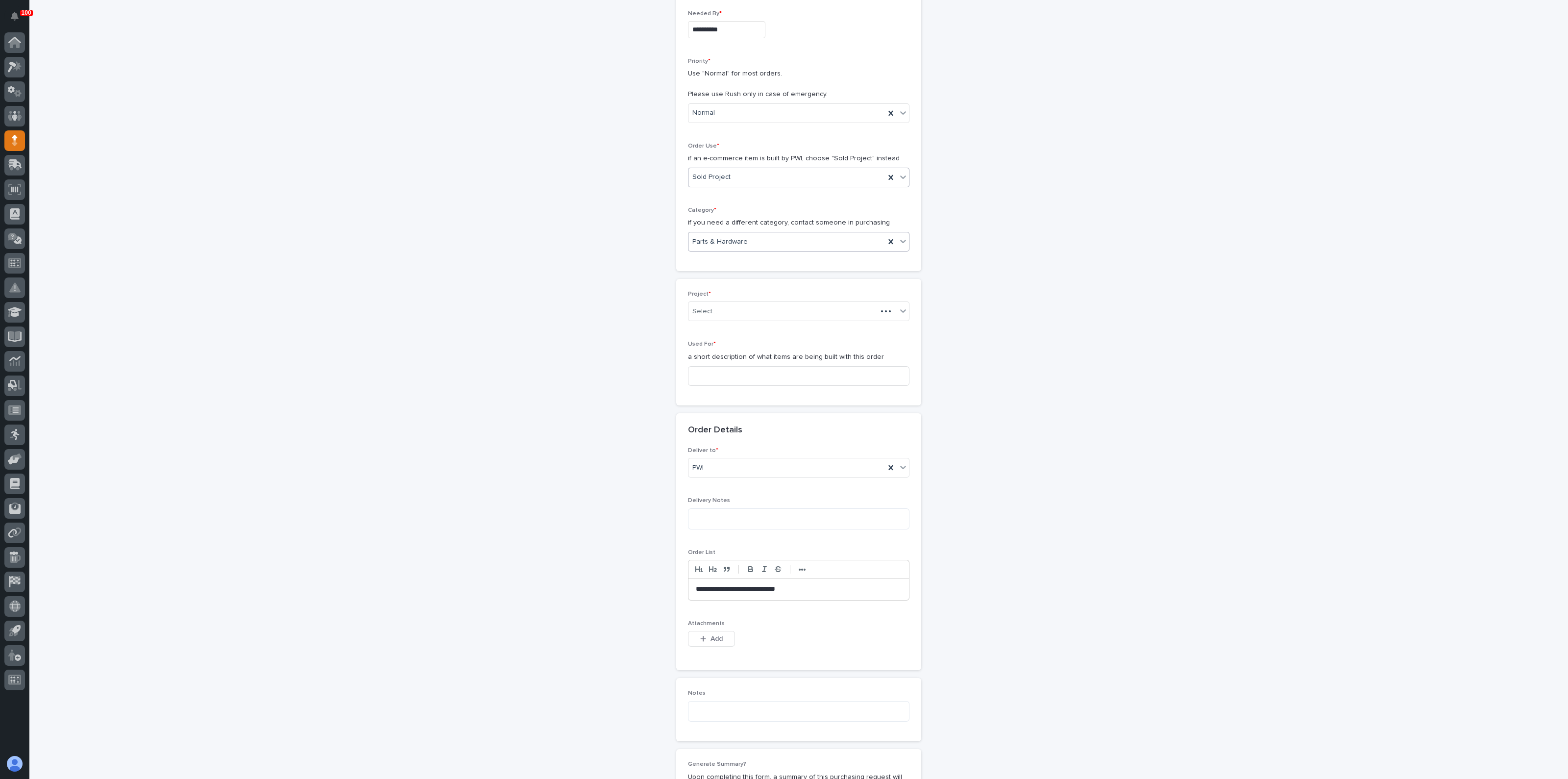
scroll to position [189, 0]
click at [710, 305] on div "Select..." at bounding box center [704, 307] width 25 height 10
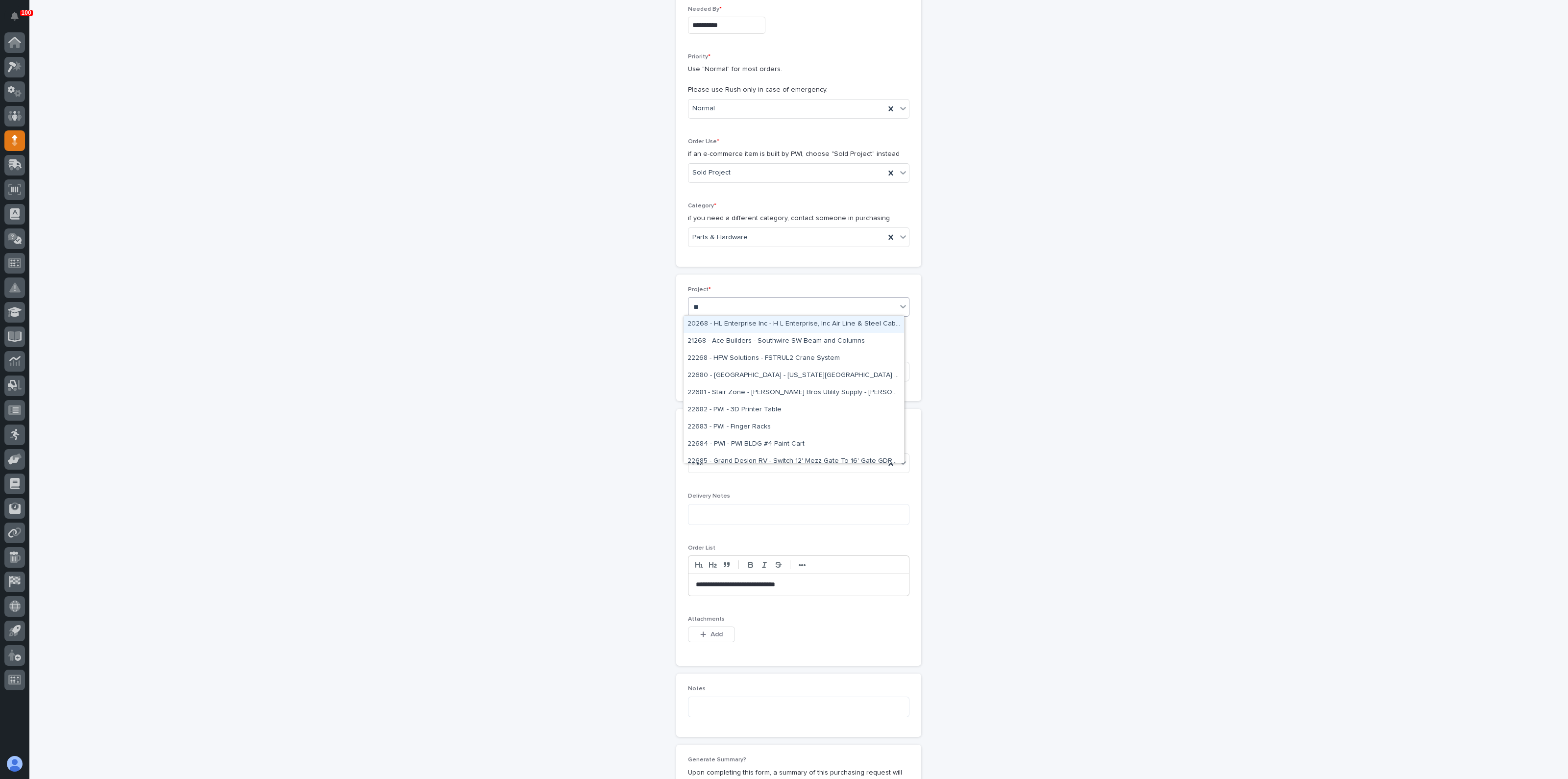
type input "*"
type input "*****"
click at [710, 321] on div "26486 - Notre Dame St Michaels Laundry - Mezzanine Components" at bounding box center [794, 324] width 221 height 17
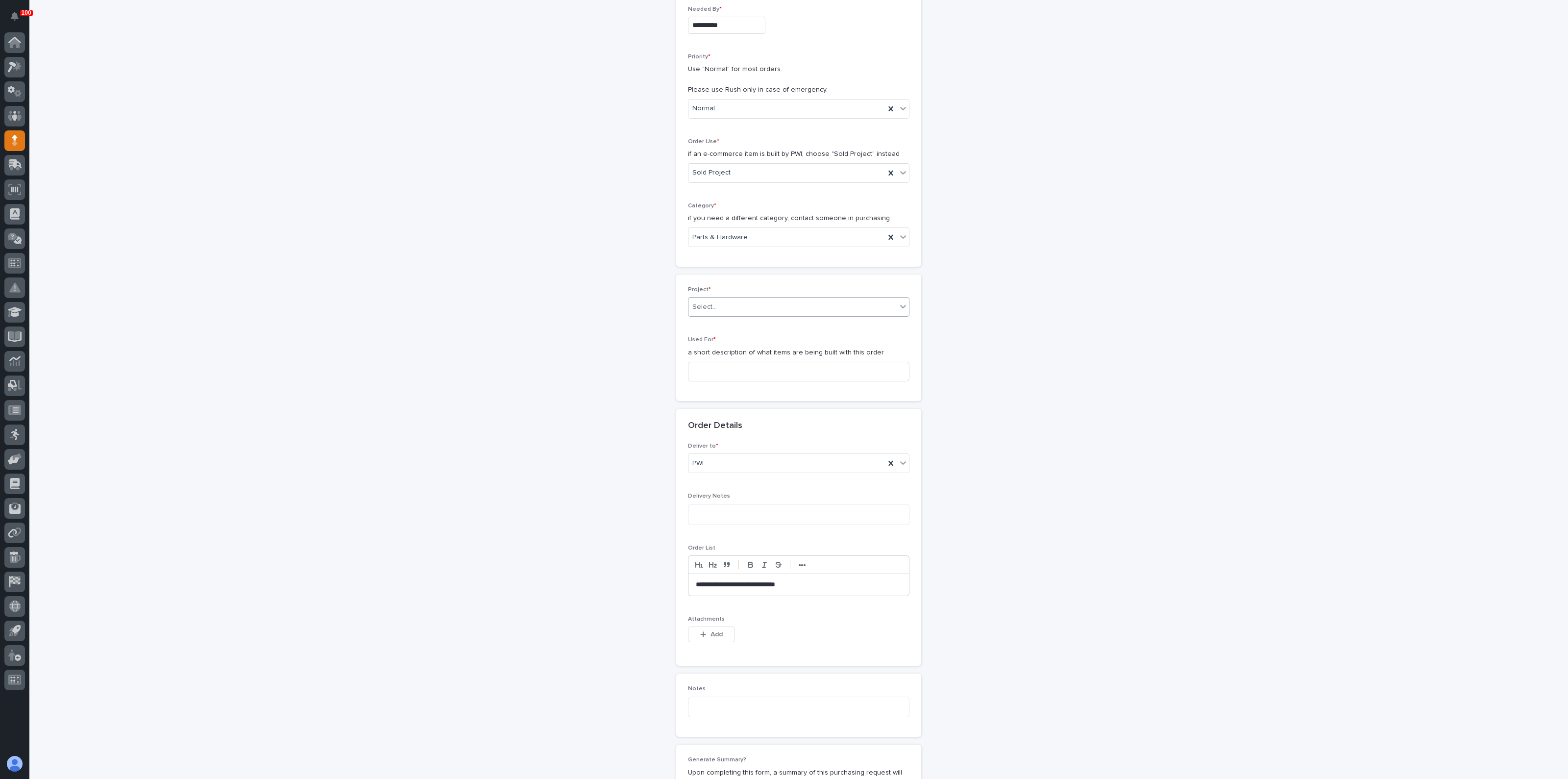
scroll to position [195, 0]
click at [720, 381] on input at bounding box center [798, 377] width 221 height 20
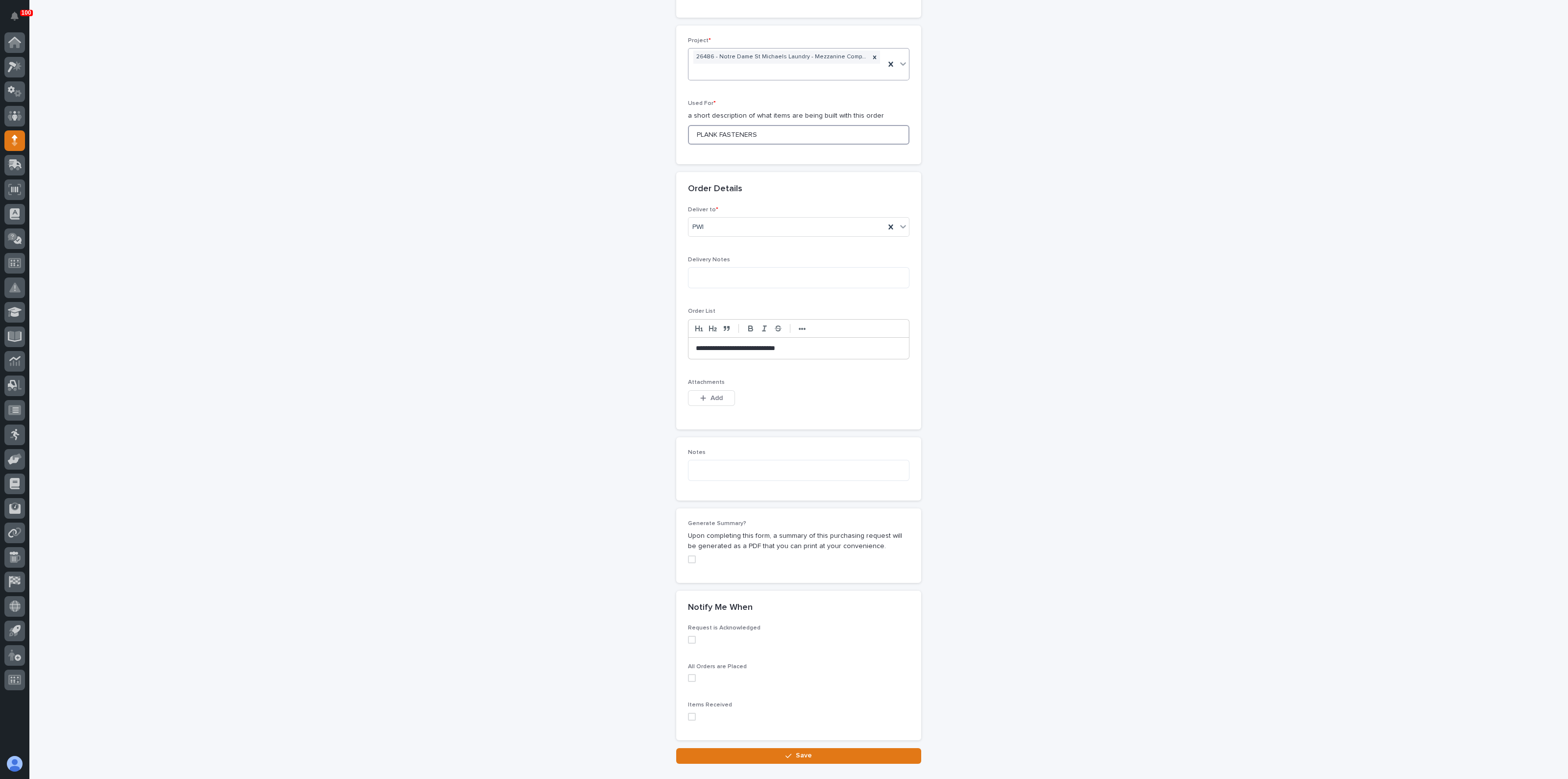
scroll to position [440, 0]
type input "PLANK FASTENERS"
click at [761, 753] on button "Save" at bounding box center [798, 753] width 245 height 15
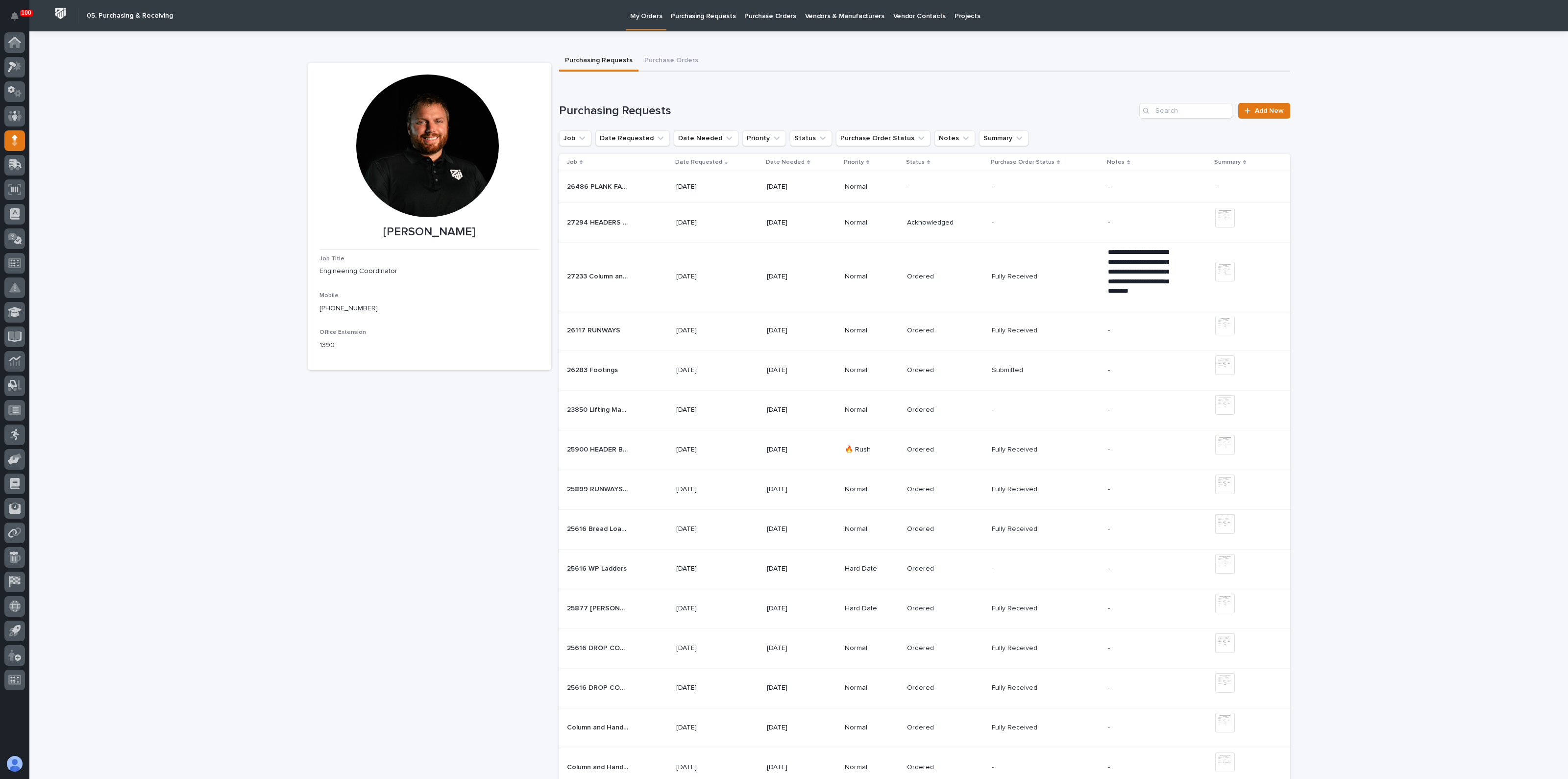
click at [367, 555] on div "Spenser Yoder Job Title Engineering Coordinator Mobile (574) 780-1583 Office Ex…" at bounding box center [429, 787] width 244 height 1448
click at [15, 69] on icon at bounding box center [14, 66] width 14 height 11
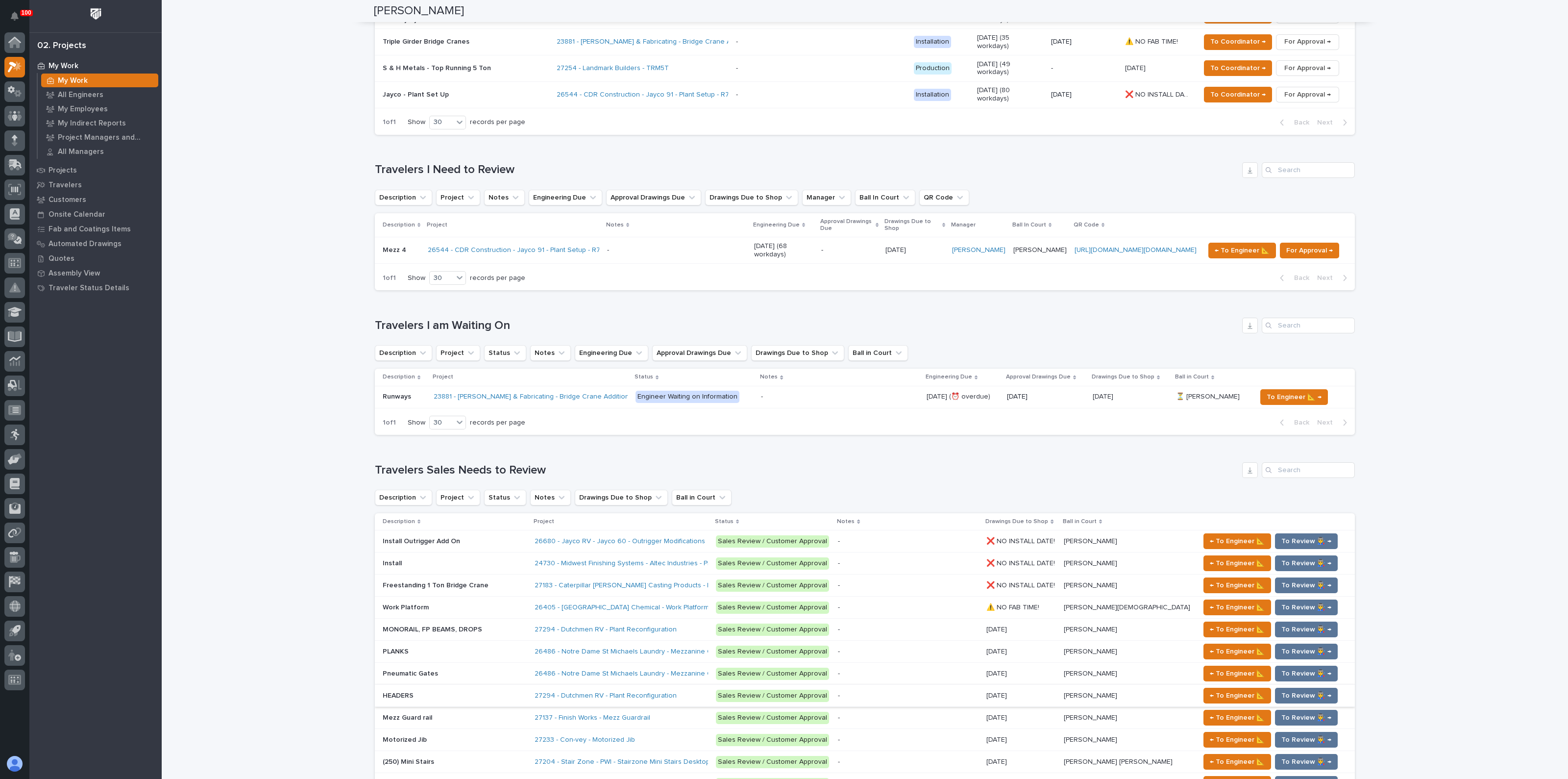
scroll to position [674, 0]
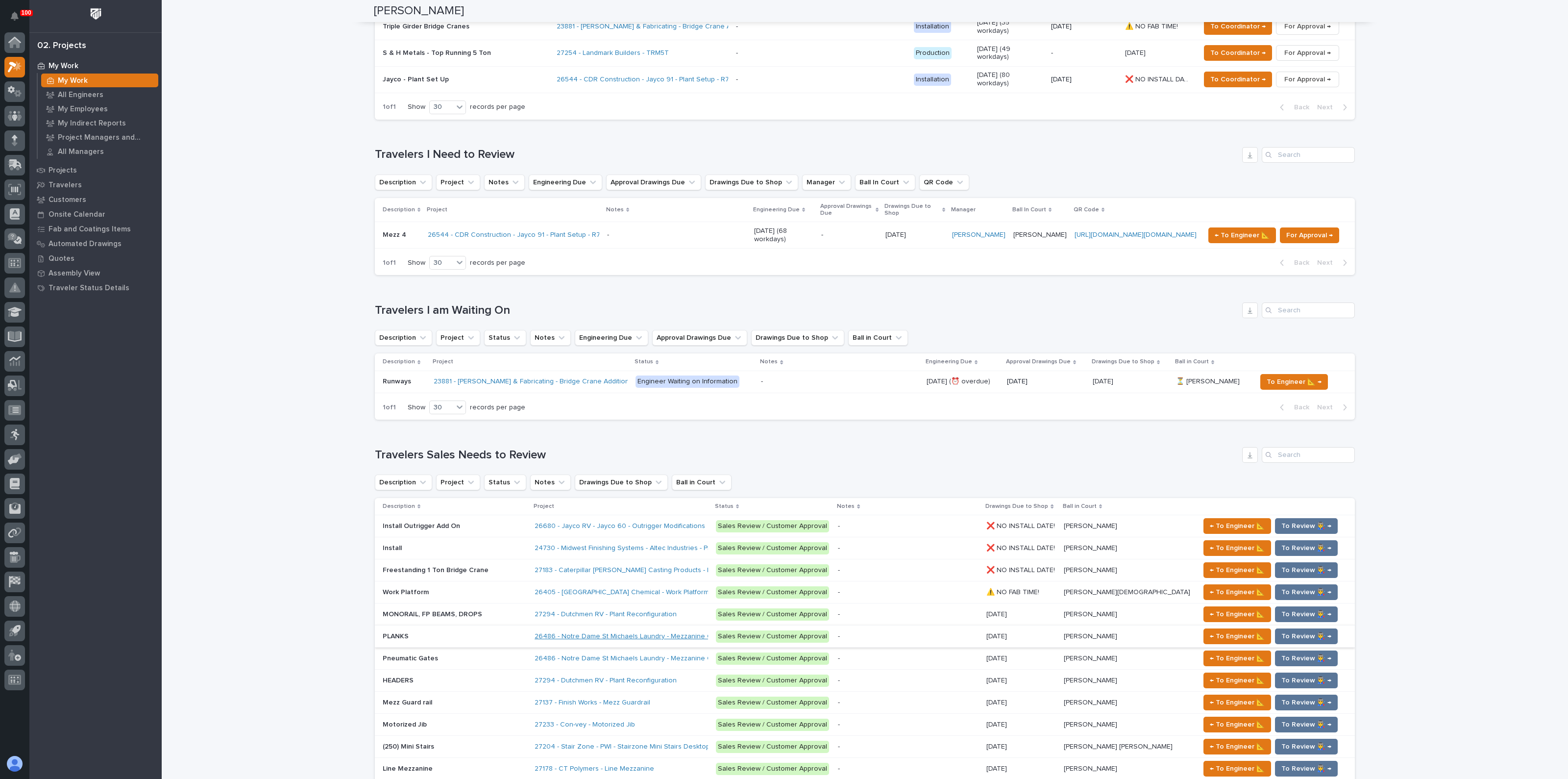
click at [658, 632] on link "26486 - Notre Dame St Michaels Laundry - Mezzanine Components" at bounding box center [641, 636] width 213 height 8
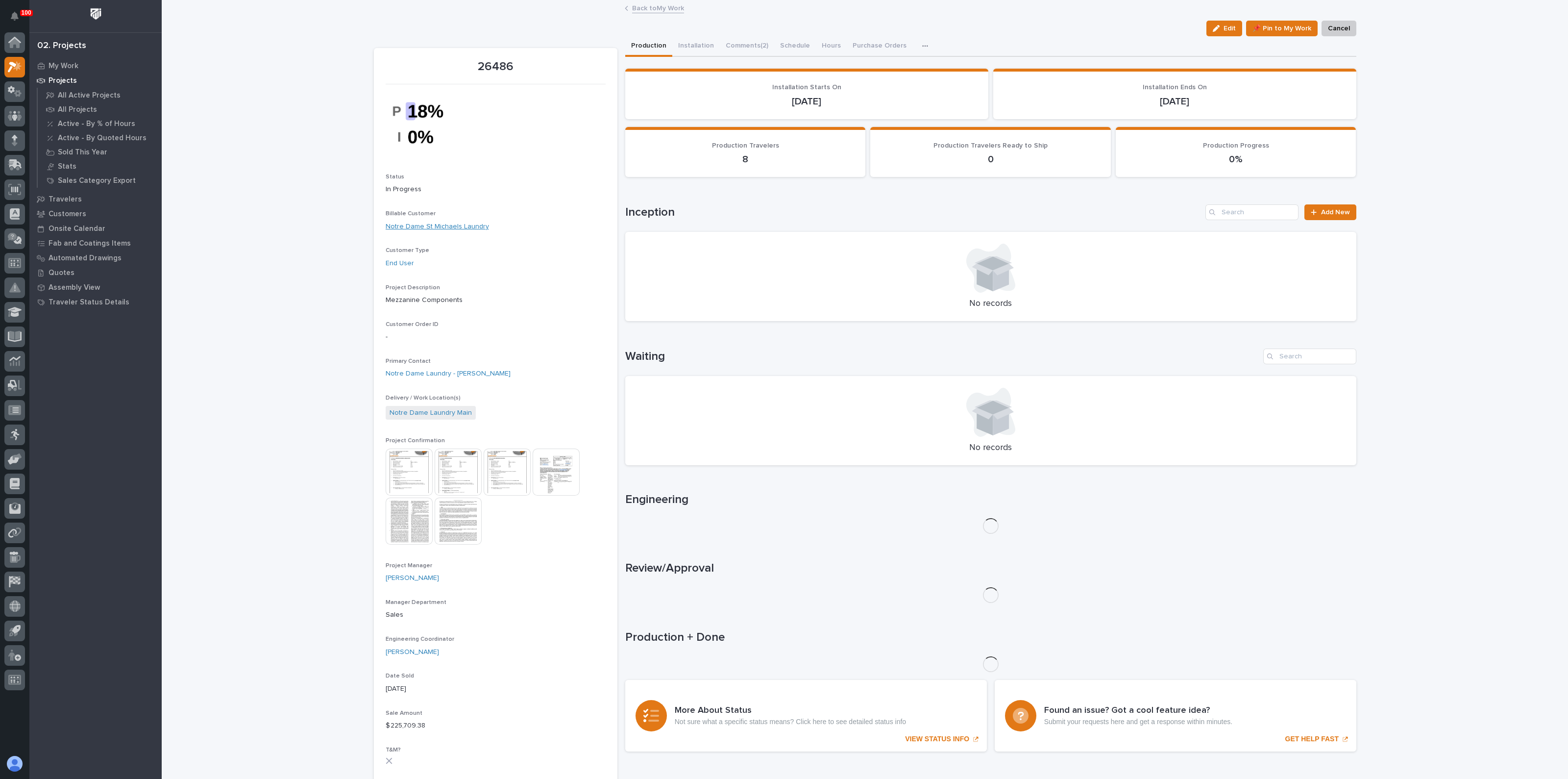
click at [461, 228] on link "Notre Dame St Michaels Laundry" at bounding box center [437, 227] width 104 height 10
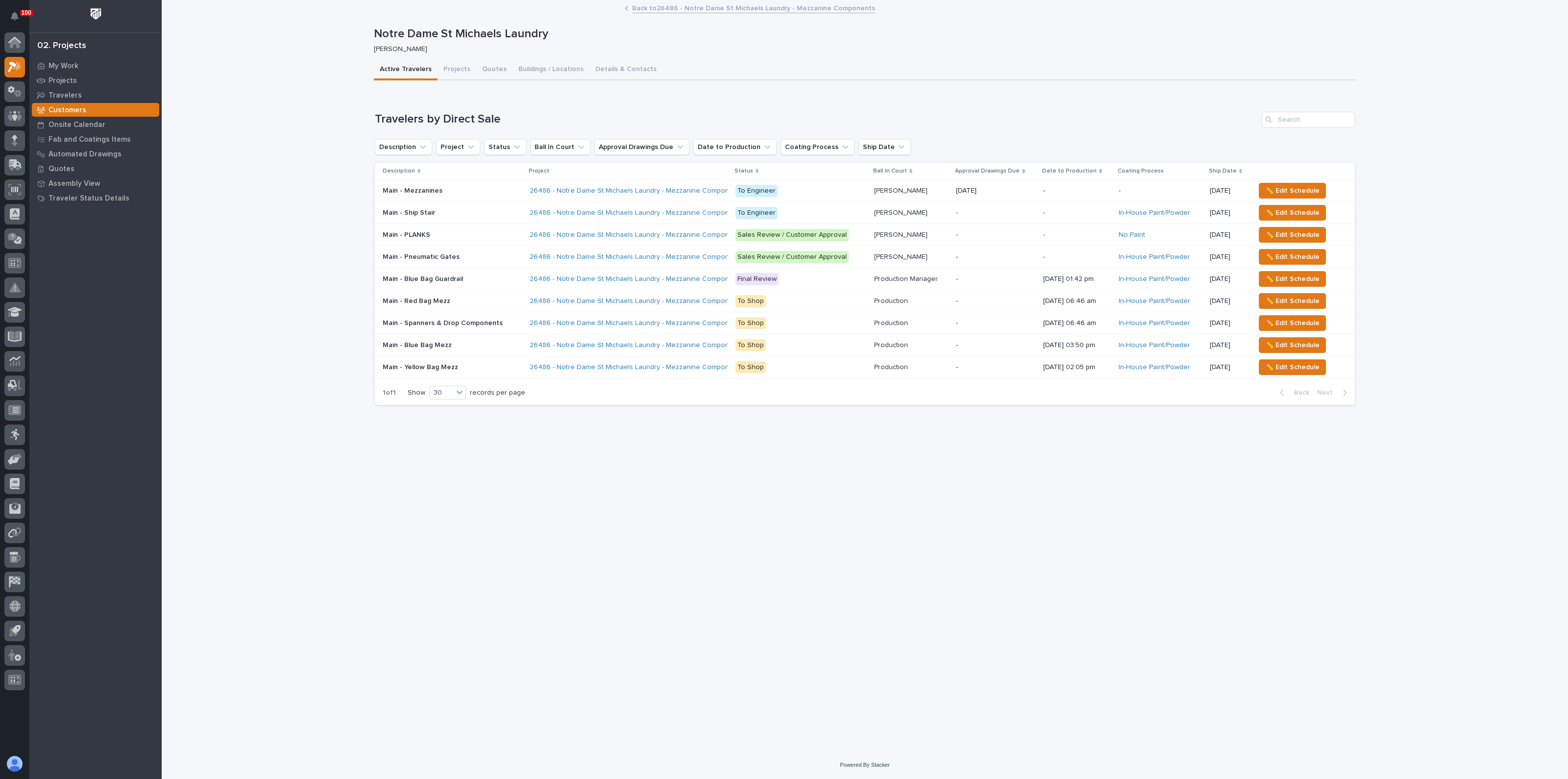
click at [434, 317] on p "Main - Spanners & Drop Components" at bounding box center [444, 322] width 122 height 10
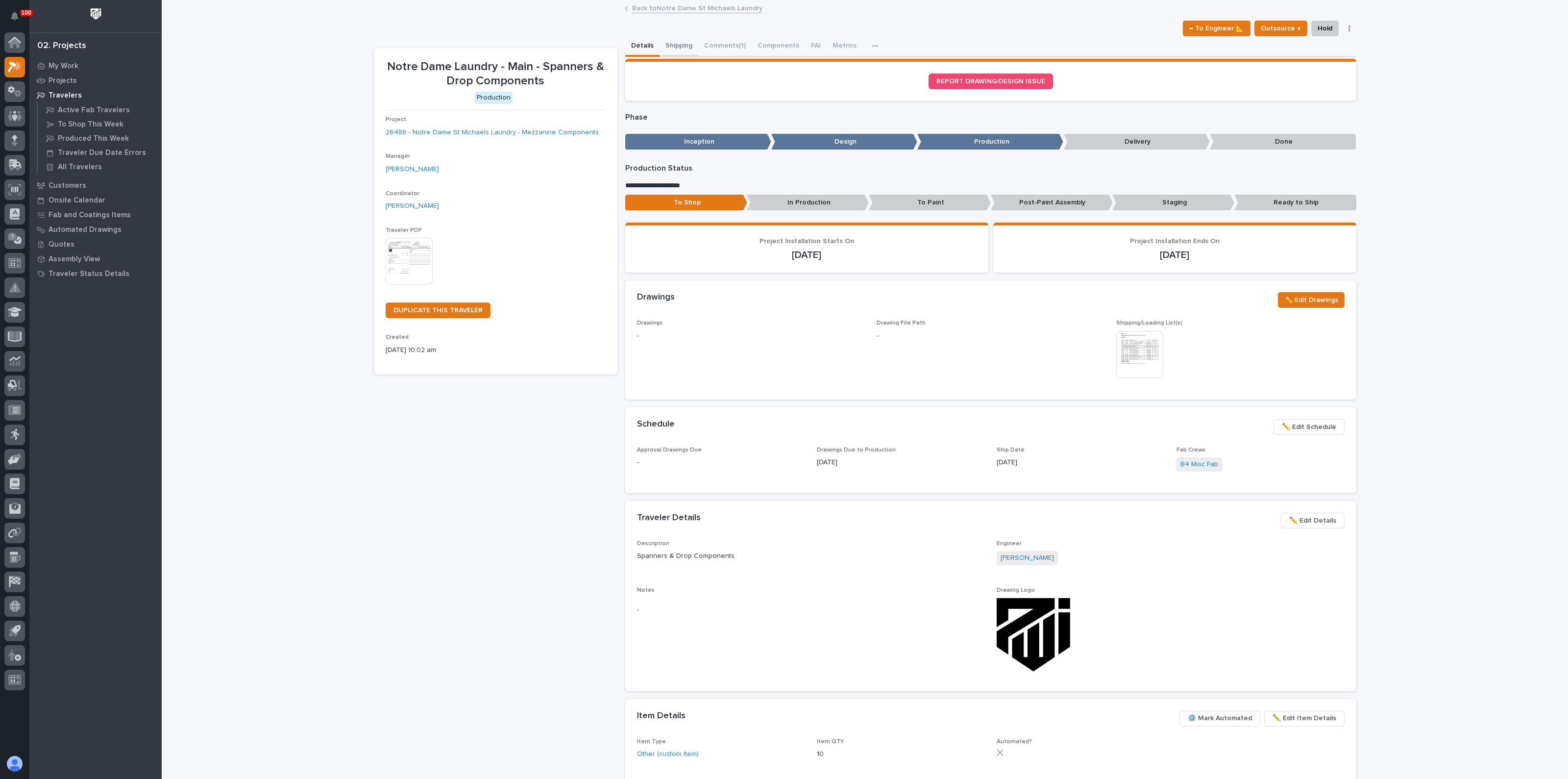
click at [663, 43] on button "Shipping" at bounding box center [679, 47] width 39 height 20
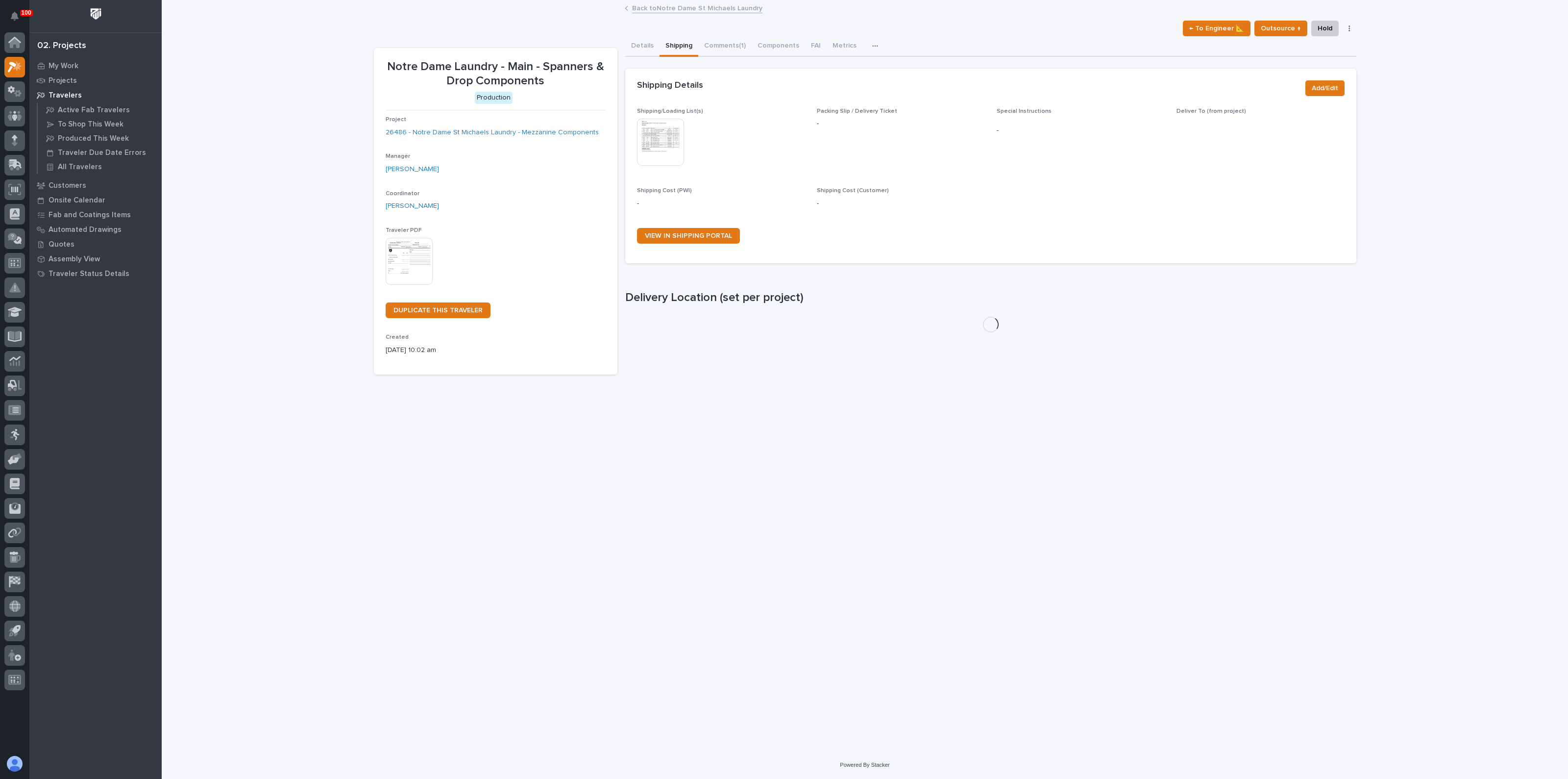
click at [662, 134] on img at bounding box center [660, 142] width 47 height 47
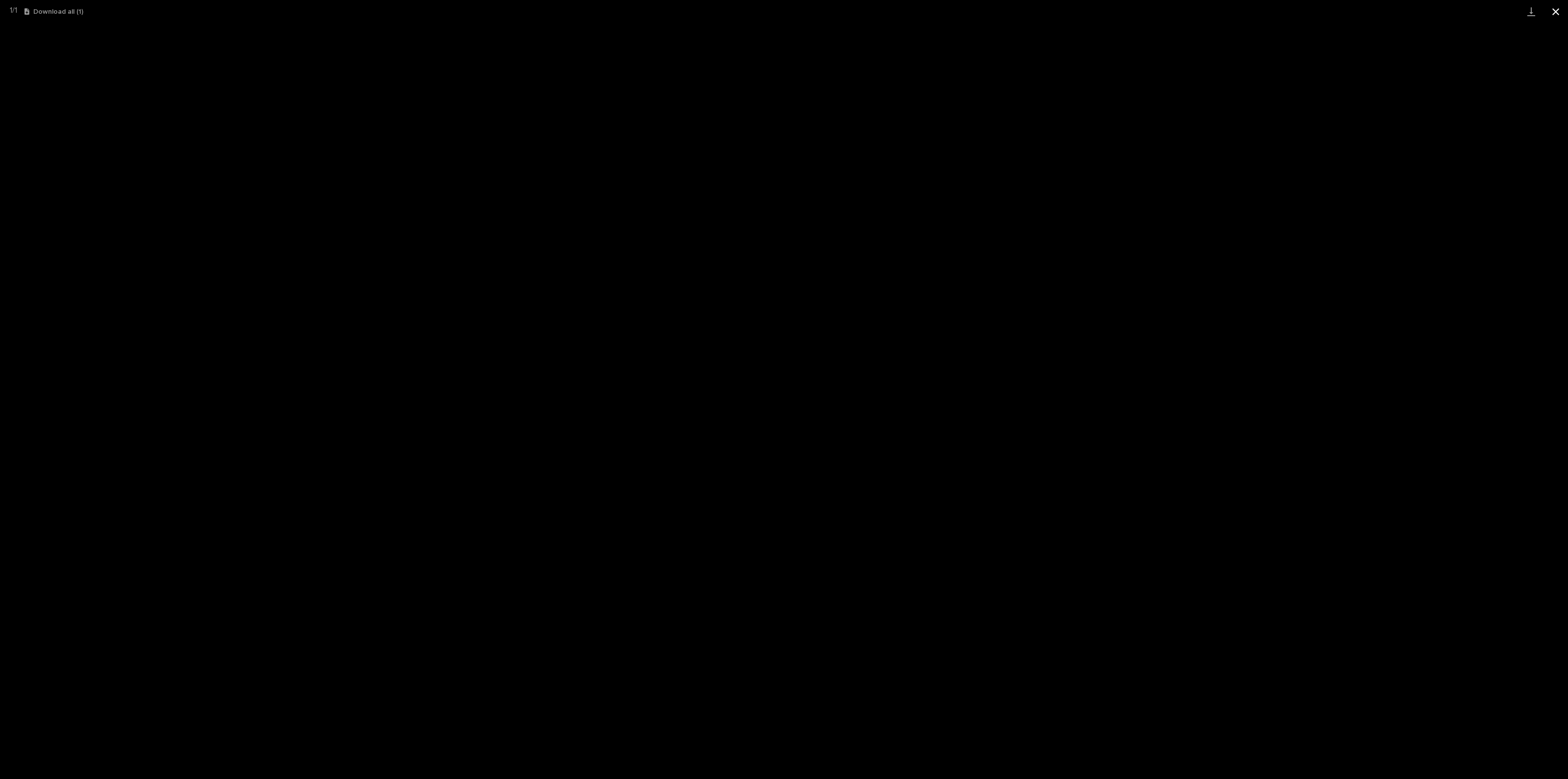
click at [1561, 11] on button "Close gallery" at bounding box center [1555, 11] width 25 height 23
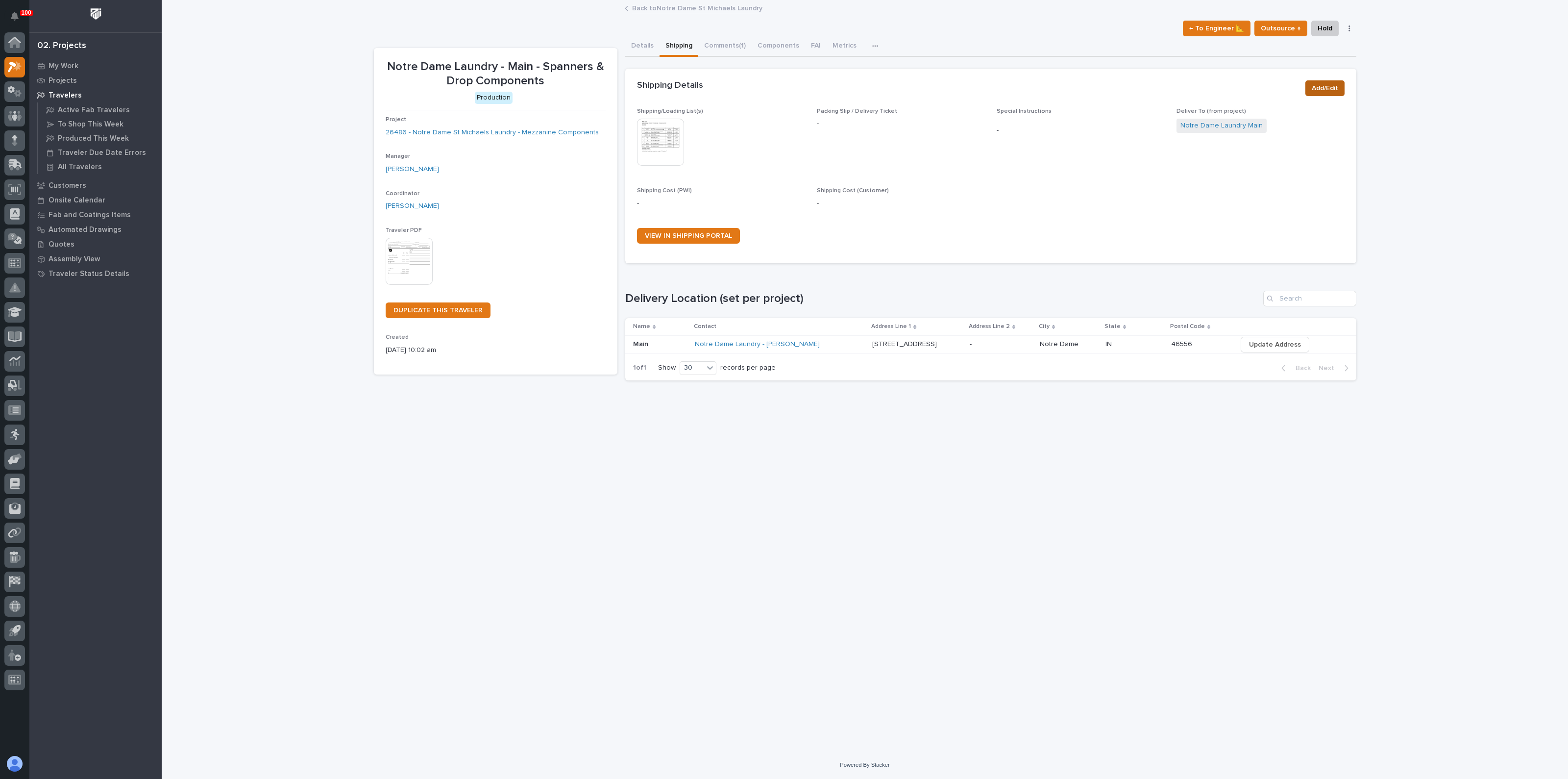
click at [1339, 86] on button "Add/Edit" at bounding box center [1324, 88] width 39 height 15
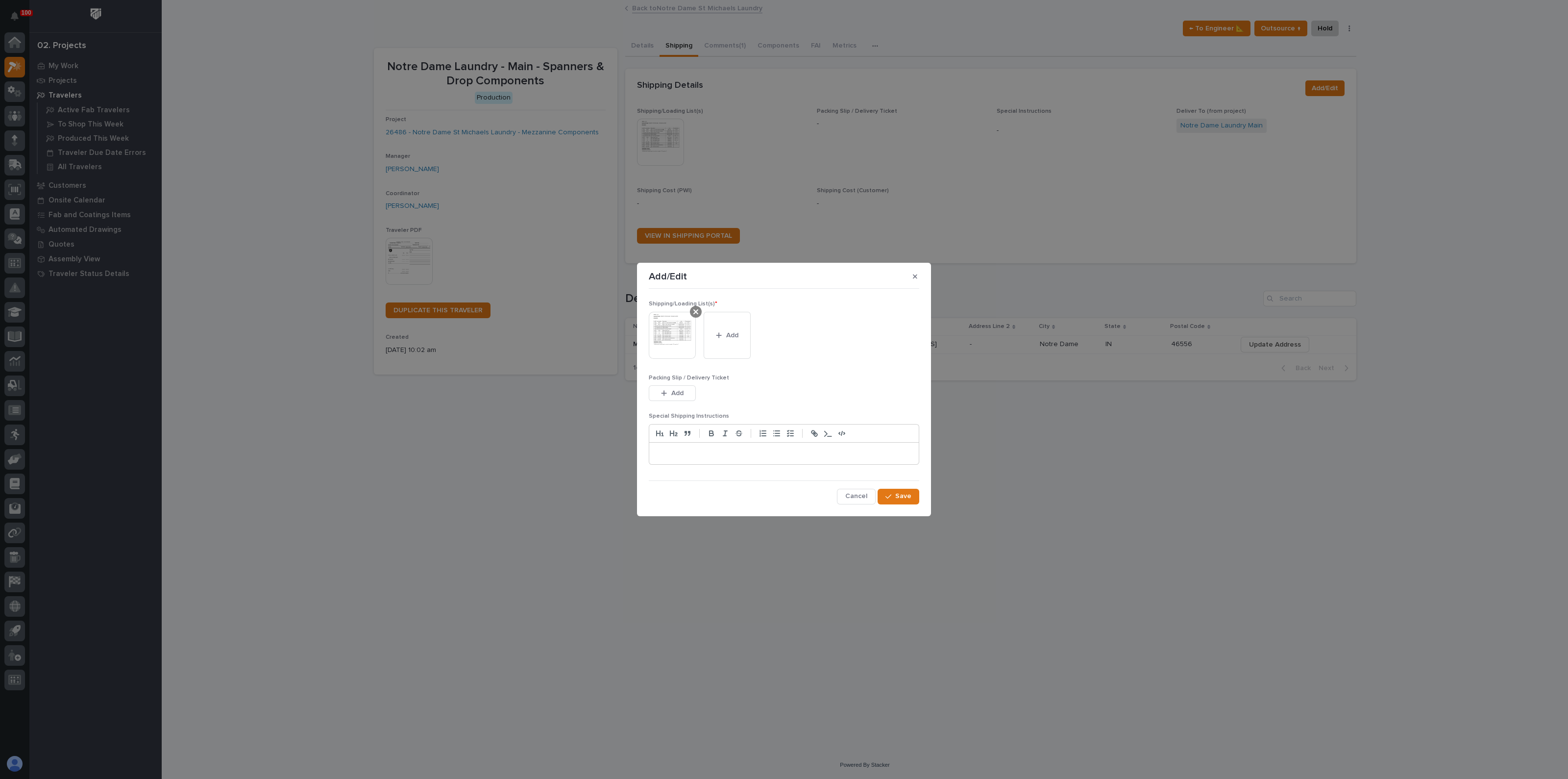
click at [698, 311] on div at bounding box center [696, 311] width 12 height 12
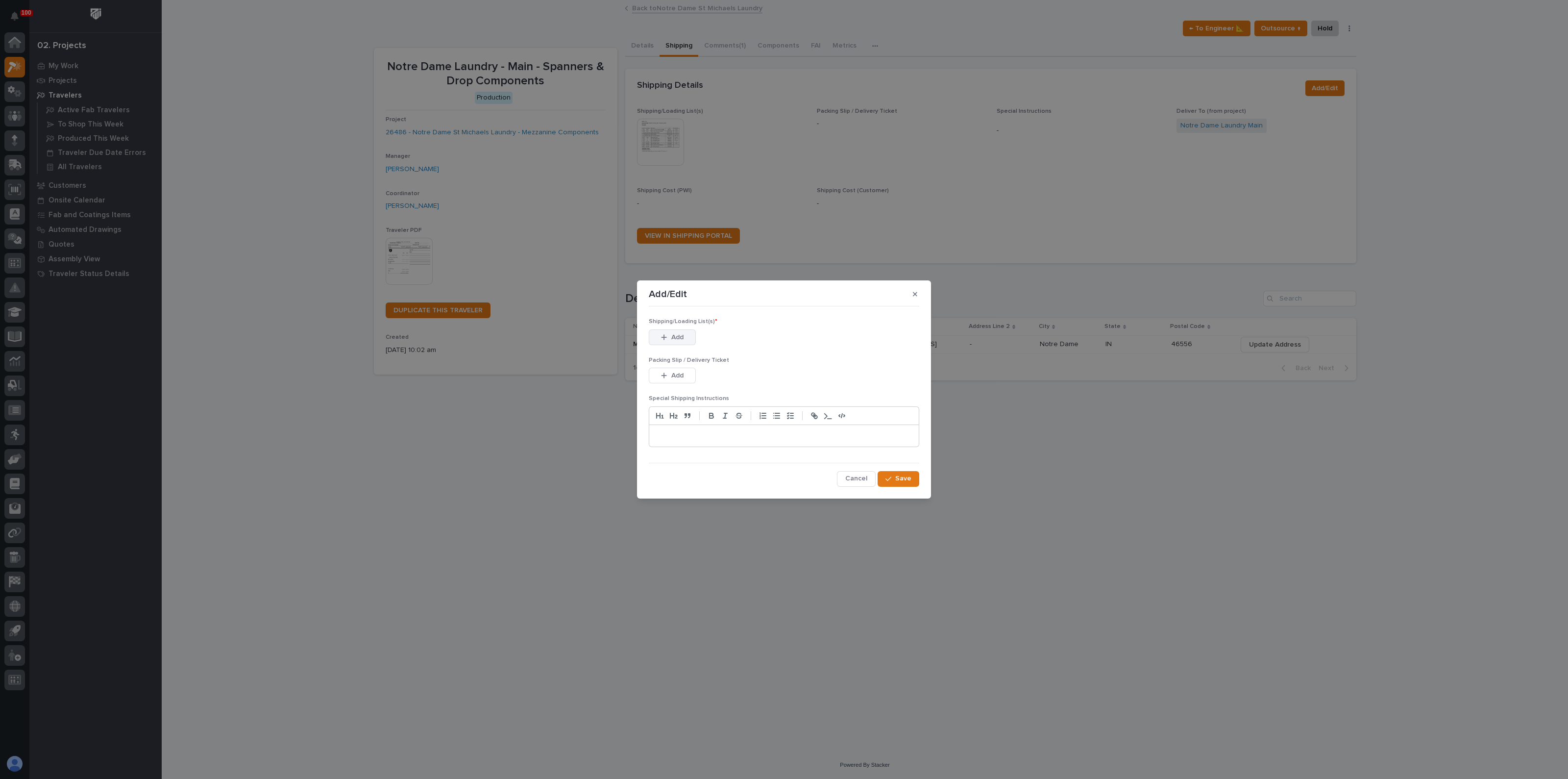
click at [664, 339] on icon "button" at bounding box center [664, 337] width 5 height 5
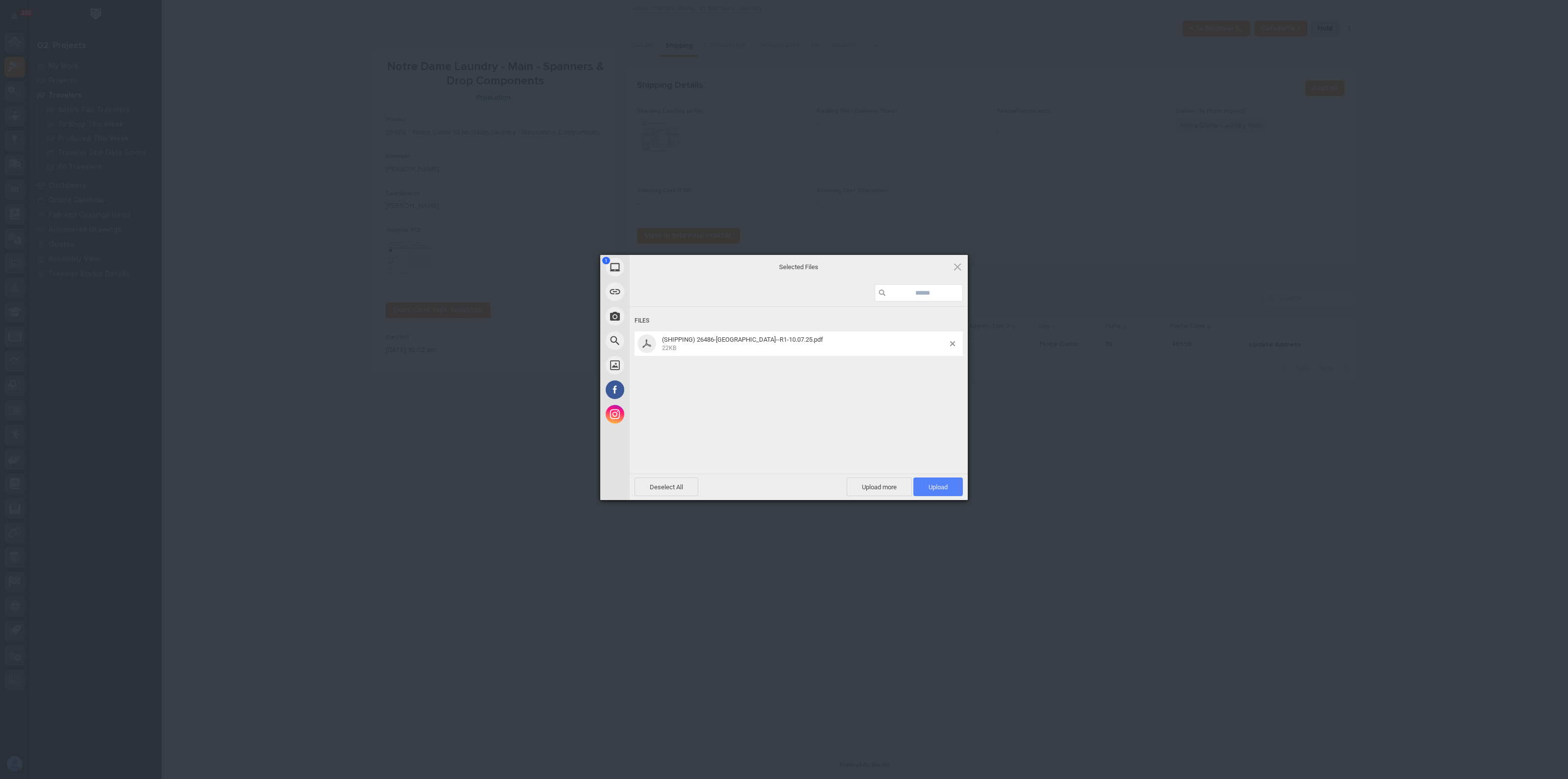
click at [938, 488] on span "Upload 1" at bounding box center [938, 486] width 20 height 8
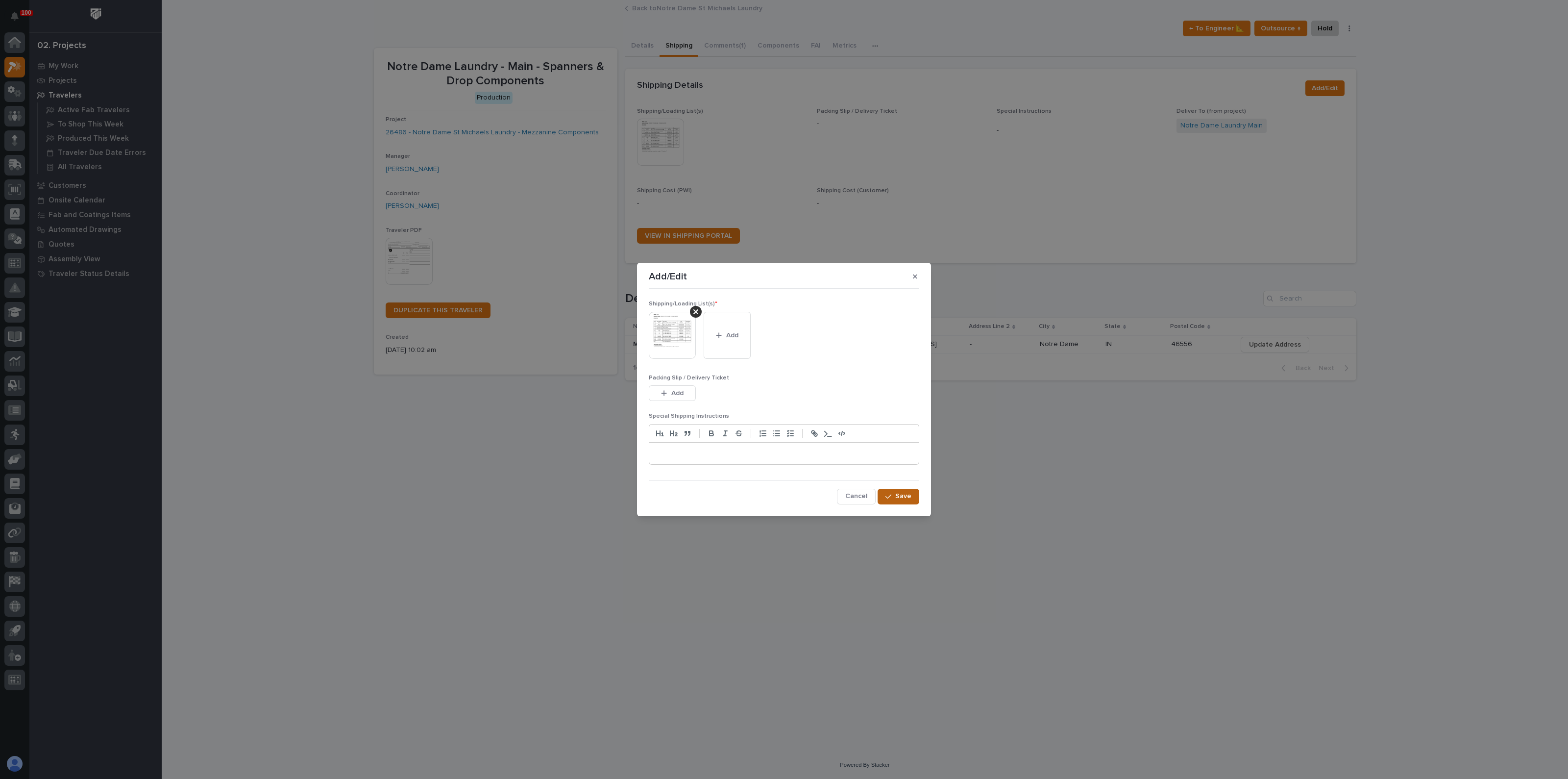
click at [911, 496] on button "Save" at bounding box center [898, 496] width 42 height 15
click at [741, 45] on div "Add/Edit Shipping/Loading List(s) * This file cannot be opened Download File Ad…" at bounding box center [784, 390] width 1568 height 779
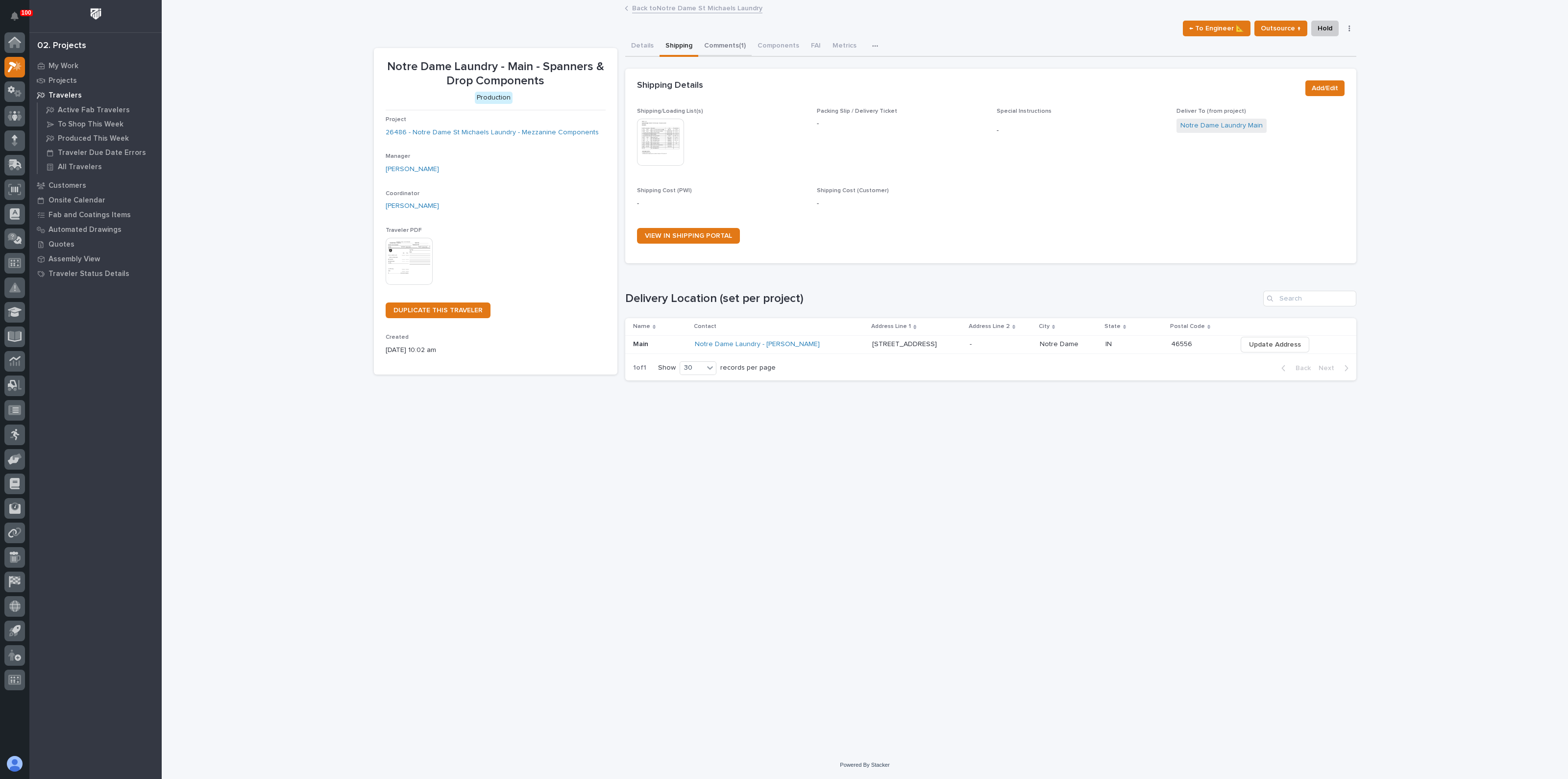
click at [720, 45] on button "Comments (1)" at bounding box center [725, 47] width 53 height 20
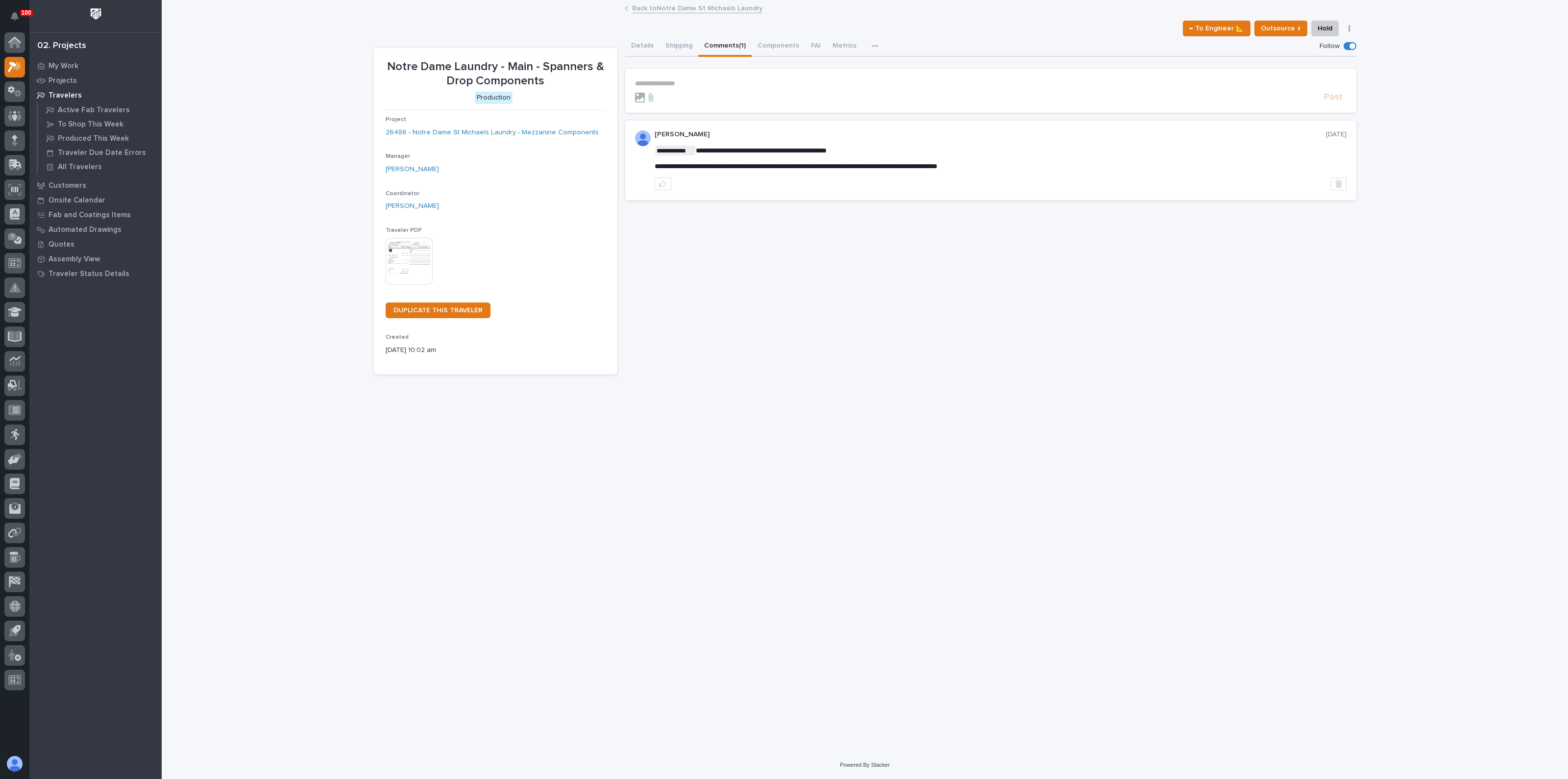
click at [697, 80] on p "**********" at bounding box center [990, 84] width 711 height 8
click at [1335, 102] on span "Post" at bounding box center [1333, 101] width 19 height 11
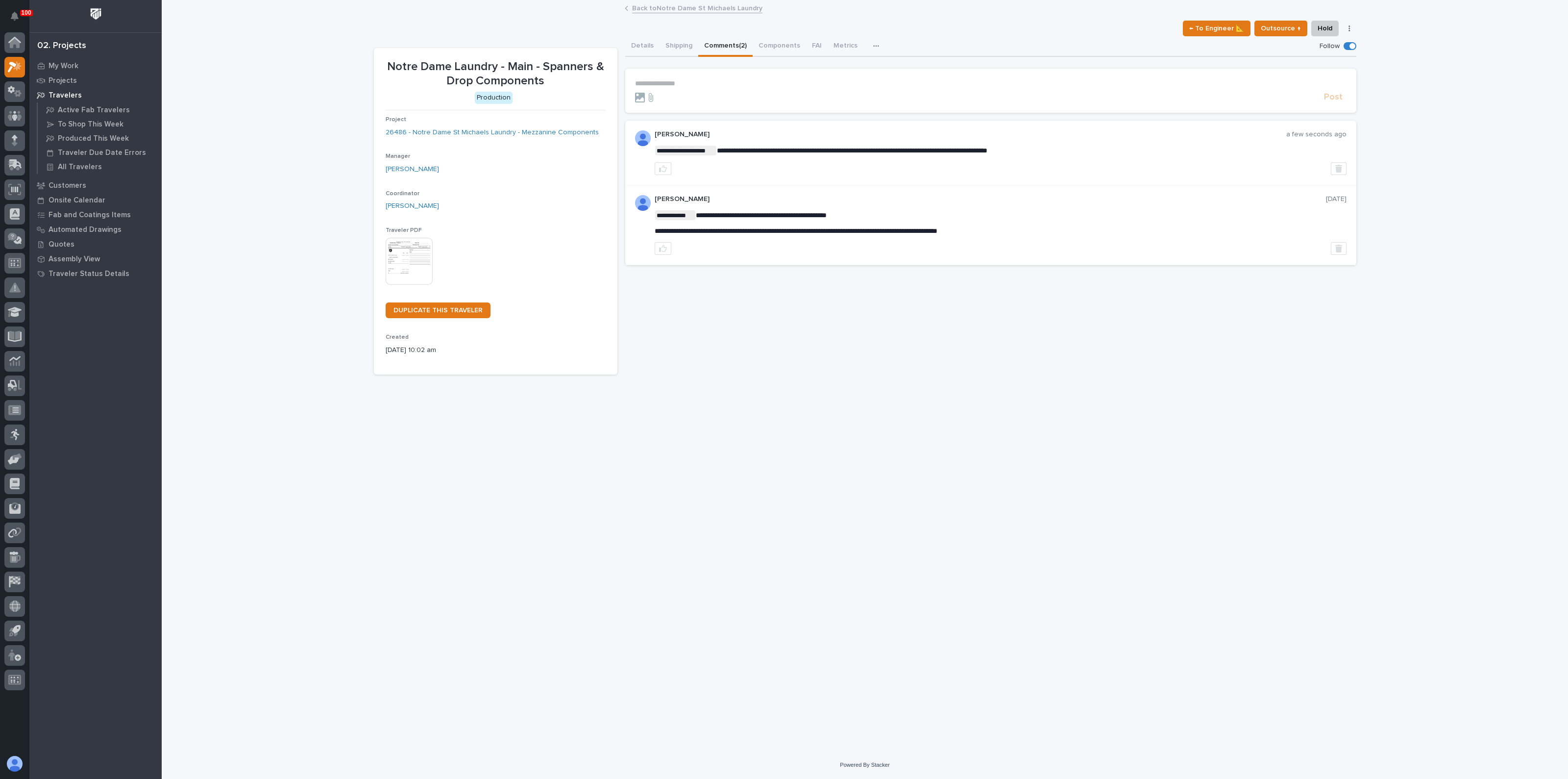
click at [924, 312] on div "**********" at bounding box center [991, 205] width 731 height 339
click at [631, 45] on button "Details" at bounding box center [642, 47] width 34 height 20
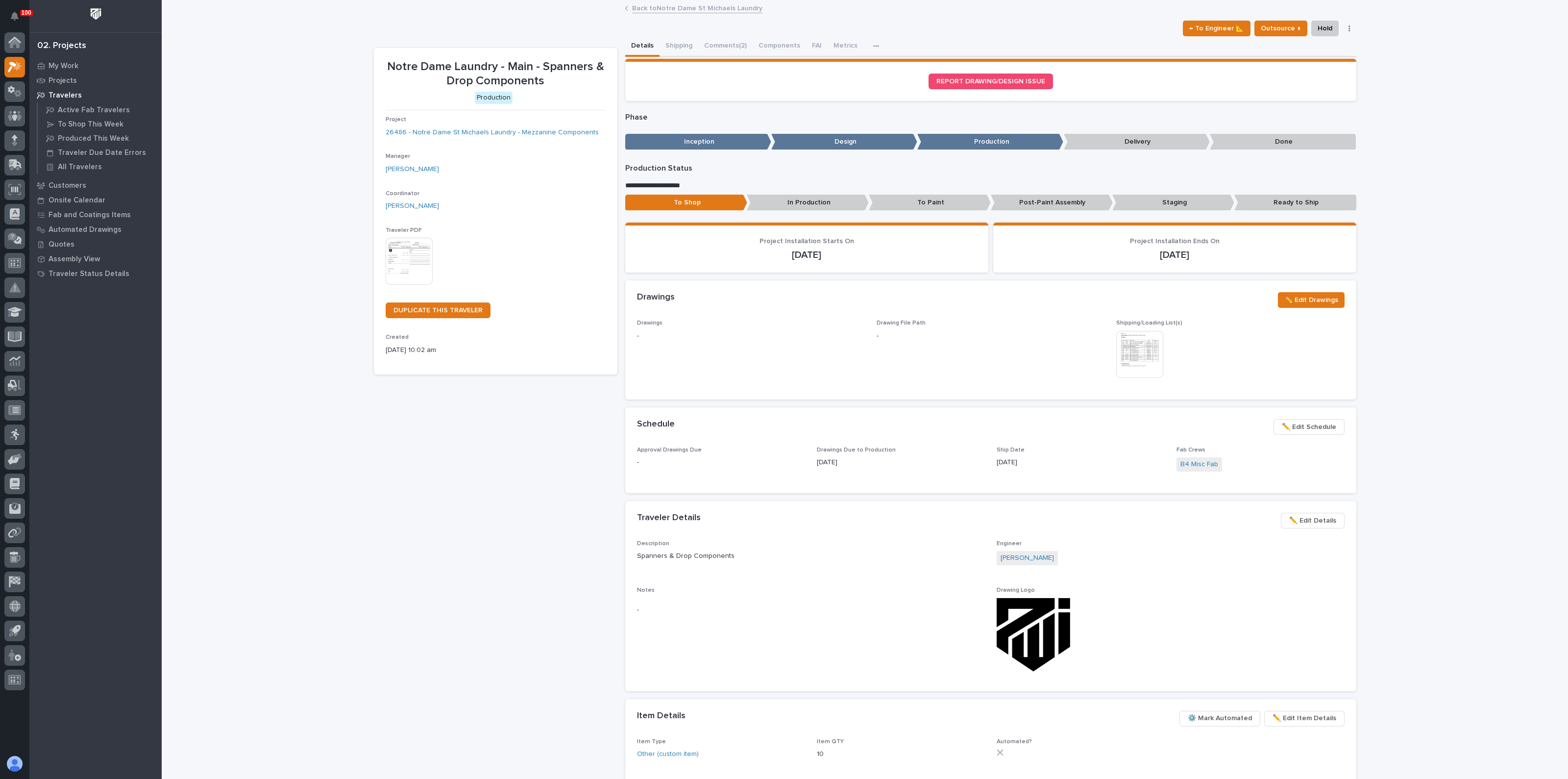
click at [424, 543] on div "Notre Dame Laundry - Main - Spanners & Drop Components Production Project 26486…" at bounding box center [496, 549] width 244 height 1001
click at [7, 92] on div at bounding box center [14, 92] width 20 height 20
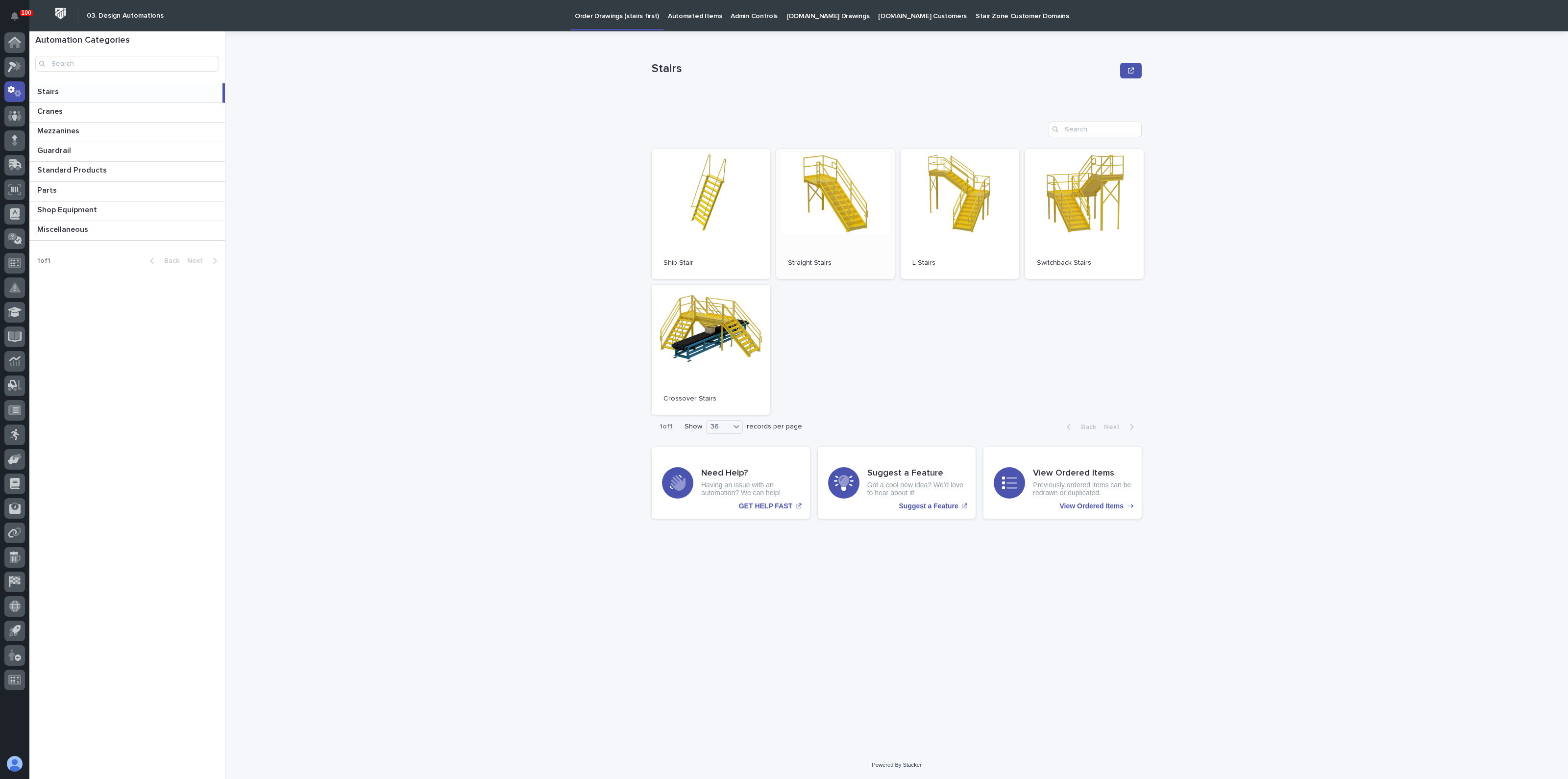
click at [794, 216] on link "Open" at bounding box center [836, 214] width 119 height 130
click at [14, 59] on div at bounding box center [14, 67] width 20 height 20
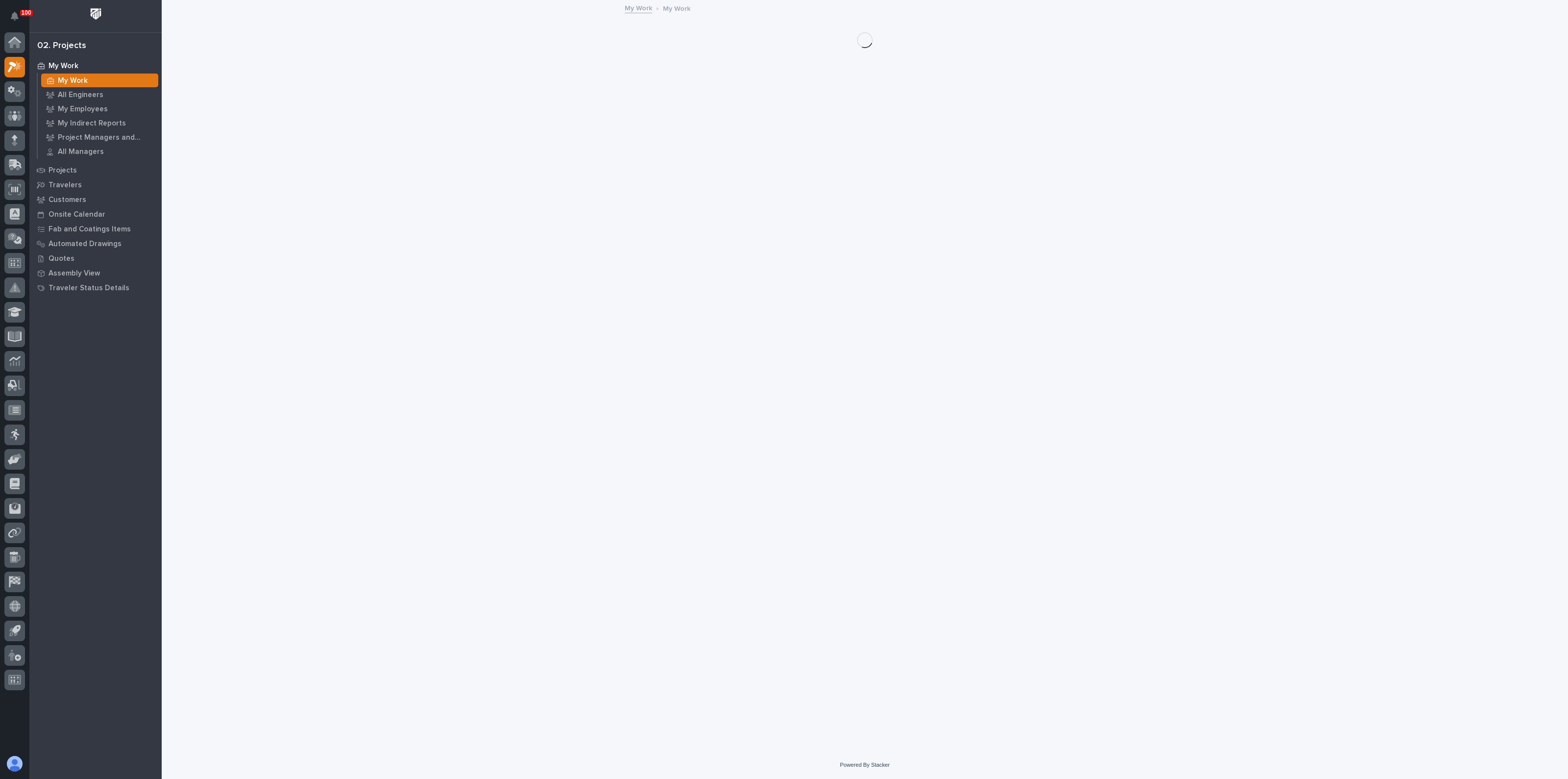
click at [78, 74] on div "My Work" at bounding box center [100, 81] width 117 height 14
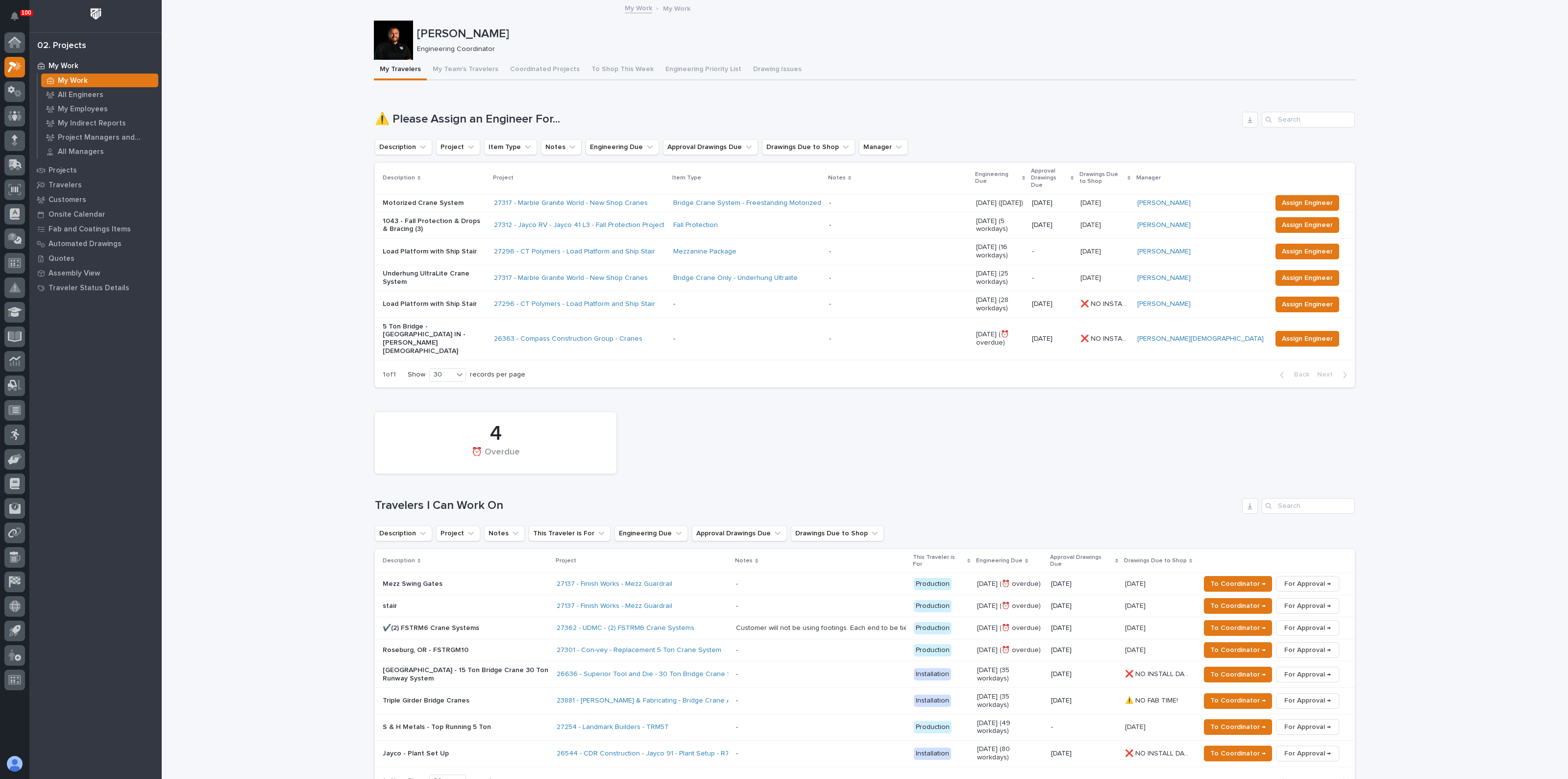
click at [463, 723] on p "S & H Metals - Top Running 5 Ton" at bounding box center [466, 727] width 166 height 8
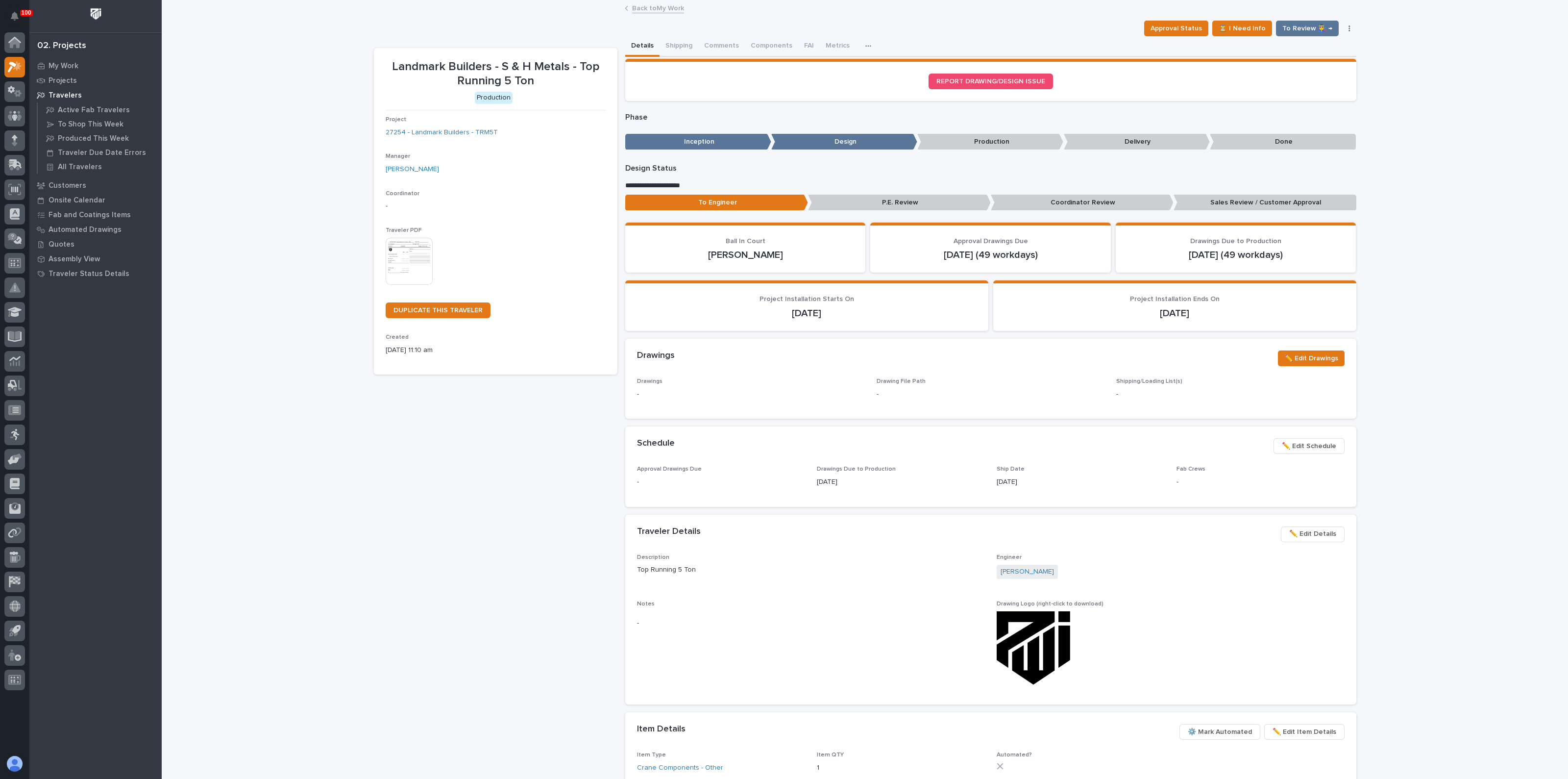
click at [1314, 534] on span "✏️ Edit Details" at bounding box center [1312, 534] width 47 height 12
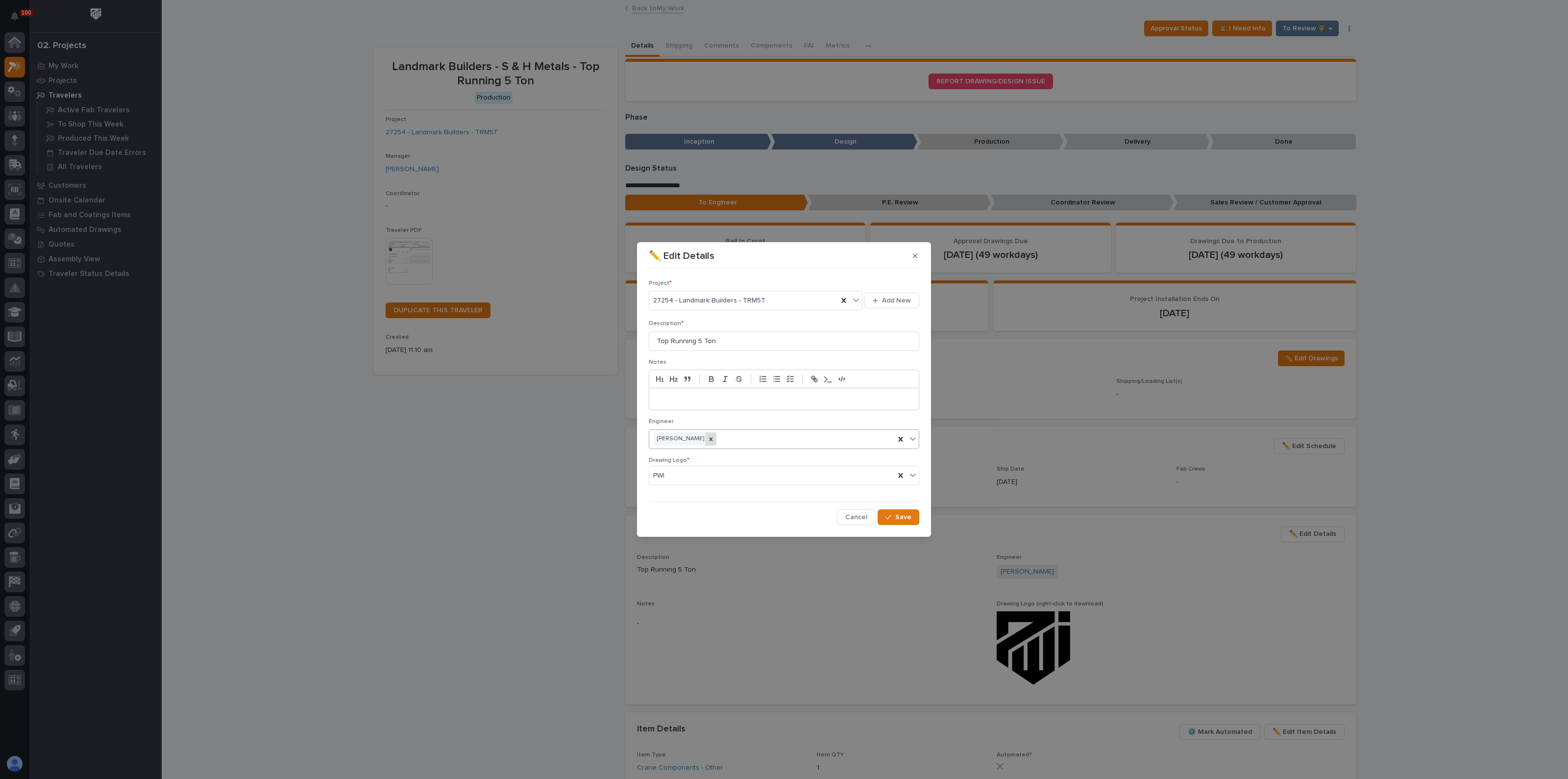
click at [708, 436] on icon at bounding box center [711, 439] width 7 height 7
click at [900, 518] on span "Save" at bounding box center [903, 517] width 16 height 8
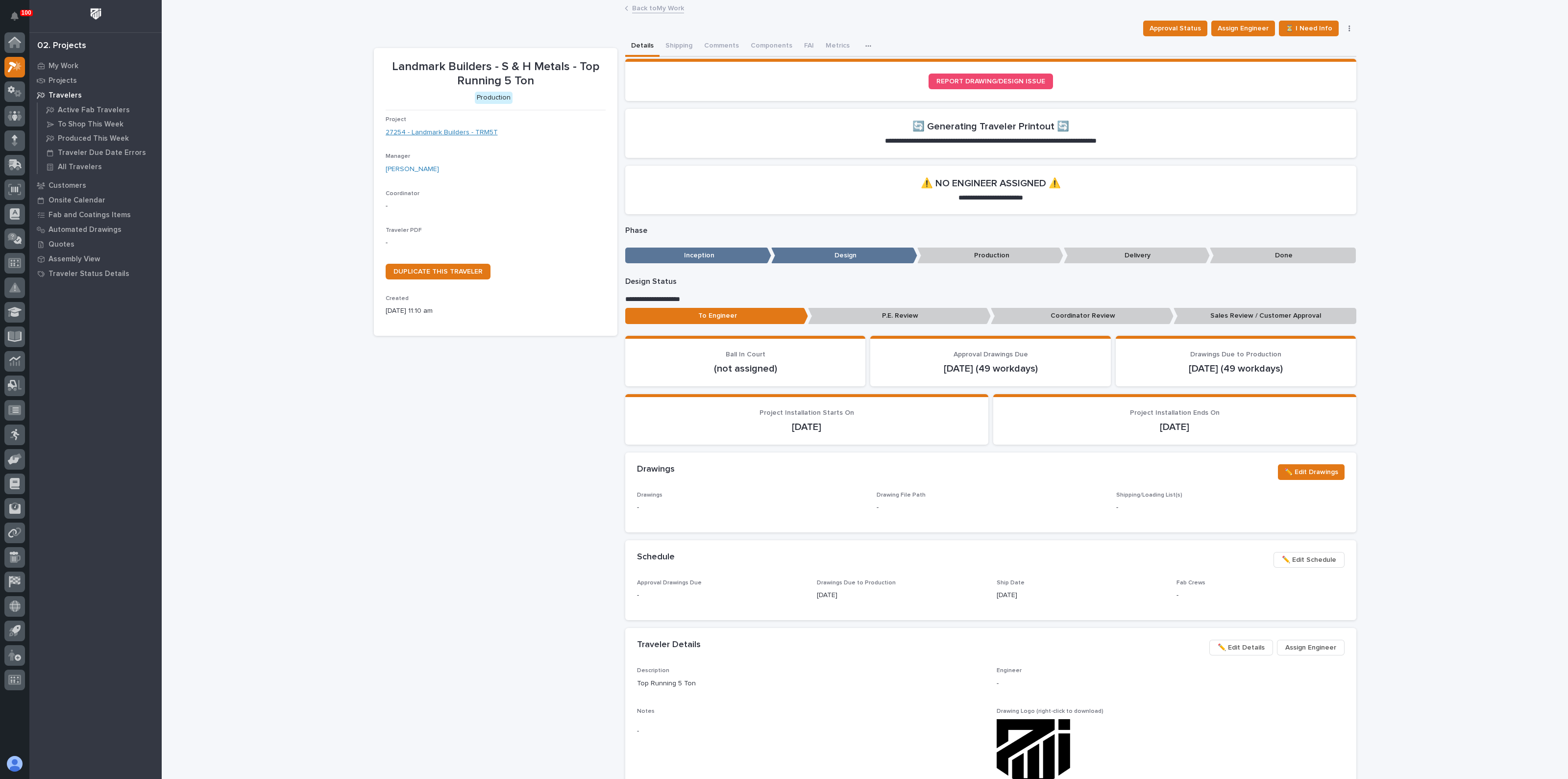
click at [467, 131] on link "27254 - Landmark Builders - TRM5T" at bounding box center [441, 132] width 112 height 10
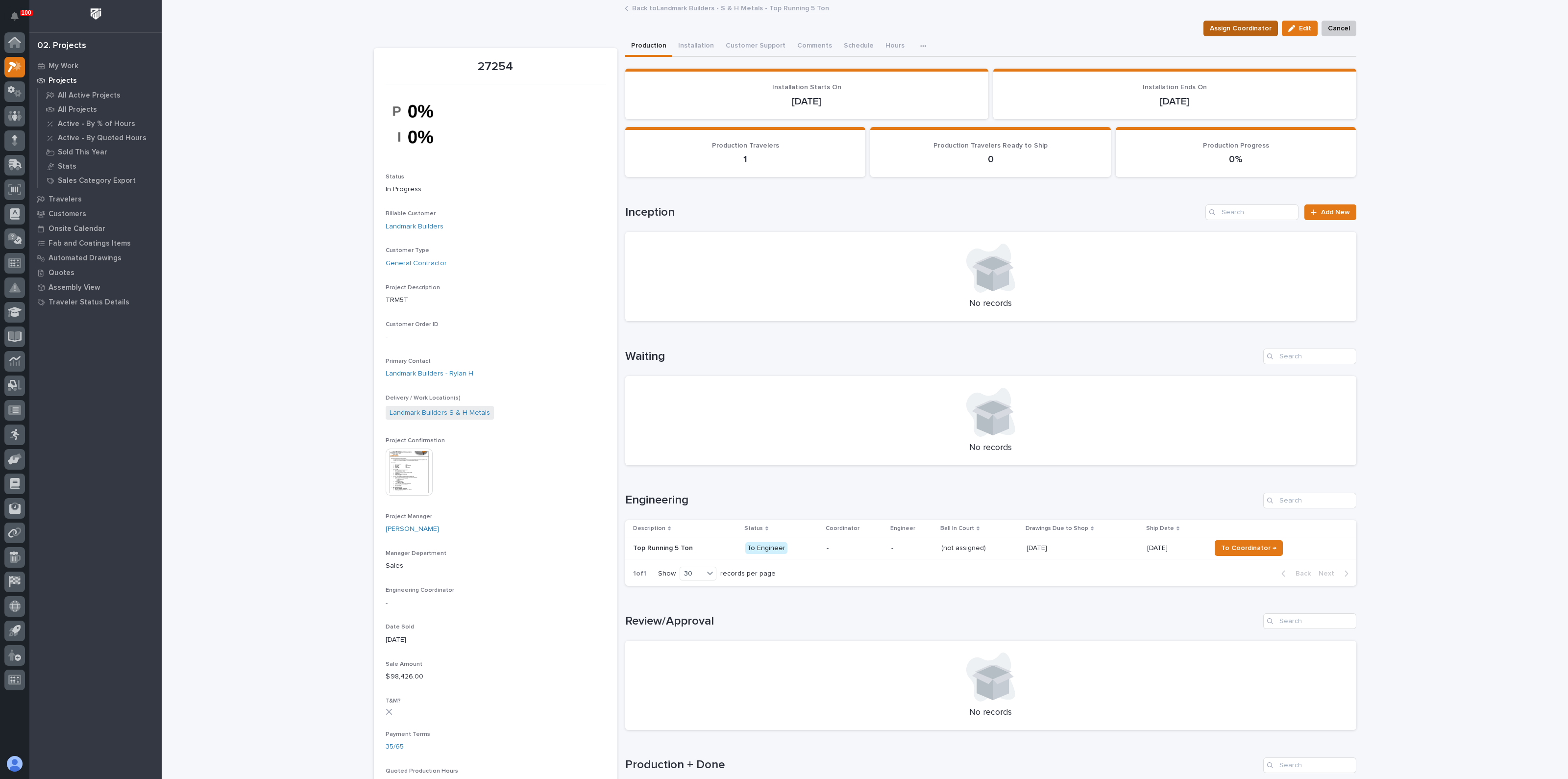
click at [1245, 30] on span "Assign Coordinator" at bounding box center [1240, 29] width 62 height 12
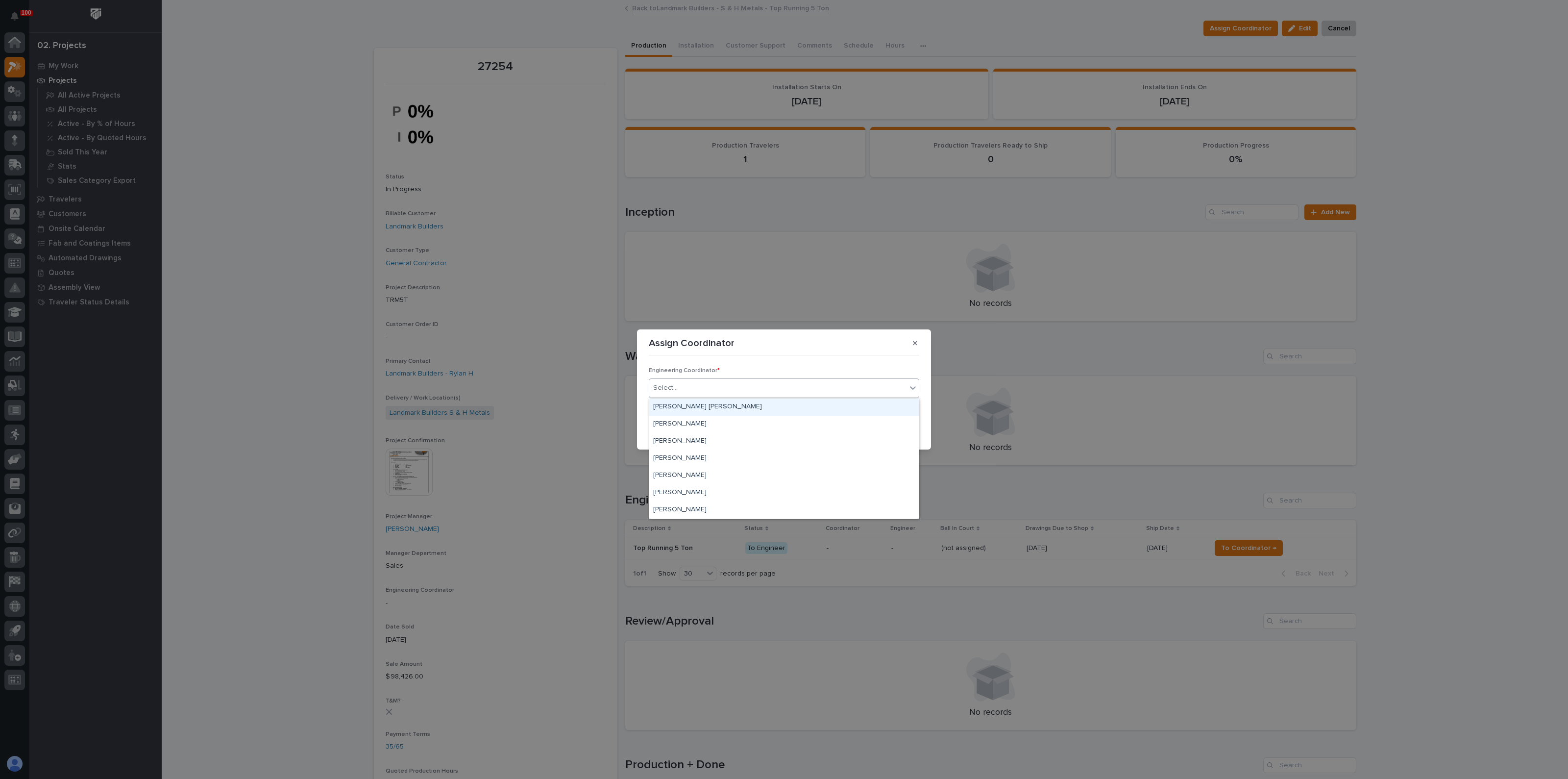
click at [708, 391] on div "Select..." at bounding box center [777, 388] width 257 height 16
click at [695, 406] on div "Ben Lee Miller" at bounding box center [784, 406] width 270 height 17
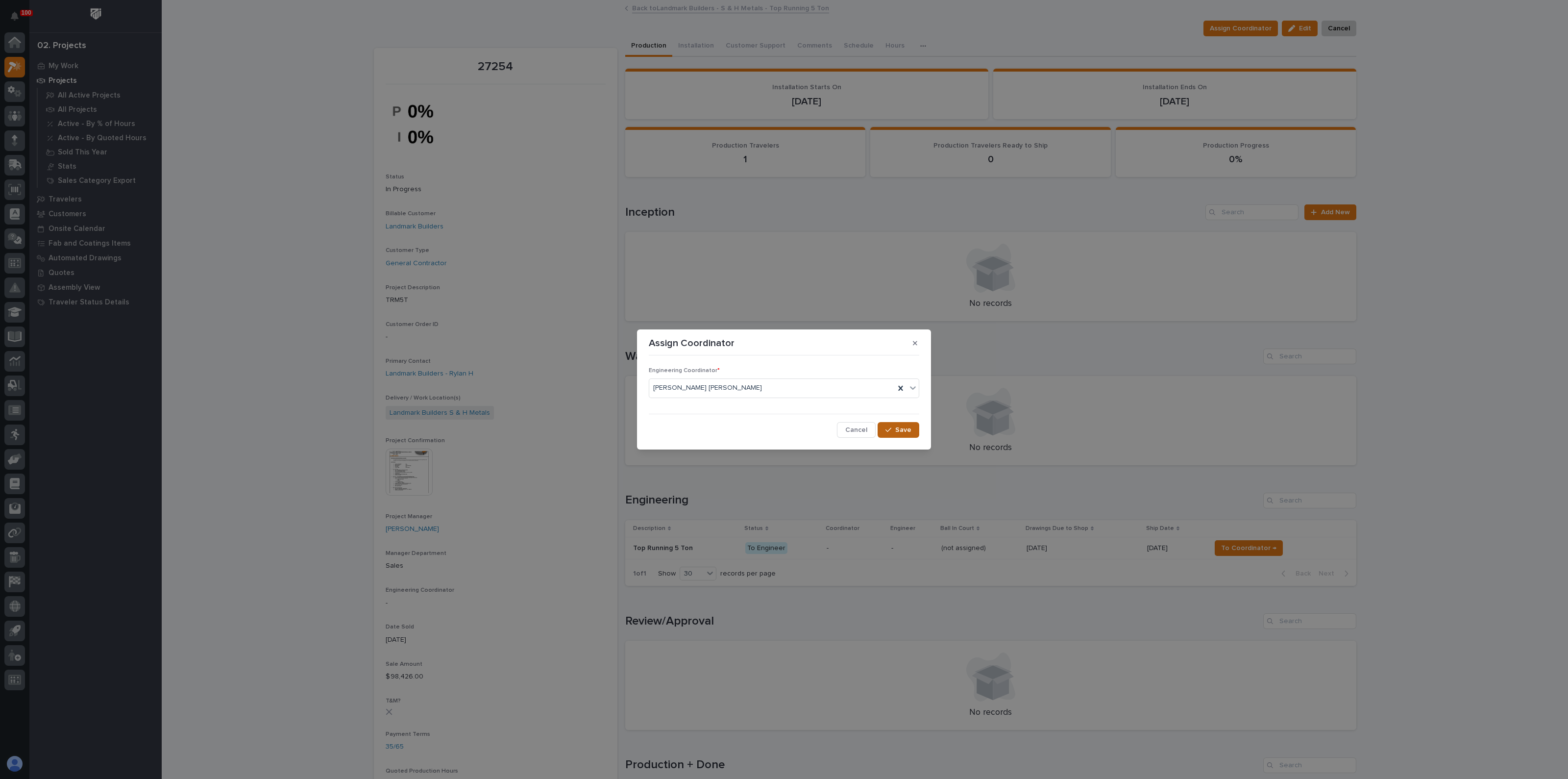
click at [909, 432] on span "Save" at bounding box center [903, 429] width 16 height 8
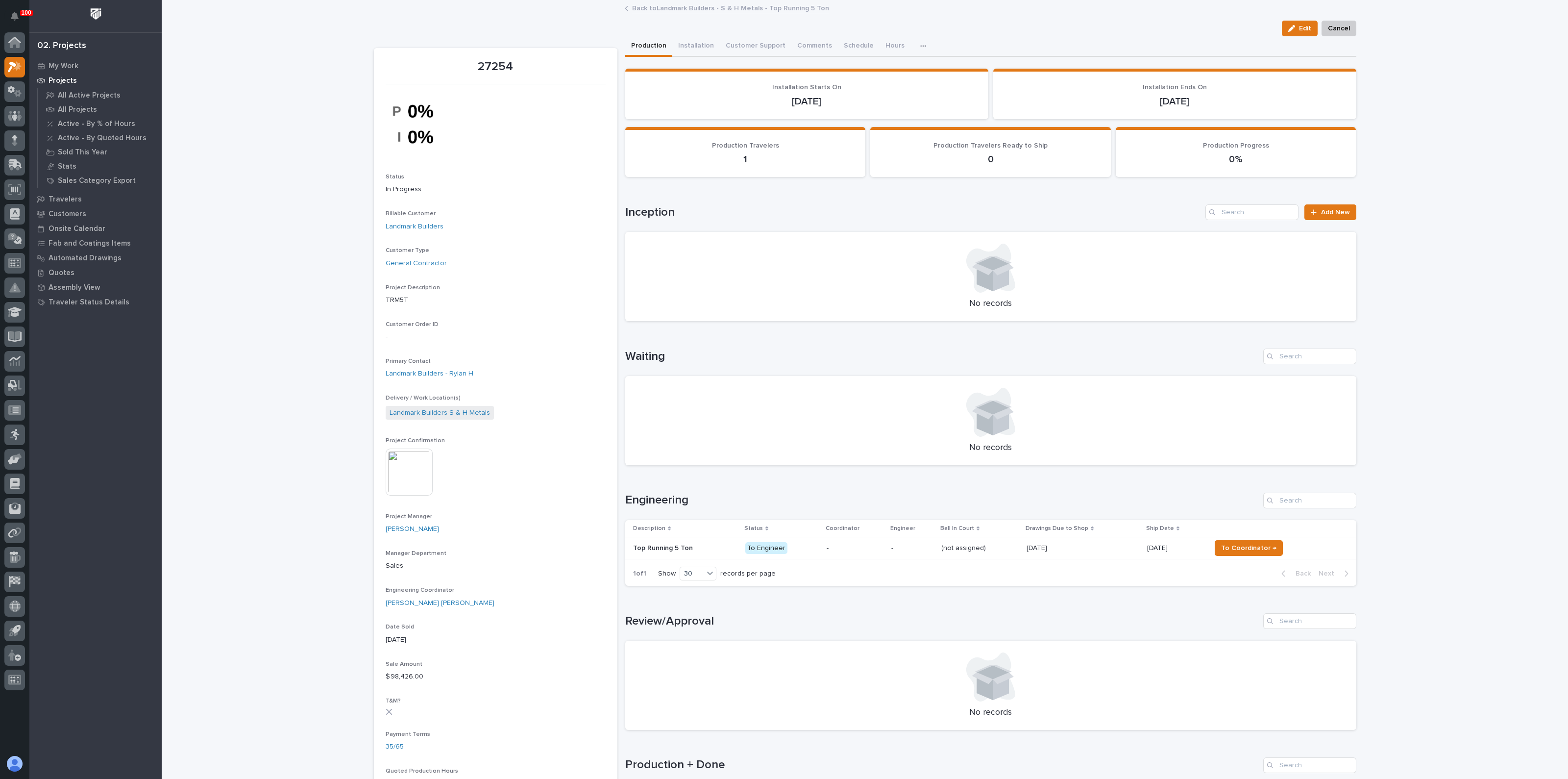
click at [758, 339] on div "Loading... Saving… Waiting No records" at bounding box center [991, 401] width 731 height 144
drag, startPoint x: 741, startPoint y: 333, endPoint x: 739, endPoint y: 328, distance: 5.4
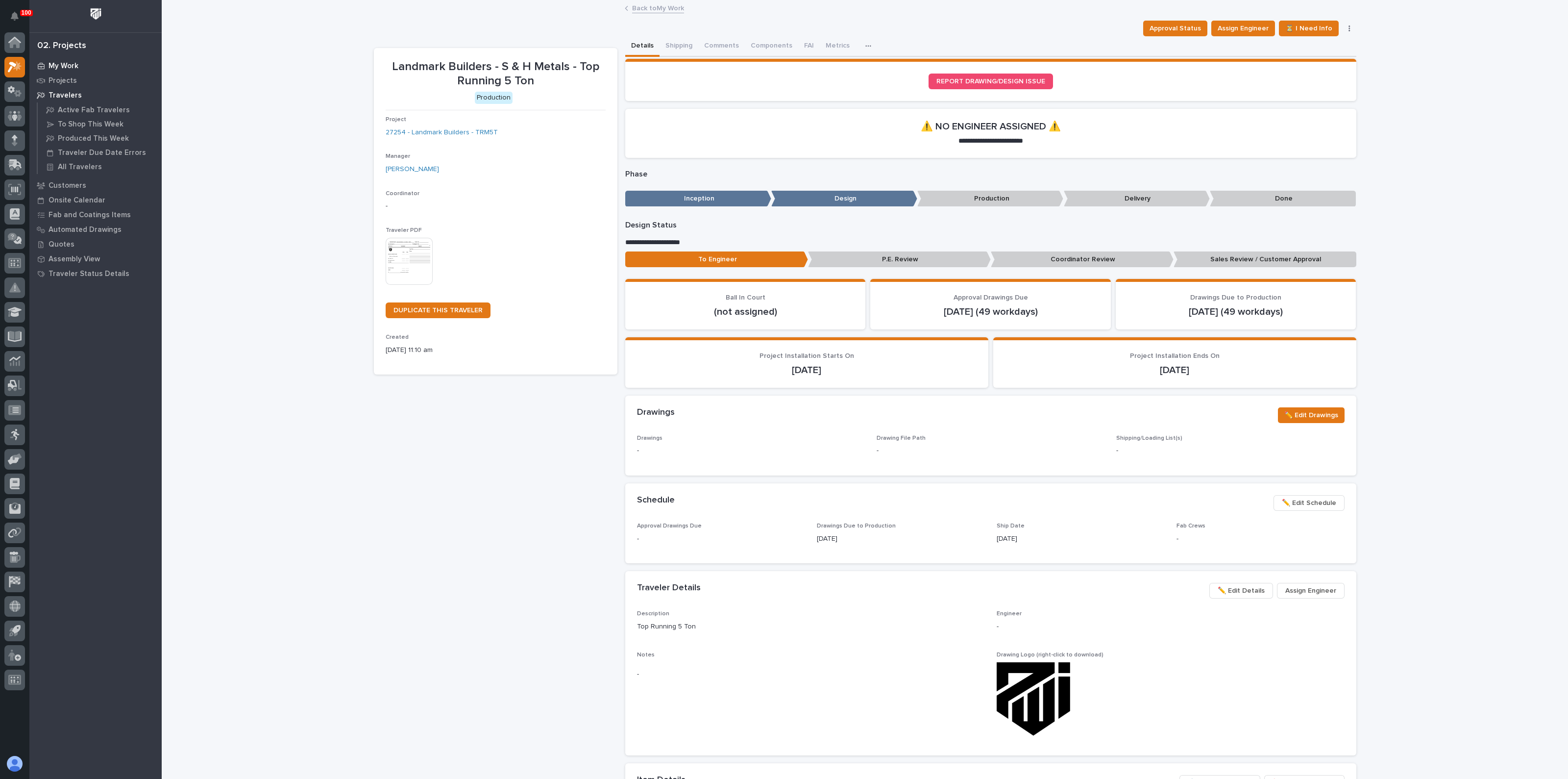
click at [62, 64] on p "My Work" at bounding box center [63, 66] width 30 height 8
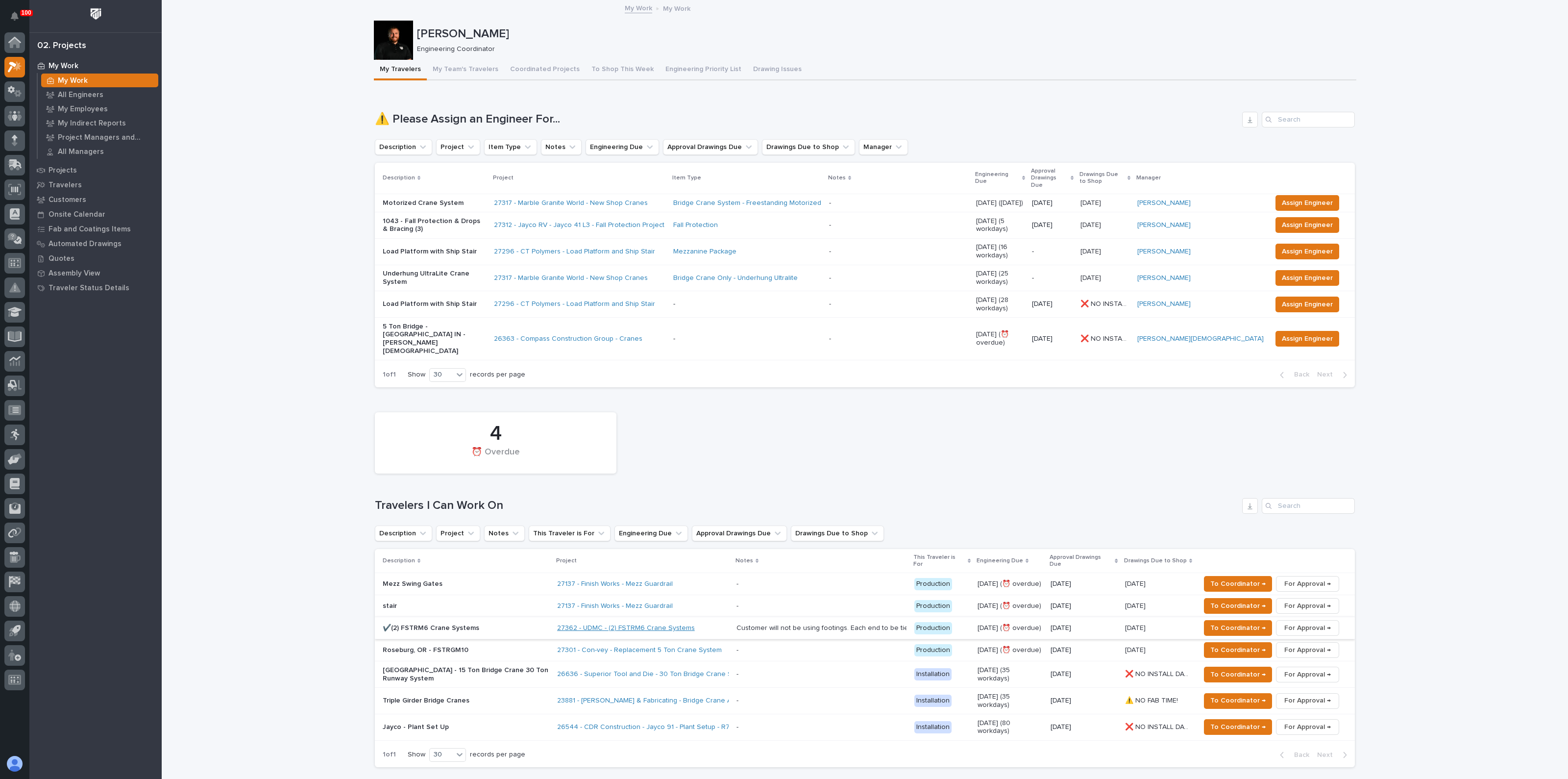
click at [608, 624] on link "27362 - UDMC - (2) FSTRM6 Crane Systems" at bounding box center [626, 628] width 137 height 8
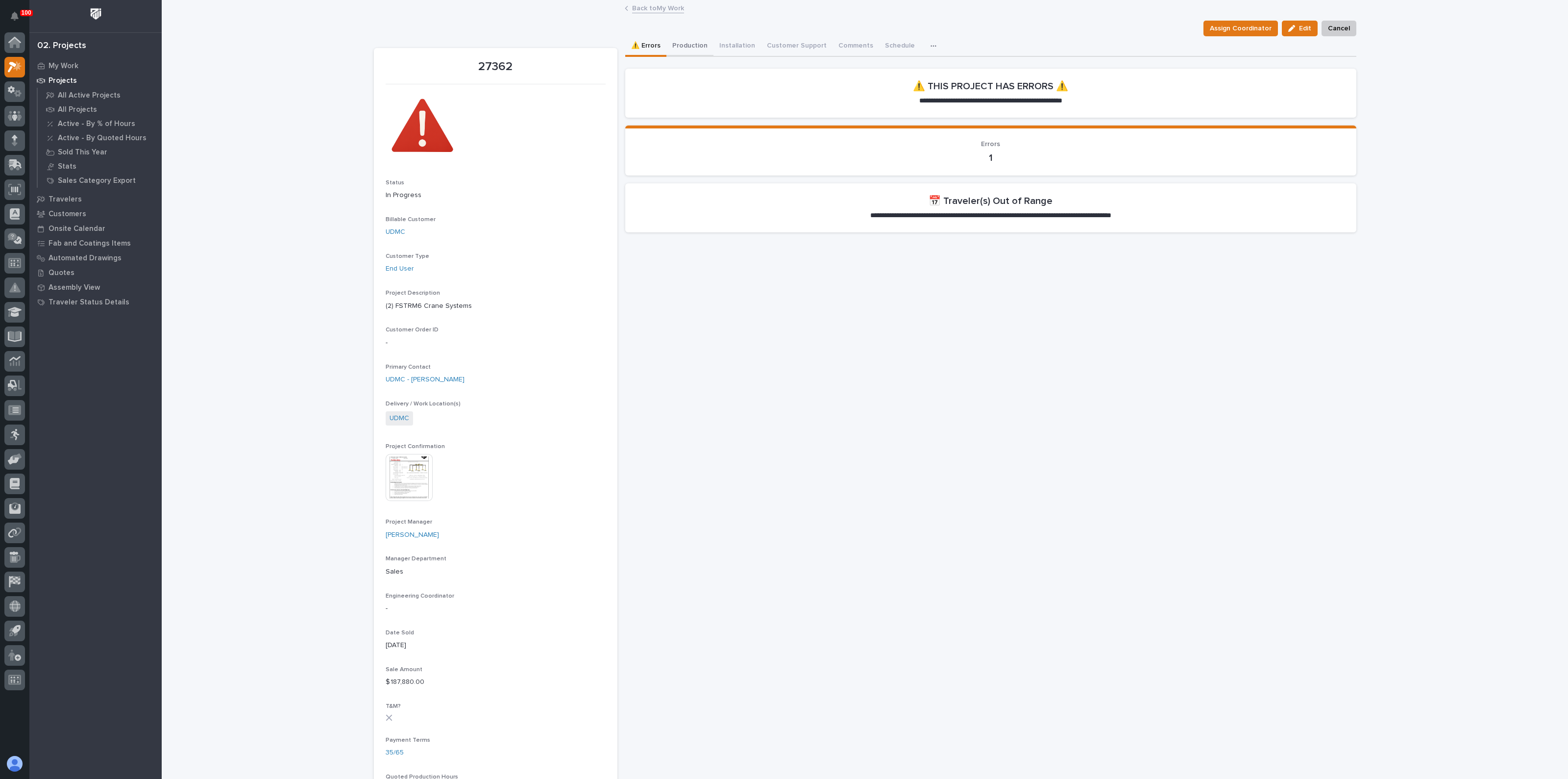
click at [686, 48] on button "Production" at bounding box center [689, 47] width 47 height 20
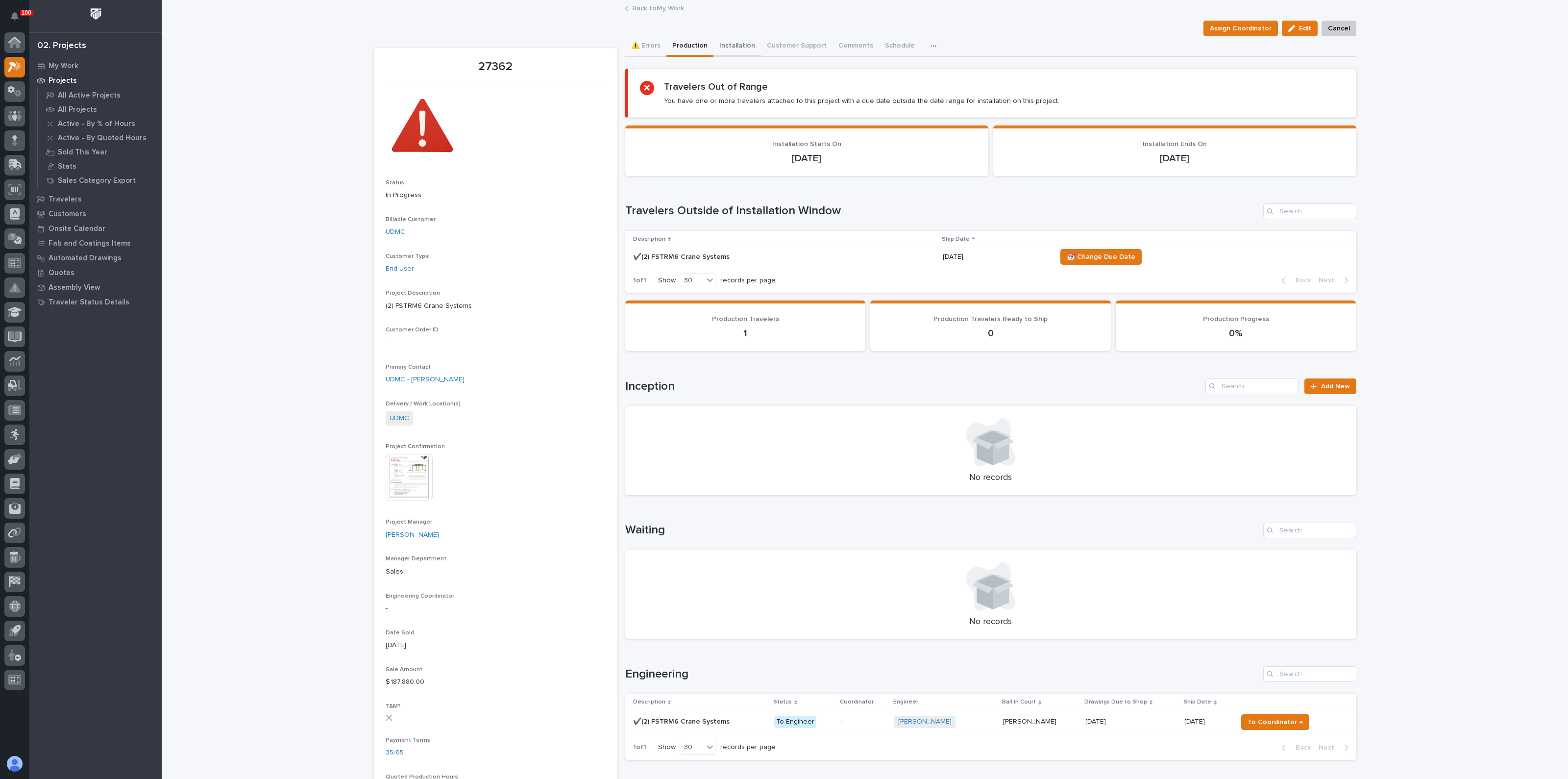
click at [723, 46] on button "Installation" at bounding box center [737, 47] width 48 height 20
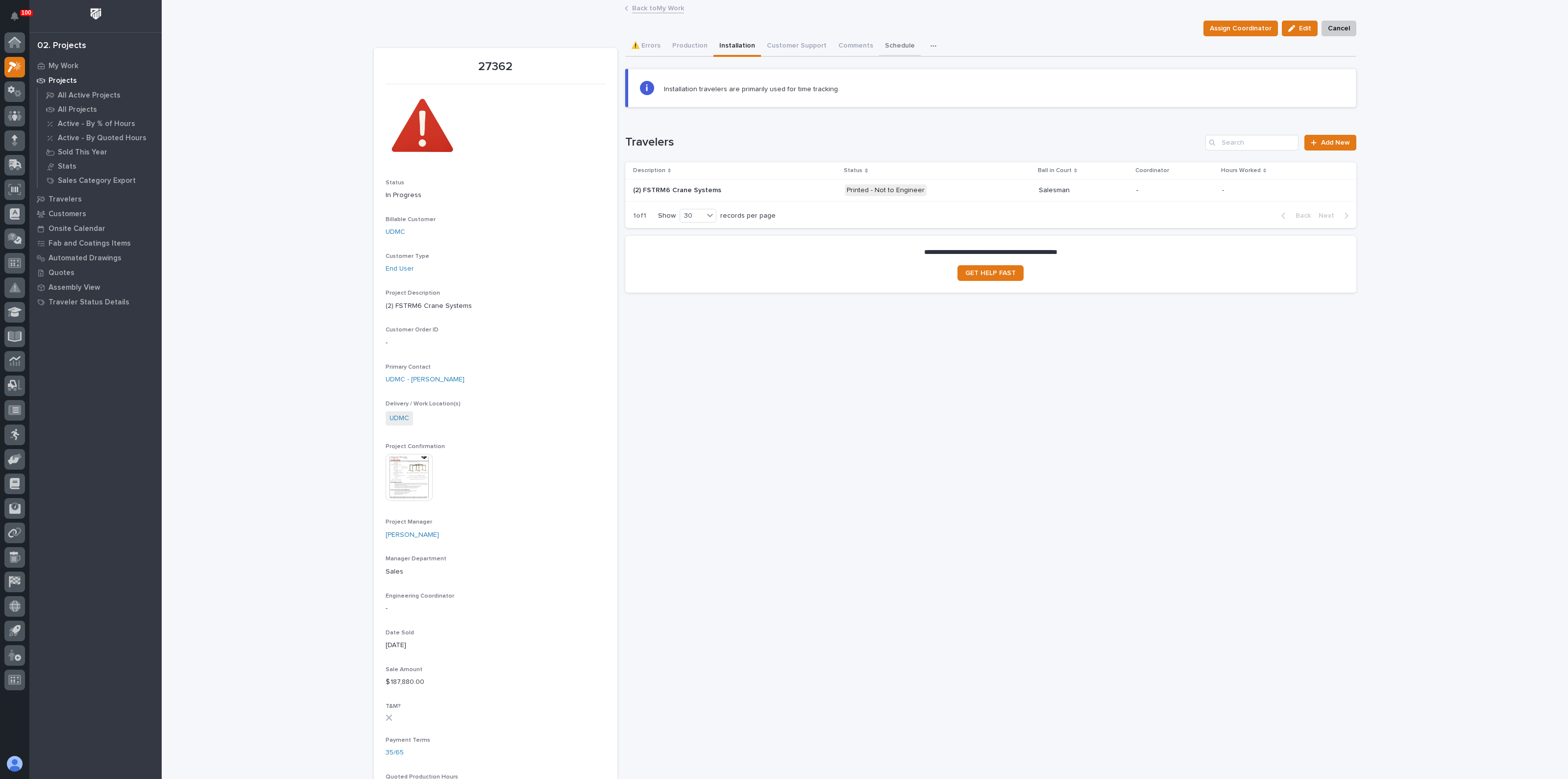
click at [885, 45] on button "Schedule" at bounding box center [899, 47] width 42 height 20
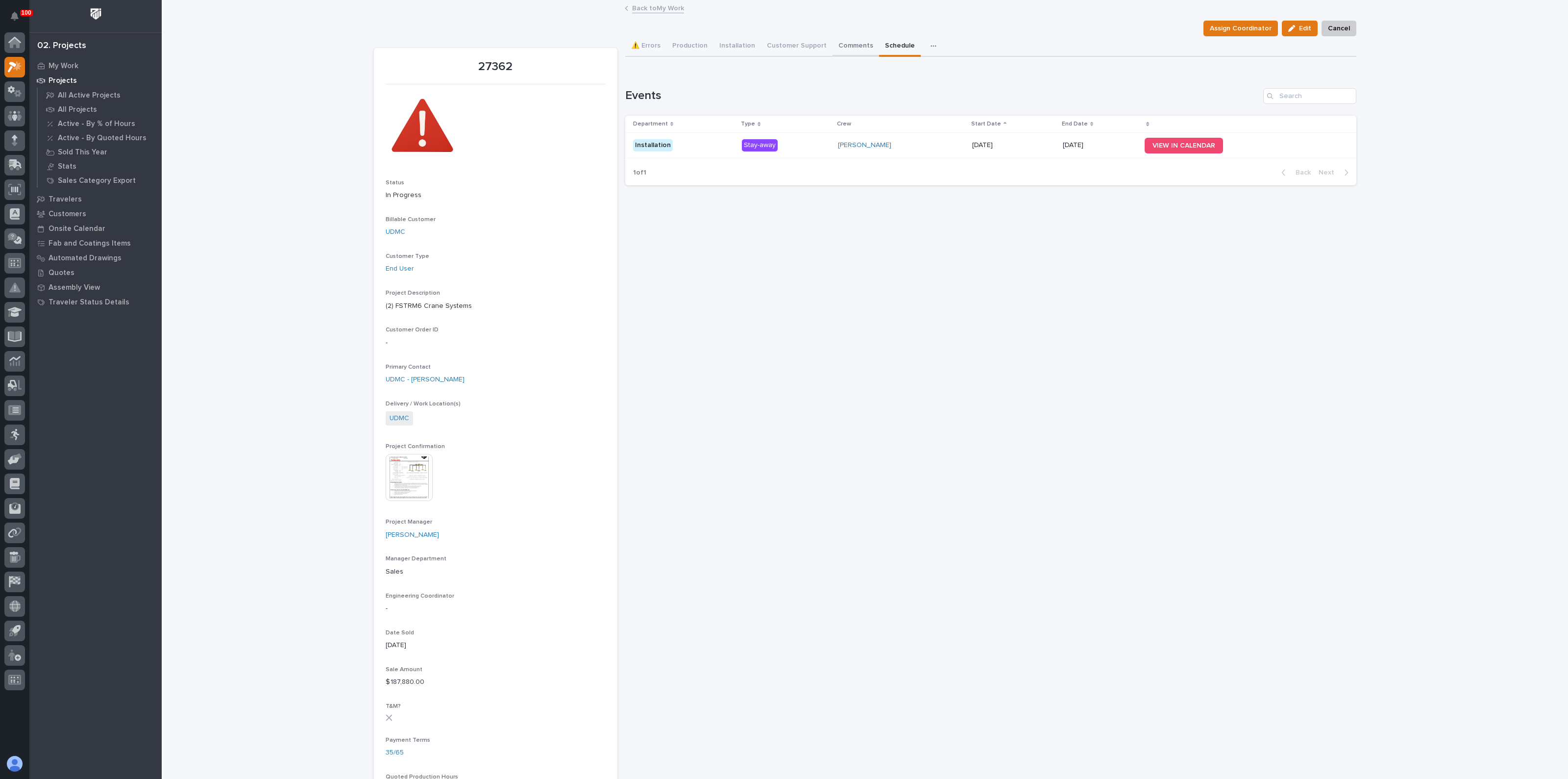
click at [858, 47] on button "Comments" at bounding box center [855, 47] width 47 height 20
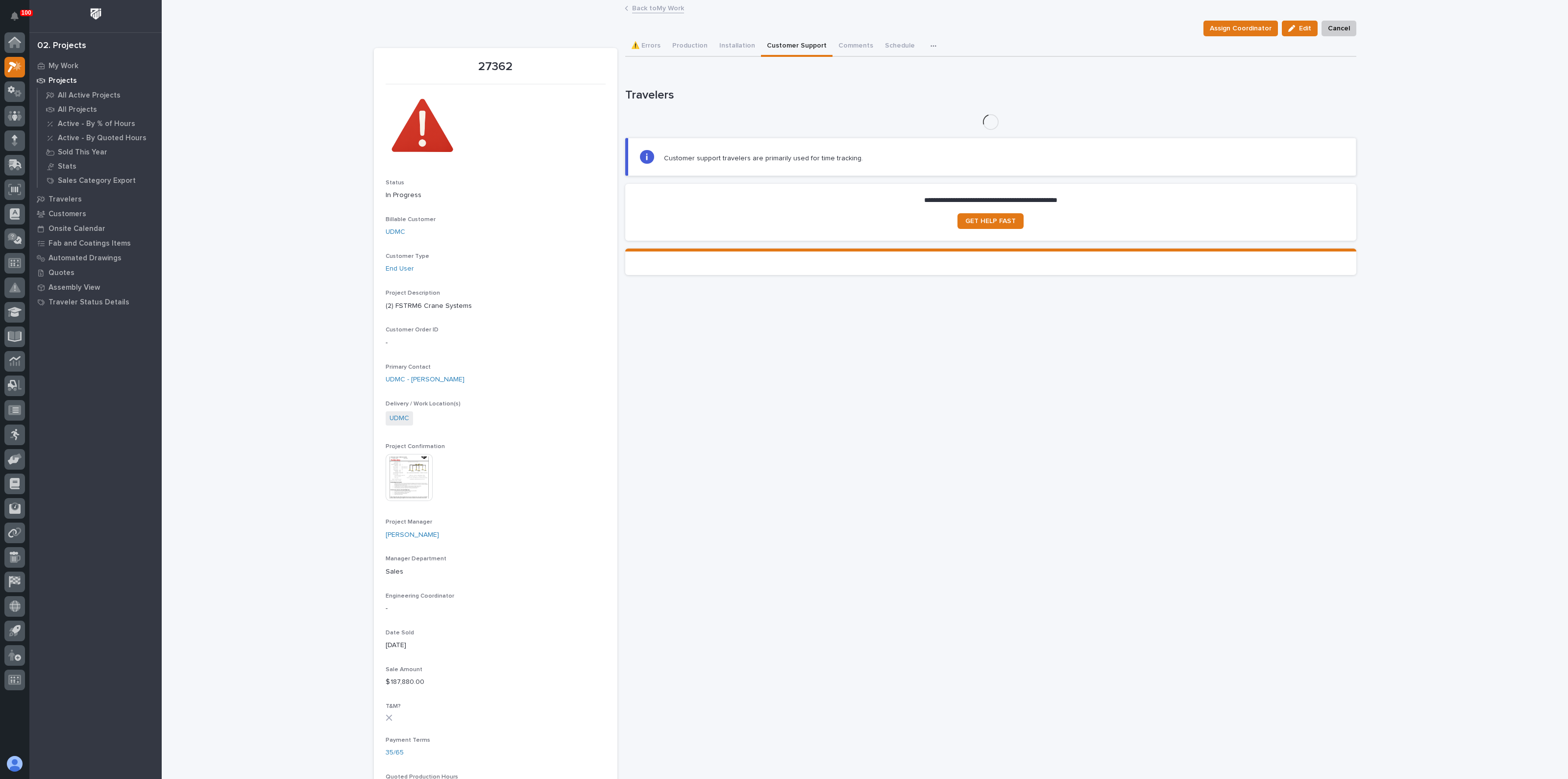
click at [770, 45] on button "Customer Support" at bounding box center [797, 47] width 71 height 20
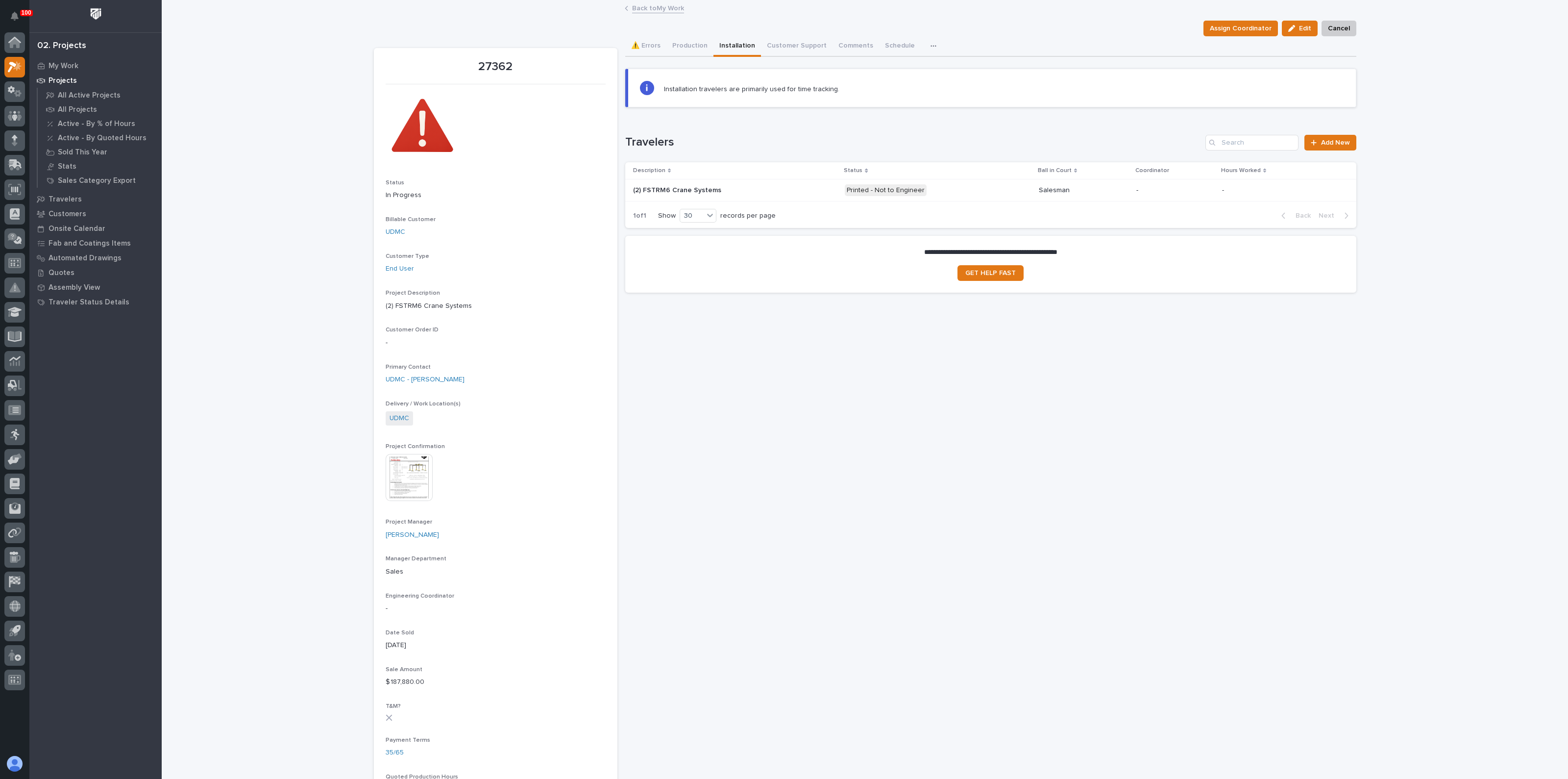
click at [730, 45] on button "Installation" at bounding box center [737, 47] width 48 height 20
click at [647, 40] on button "⚠️ Errors" at bounding box center [646, 47] width 42 height 20
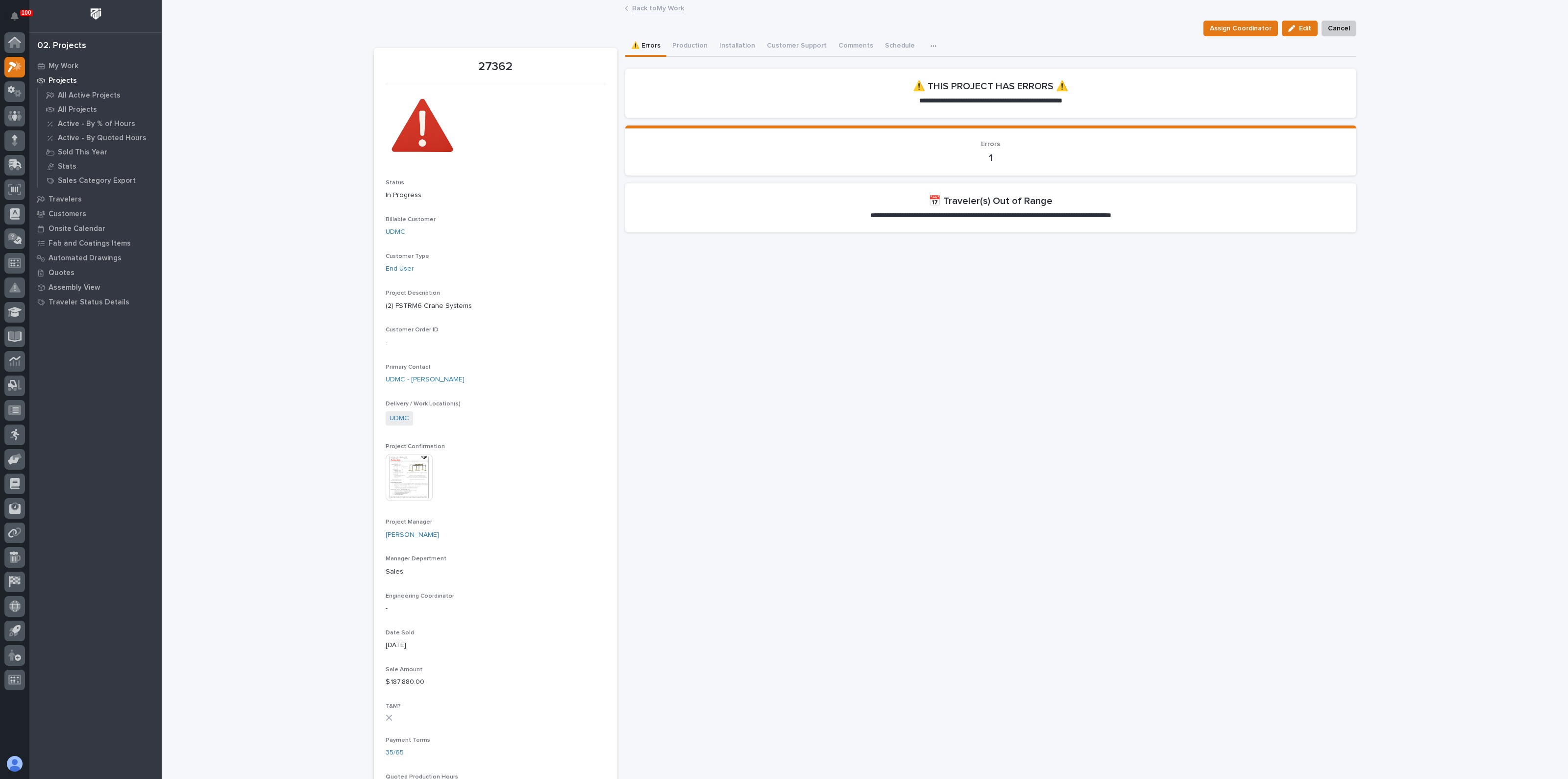
click at [425, 475] on img at bounding box center [408, 477] width 47 height 47
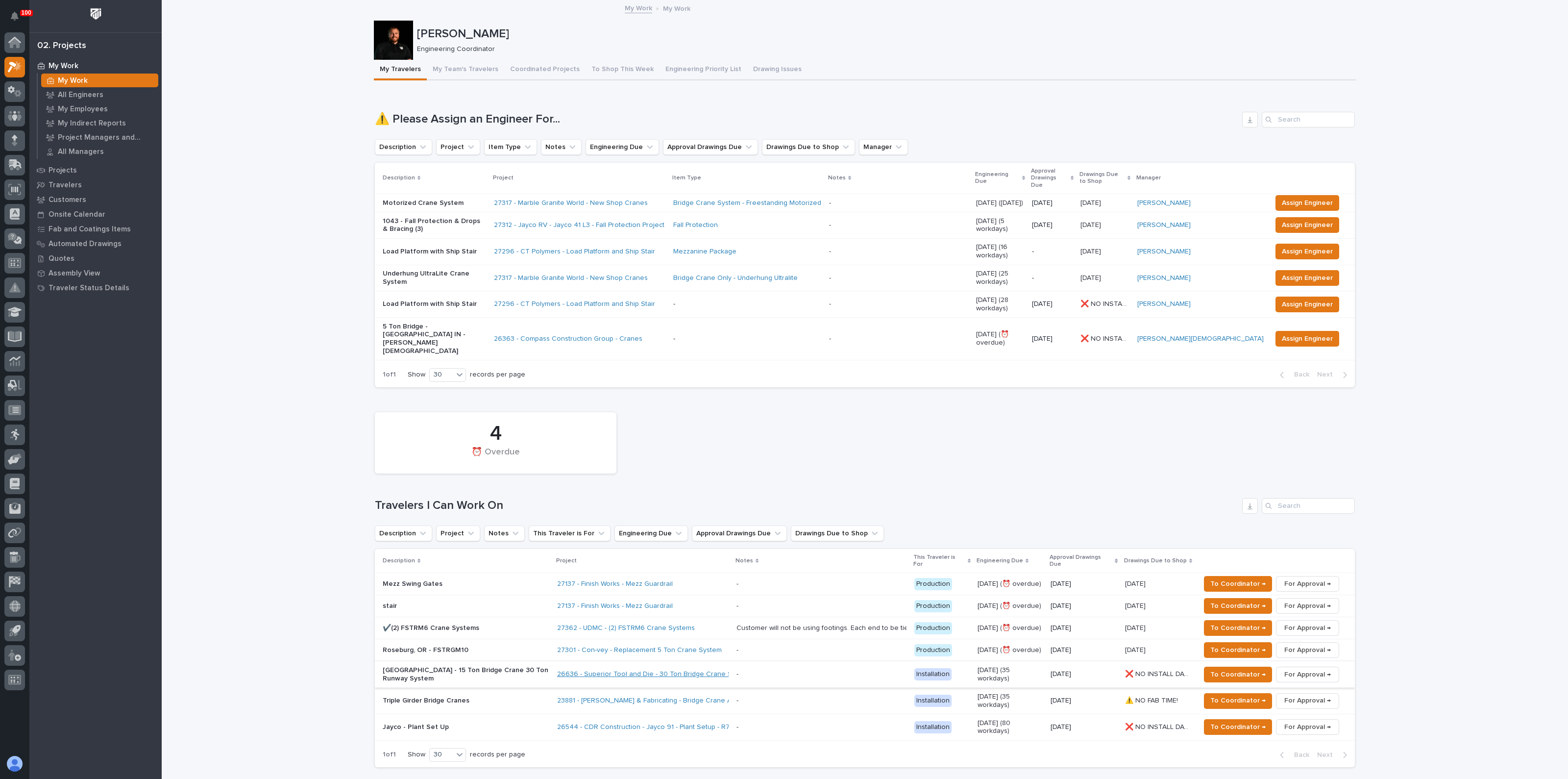
drag, startPoint x: 616, startPoint y: 627, endPoint x: 608, endPoint y: 617, distance: 12.8
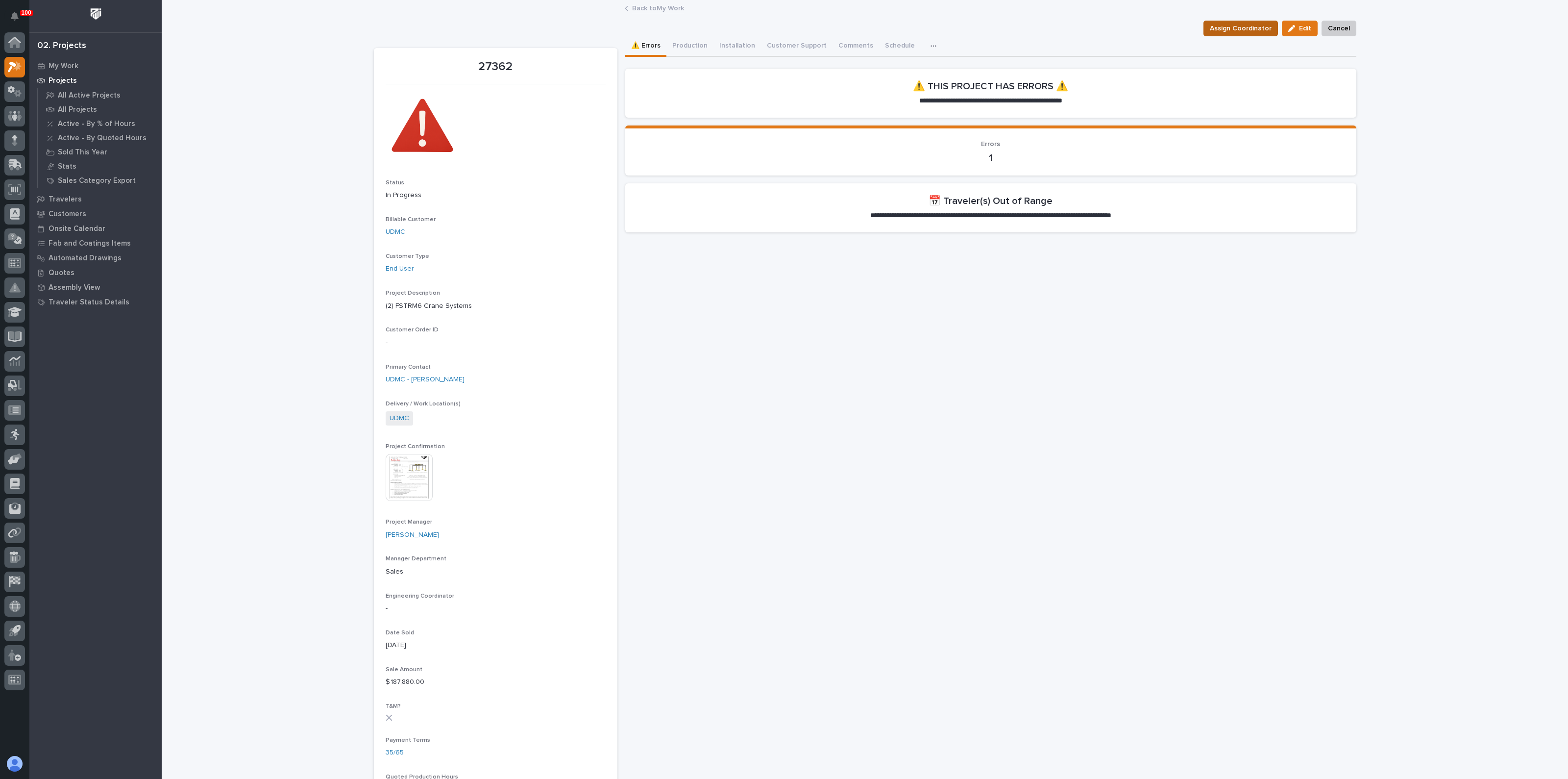
click at [1259, 26] on span "Assign Coordinator" at bounding box center [1240, 29] width 62 height 12
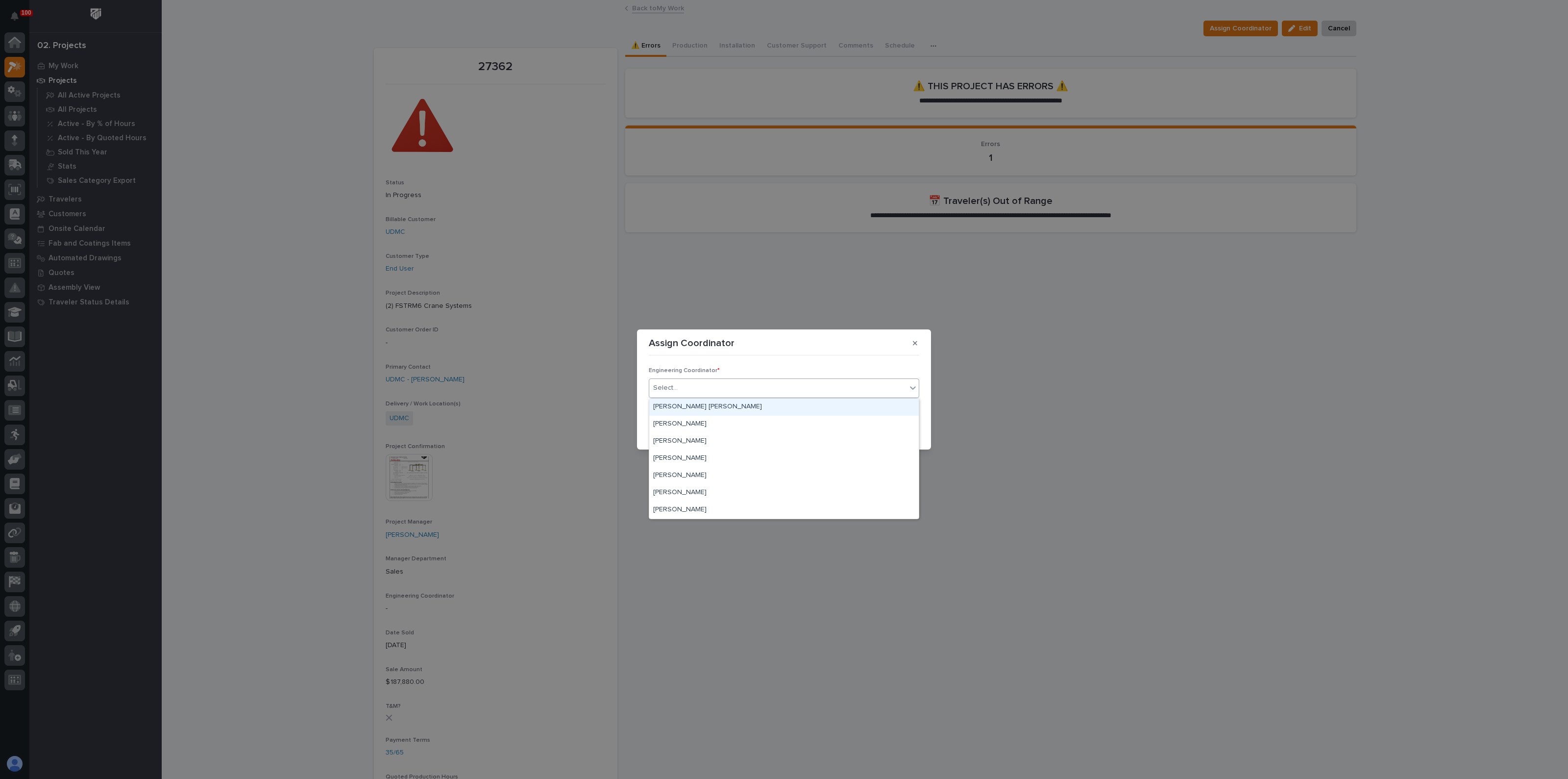
click at [686, 385] on div "Select..." at bounding box center [777, 388] width 257 height 16
click at [691, 491] on div "Weston Hochstetler" at bounding box center [784, 493] width 270 height 17
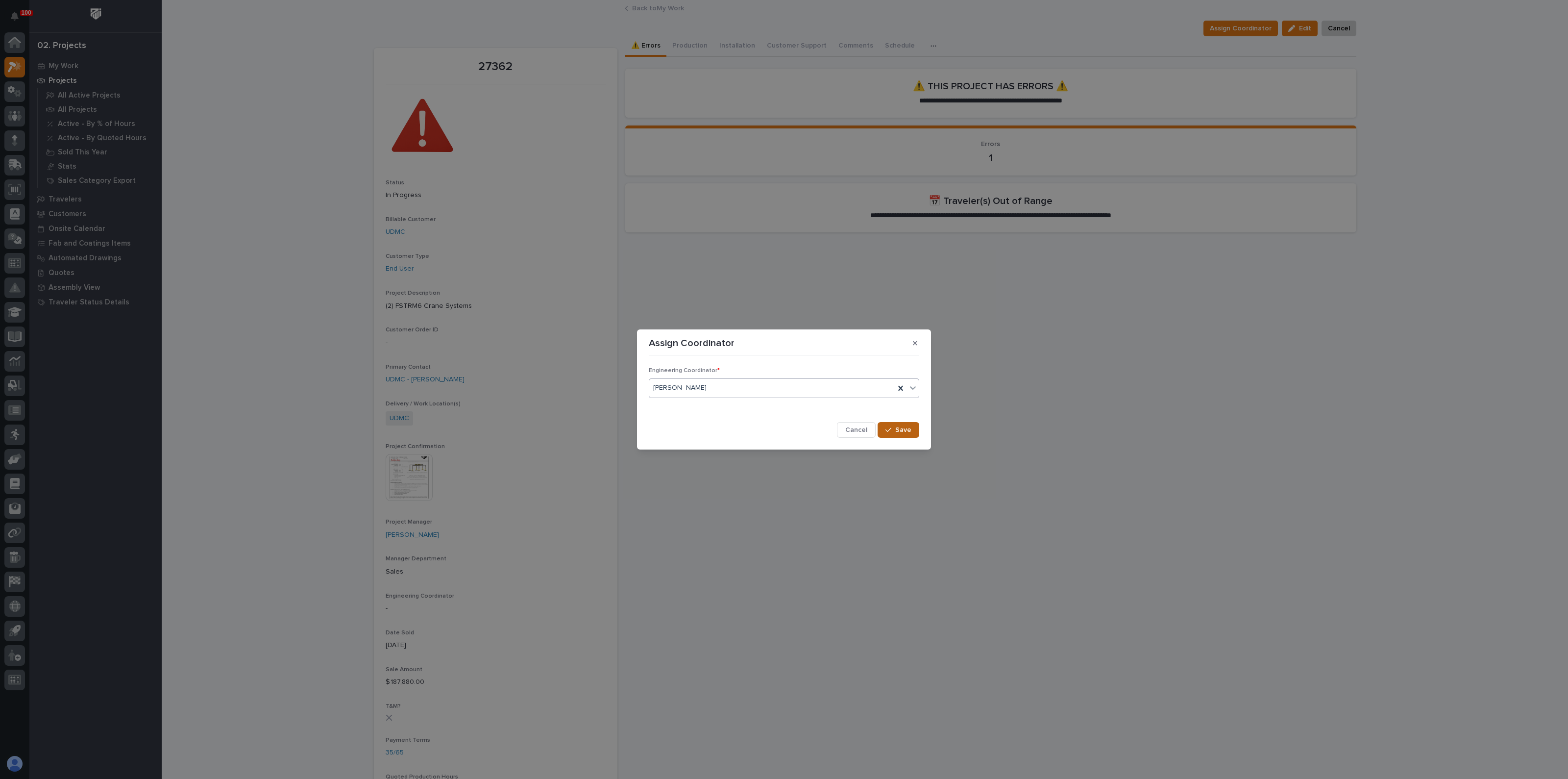
click at [908, 426] on span "Save" at bounding box center [903, 429] width 16 height 8
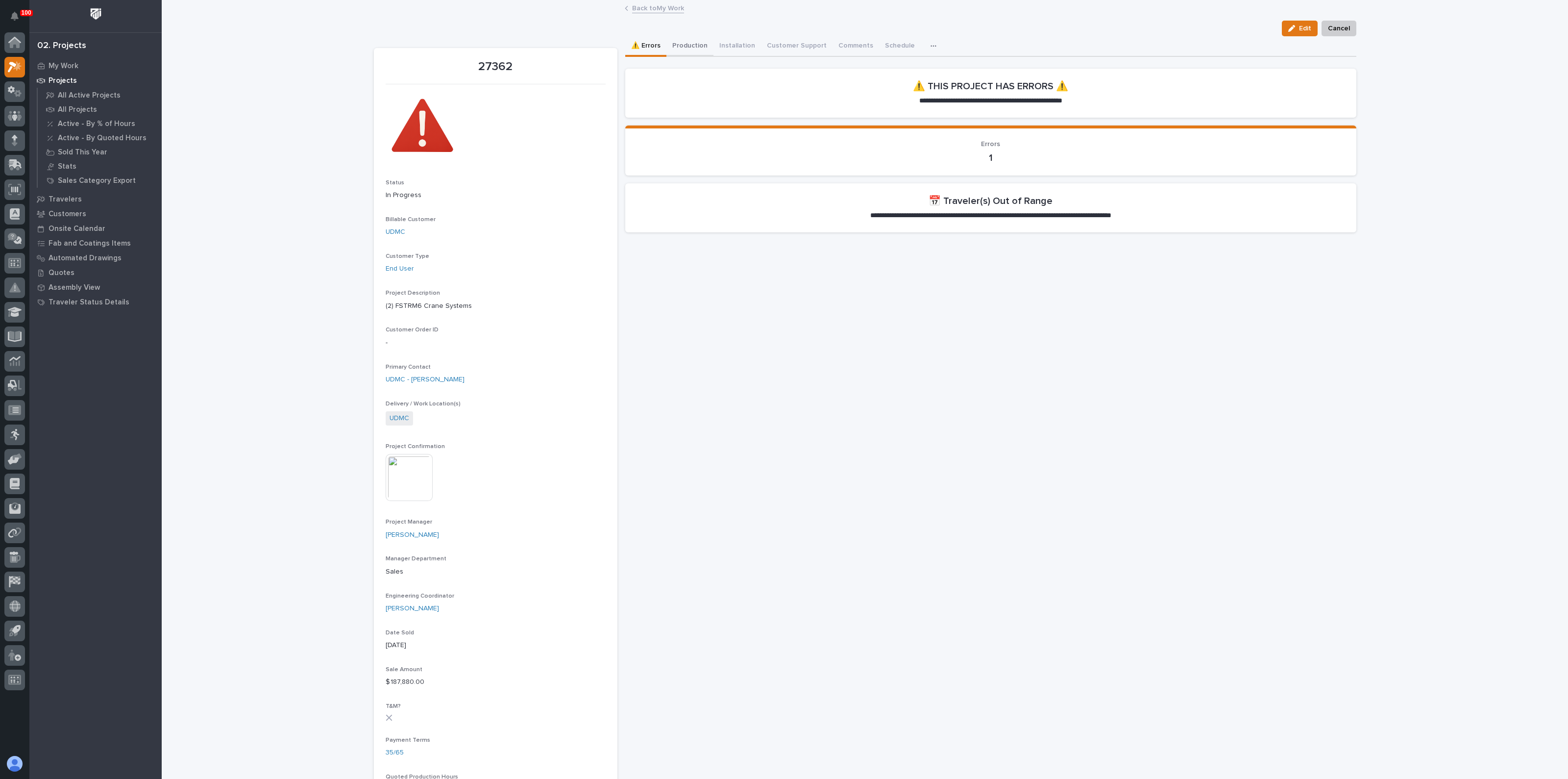
click at [677, 45] on button "Production" at bounding box center [689, 47] width 47 height 20
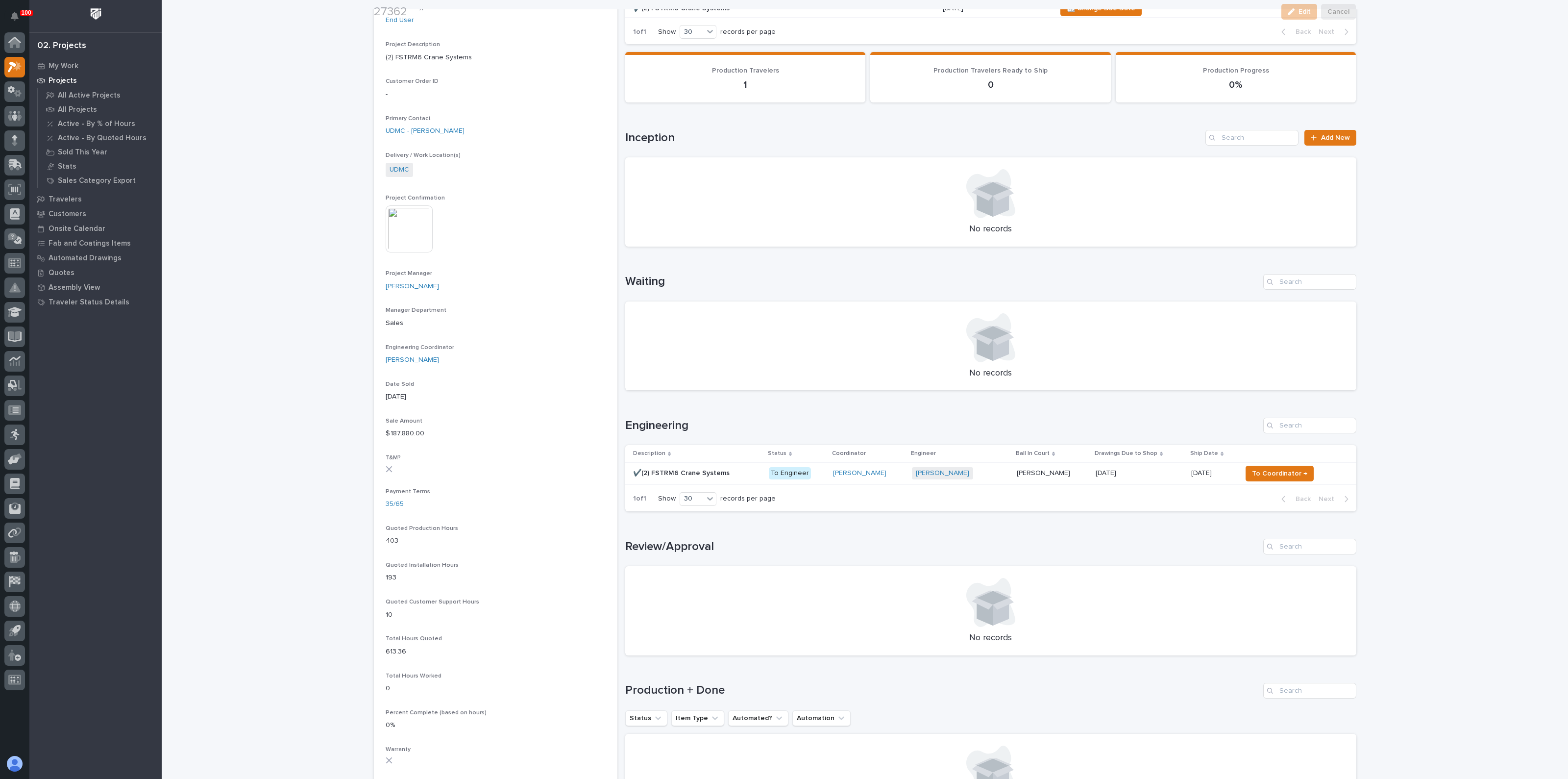
scroll to position [306, 0]
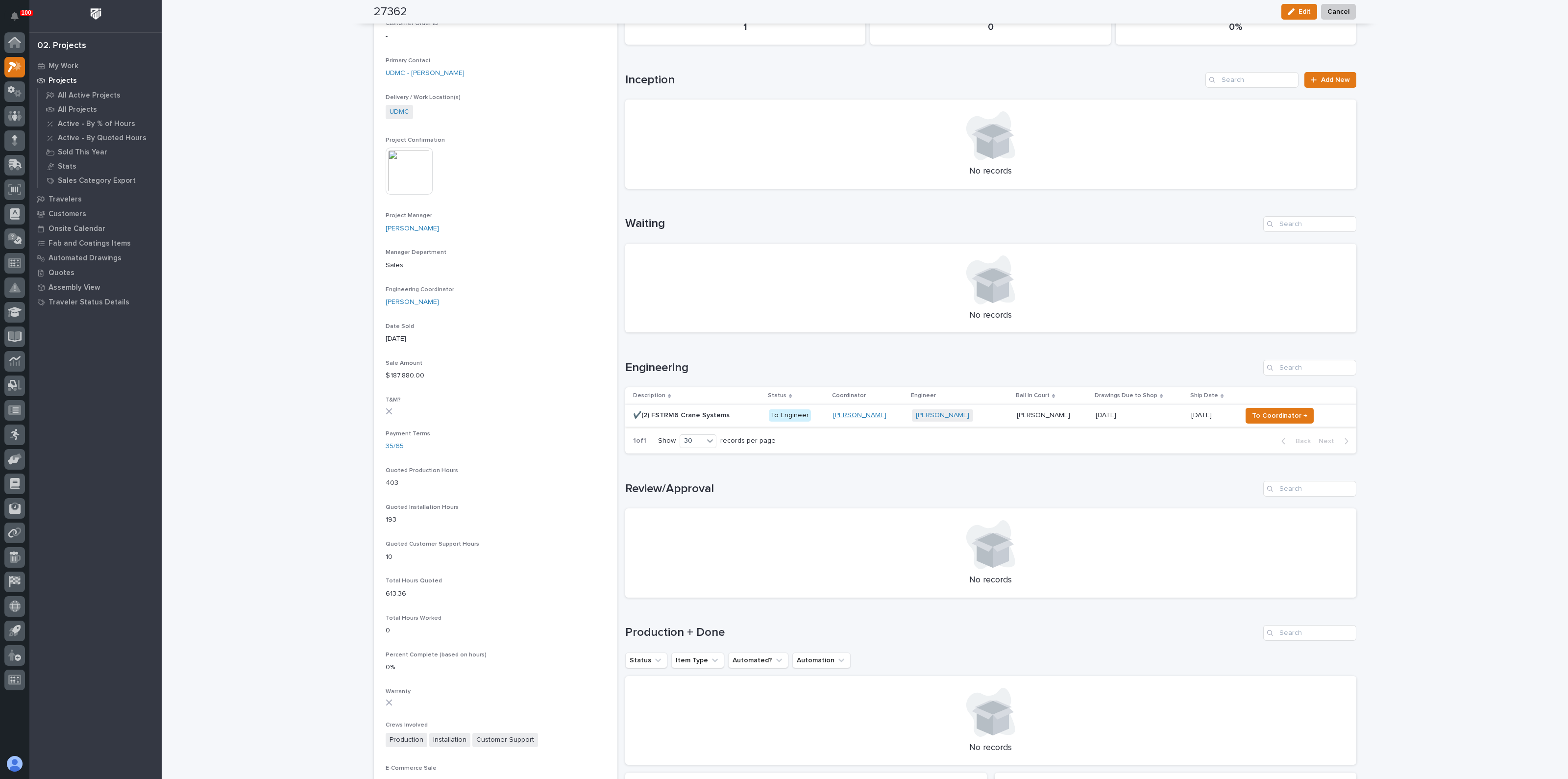
click at [855, 418] on link "Weston Hochstetler" at bounding box center [860, 416] width 53 height 8
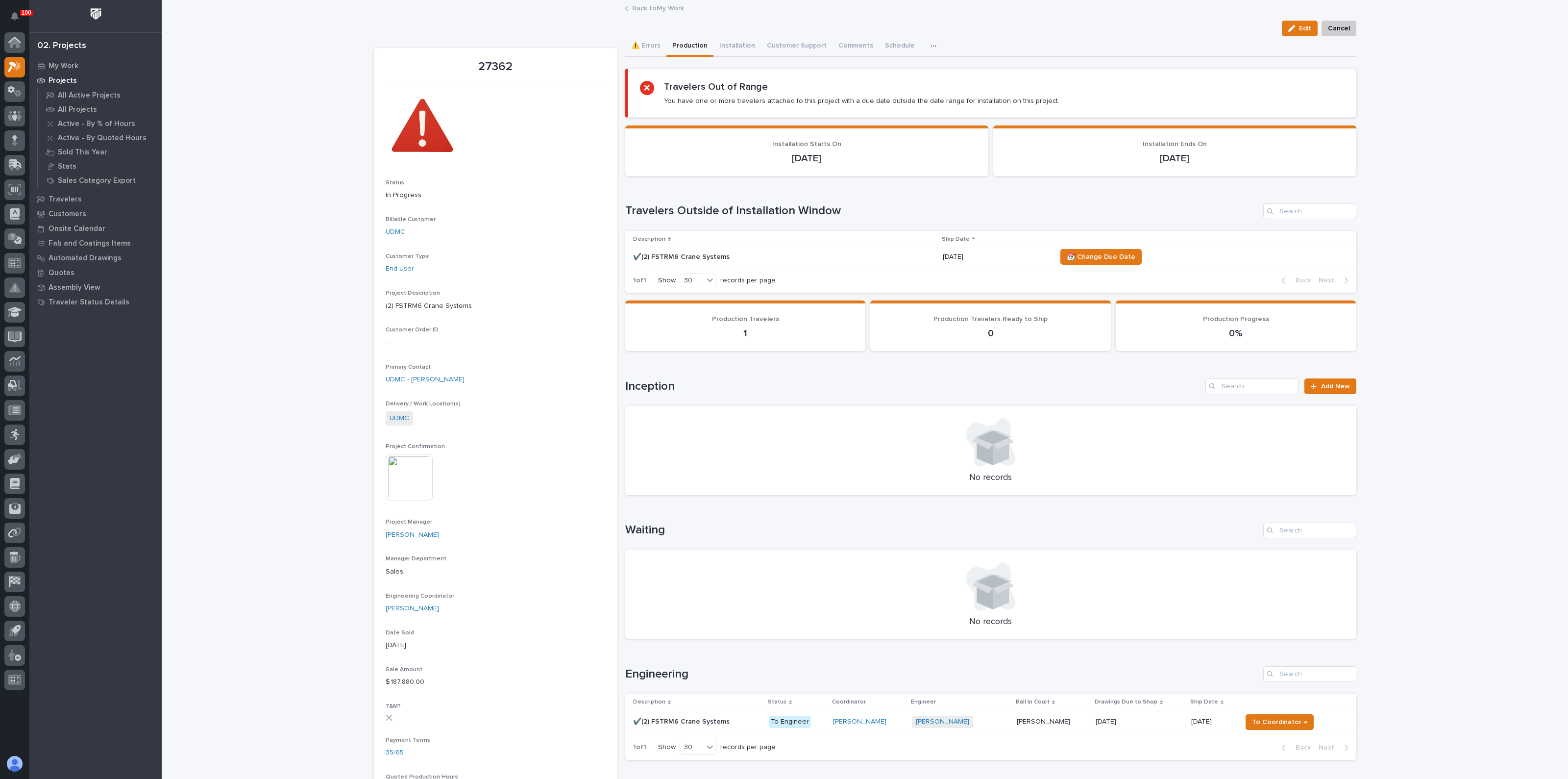
click at [669, 720] on p "✔️(2) FSTRM6 Crane Systems" at bounding box center [682, 720] width 98 height 10
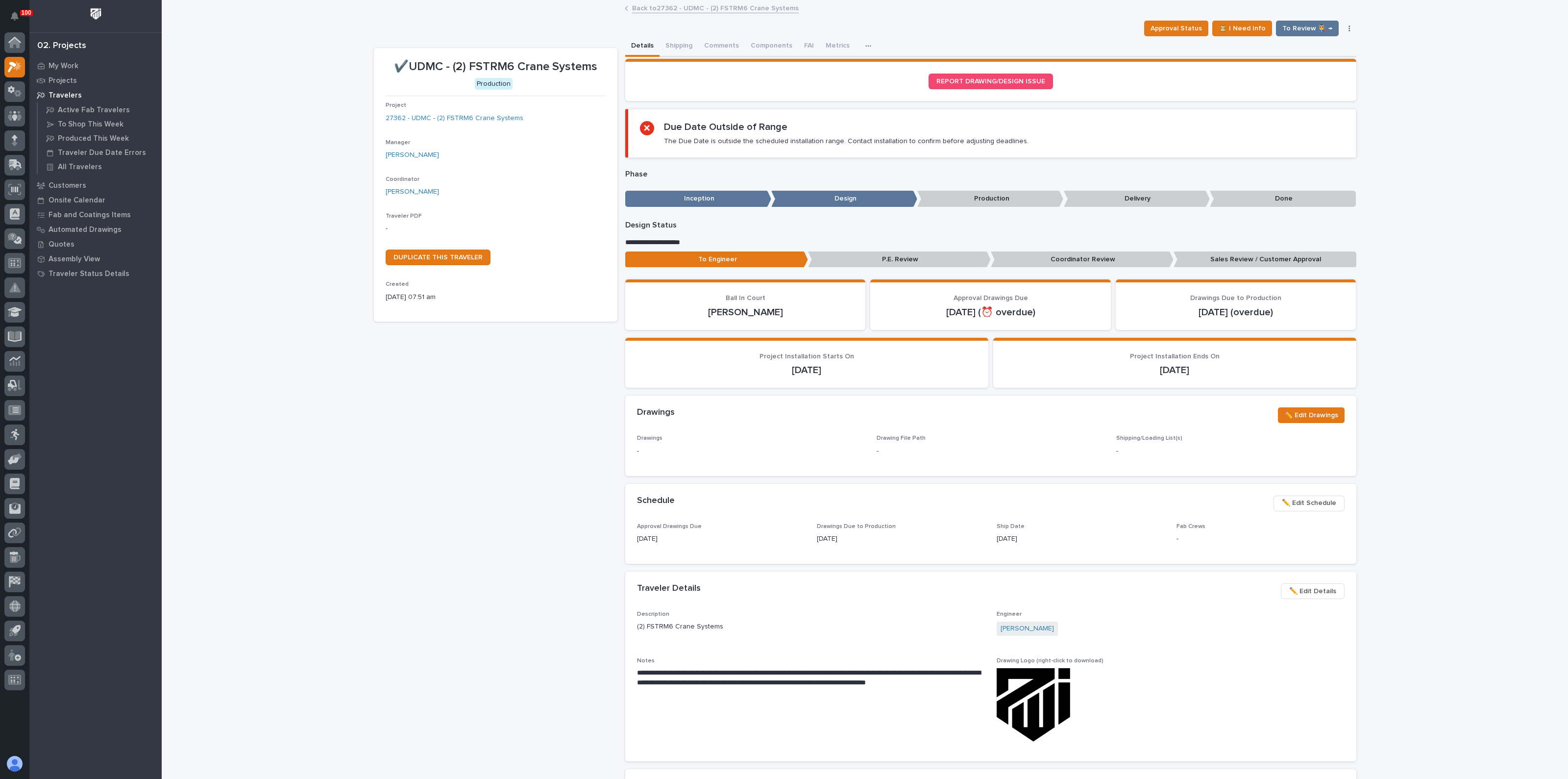
click at [1301, 590] on span "✏️ Edit Details" at bounding box center [1312, 591] width 47 height 12
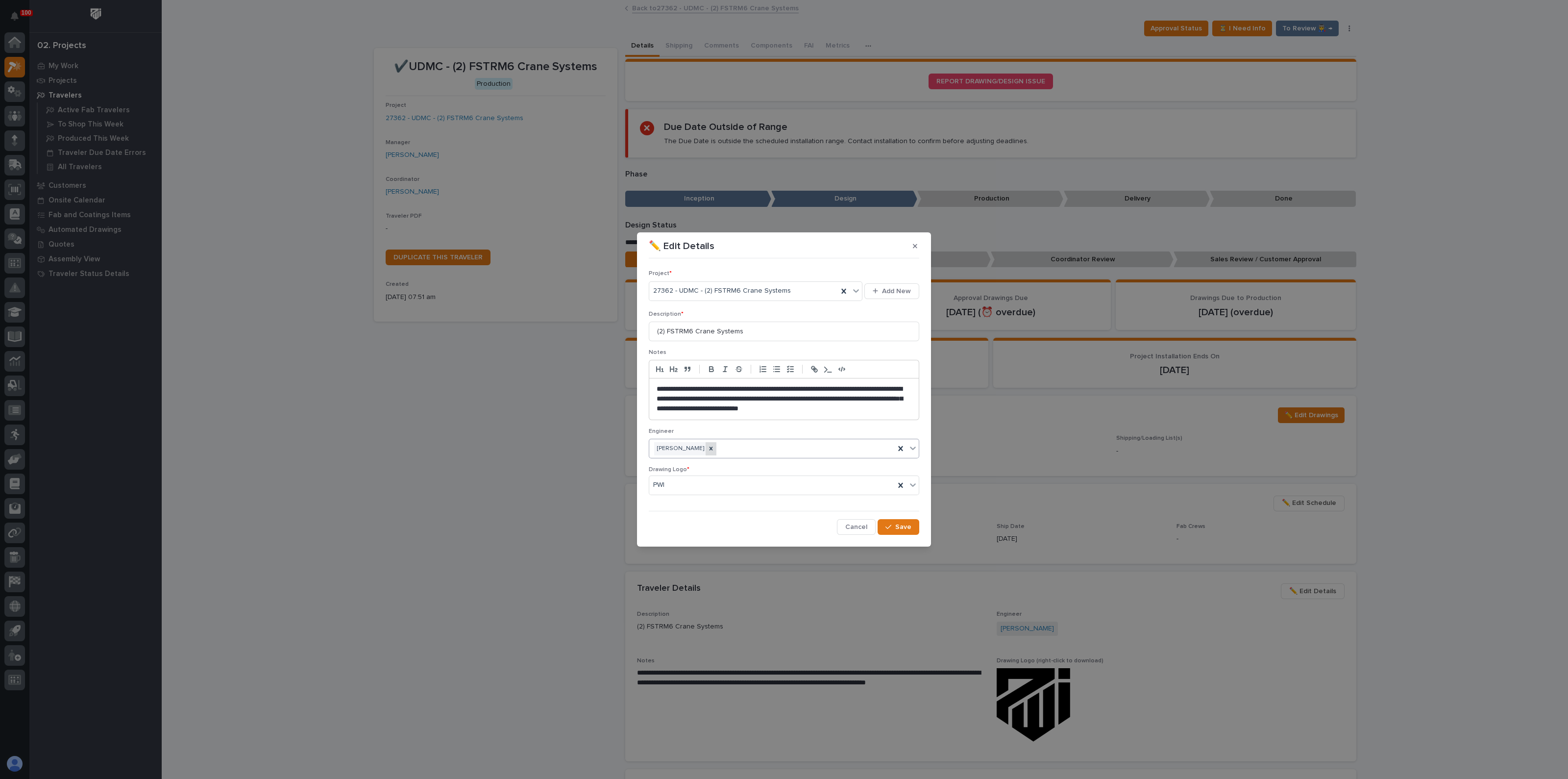
click at [708, 448] on icon at bounding box center [711, 448] width 7 height 7
click at [888, 524] on icon "button" at bounding box center [888, 527] width 6 height 7
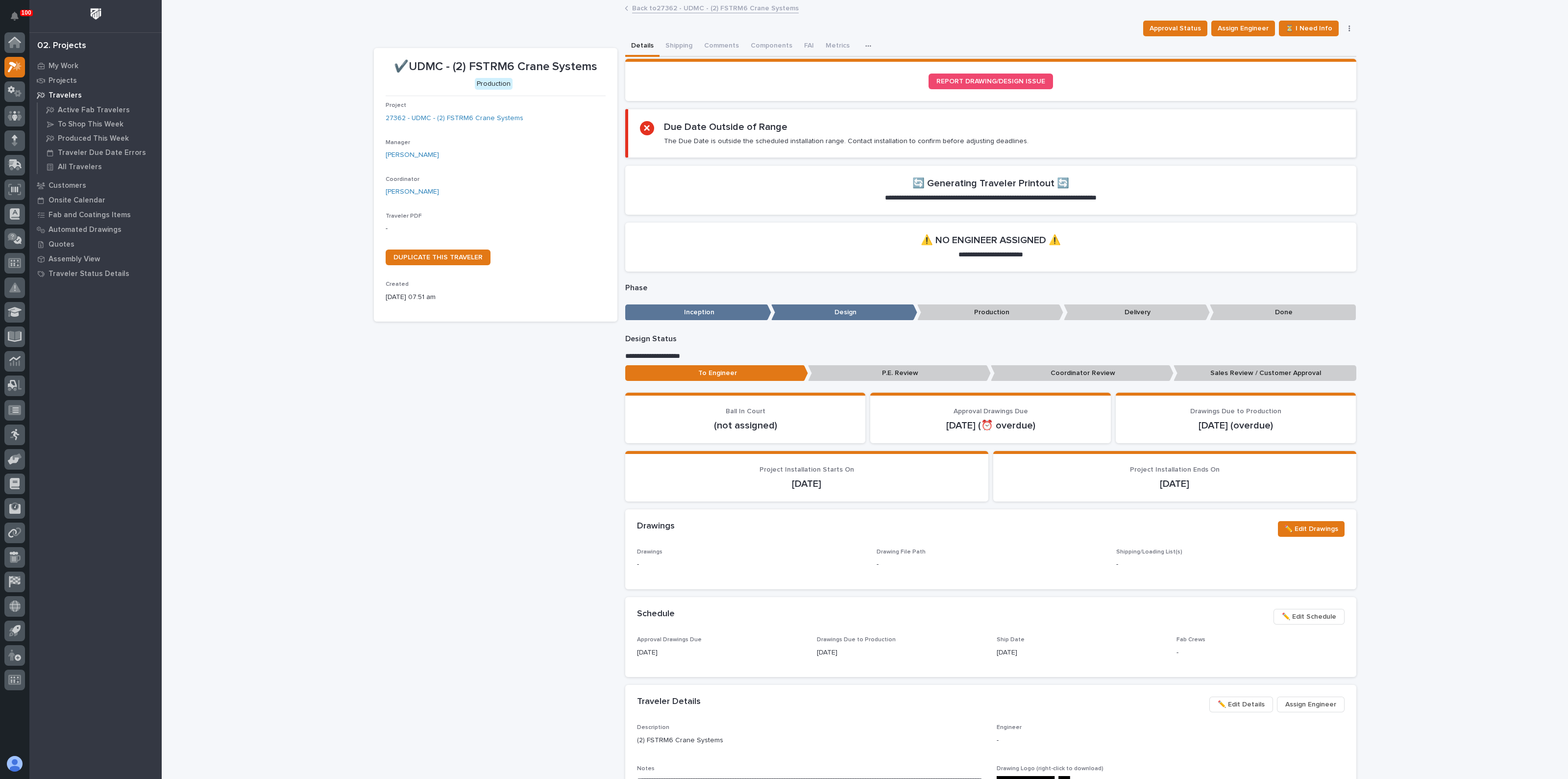
click at [625, 483] on section "Project Installation Starts On 01/05/2026" at bounding box center [807, 475] width 363 height 50
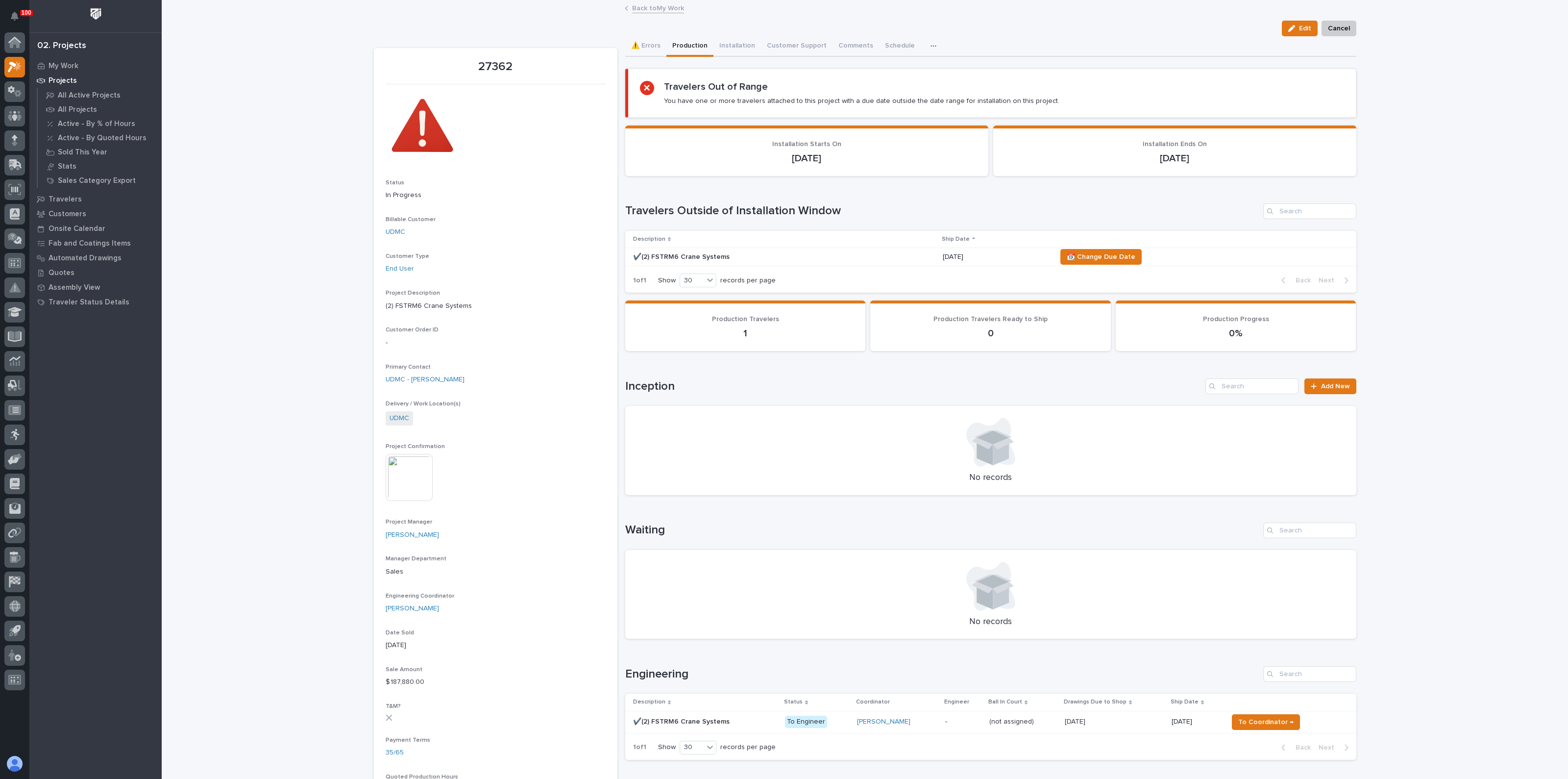
click at [316, 283] on div "Loading... Saving… Loading... Saving… 27362 Edit Cancel Edit Cancel 27362 Statu…" at bounding box center [865, 707] width 1406 height 1412
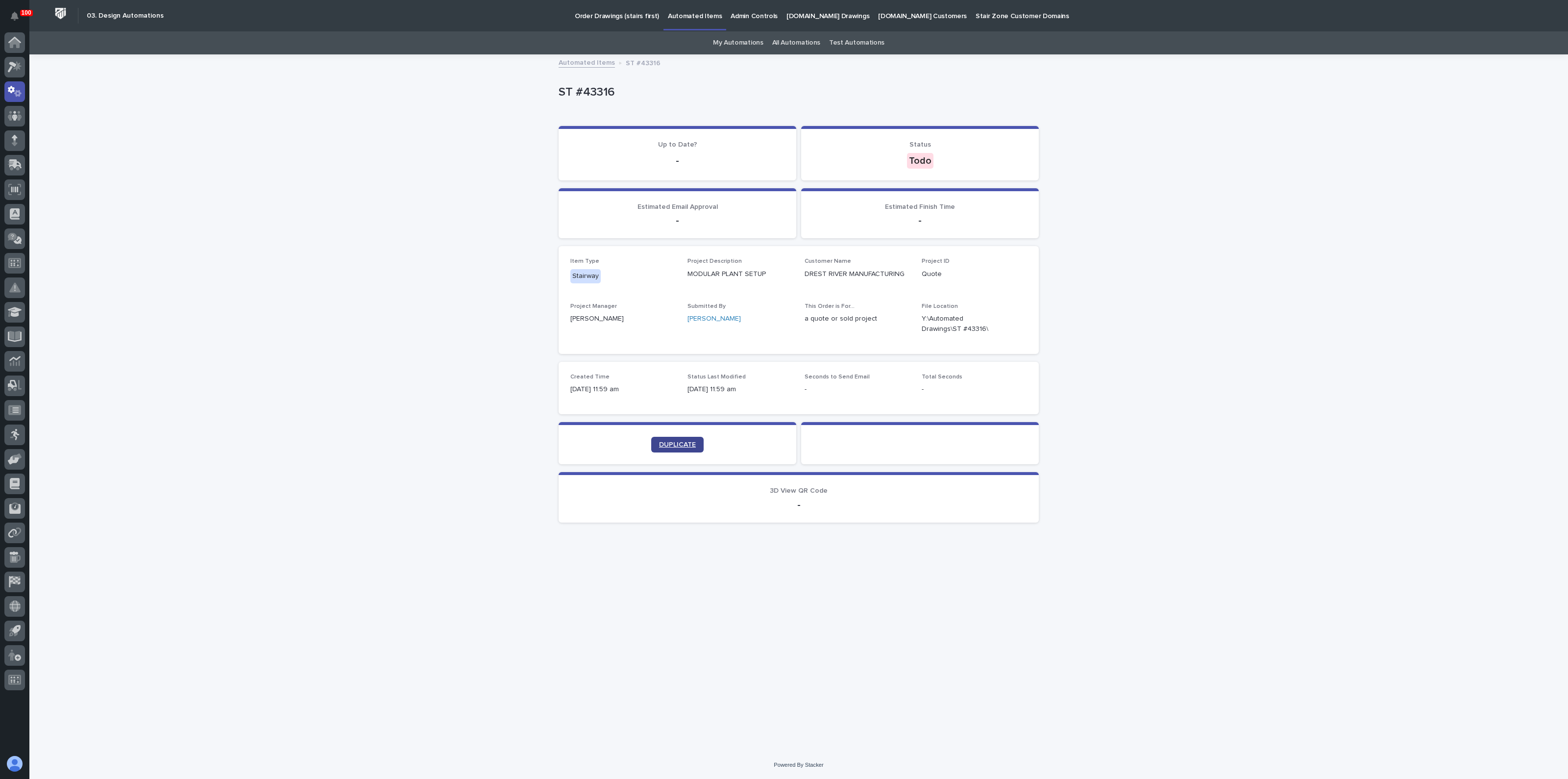
click at [668, 441] on span "DUPLICATE" at bounding box center [677, 445] width 36 height 7
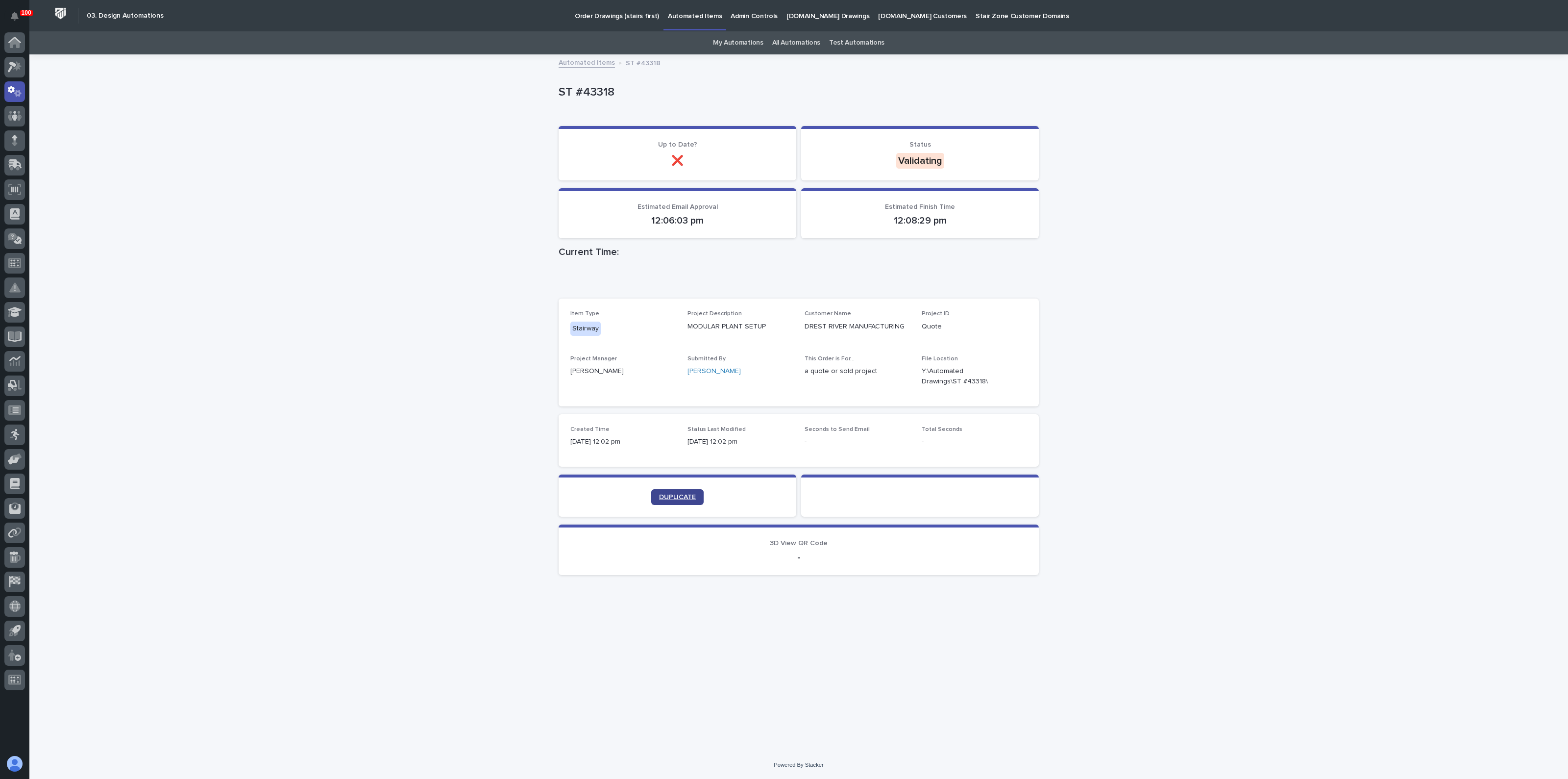
click at [688, 498] on span "DUPLICATE" at bounding box center [677, 497] width 36 height 7
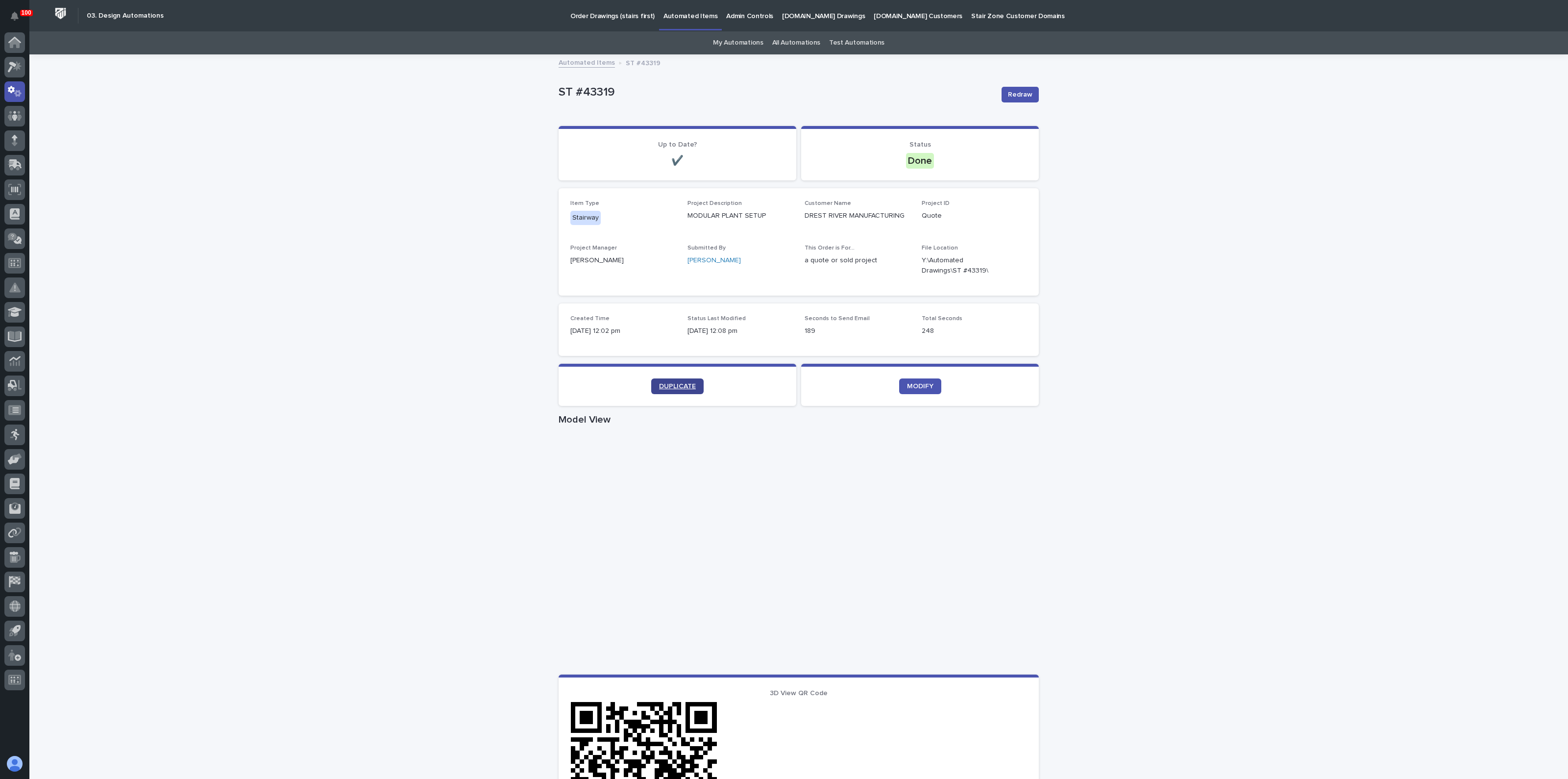
click at [669, 384] on span "DUPLICATE" at bounding box center [677, 386] width 36 height 7
